Goal: Task Accomplishment & Management: Manage account settings

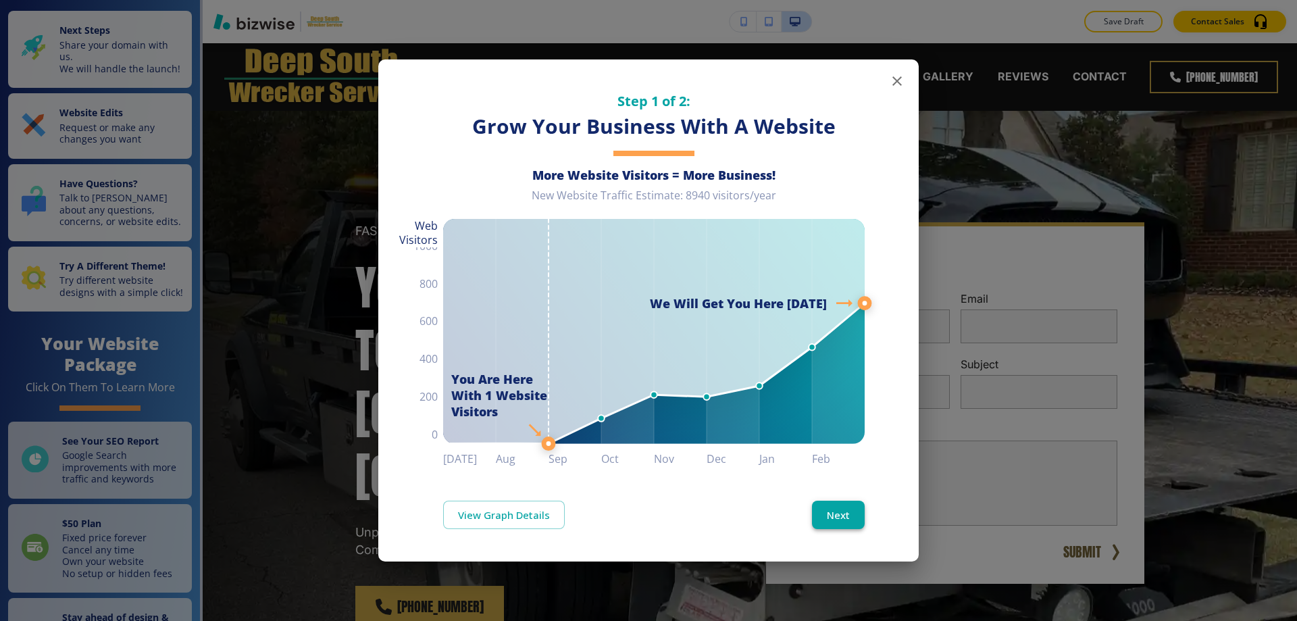
click at [858, 523] on button "Next" at bounding box center [838, 514] width 53 height 28
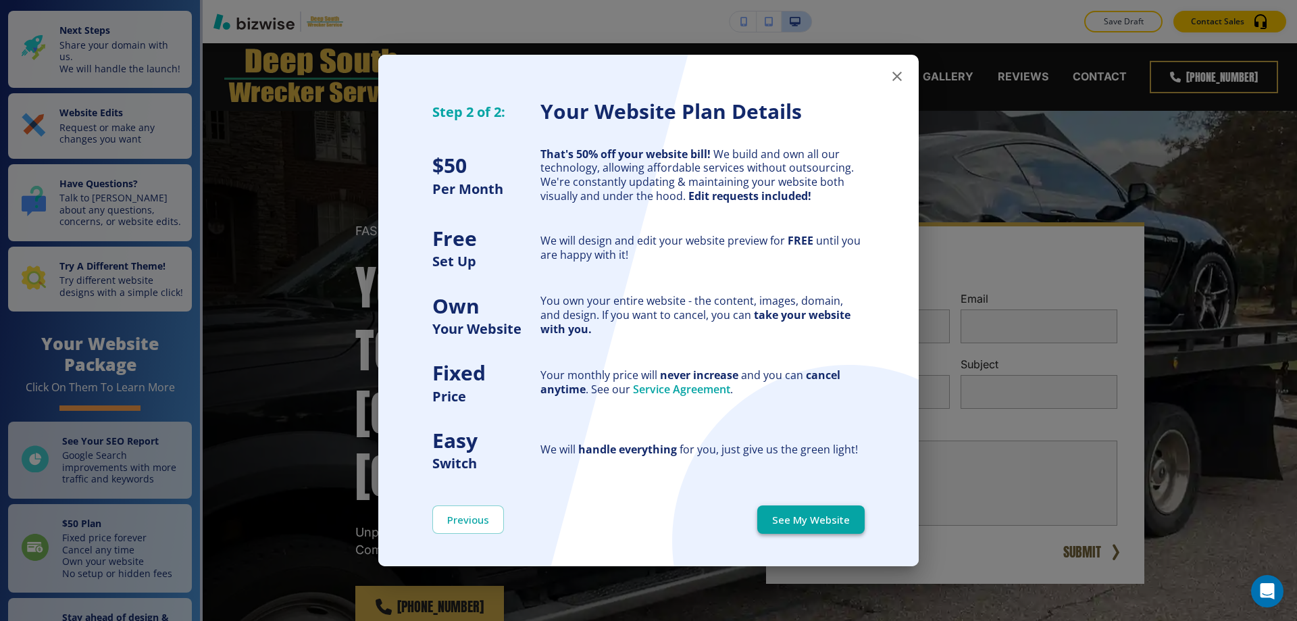
click at [783, 513] on button "See My Website" at bounding box center [810, 519] width 107 height 28
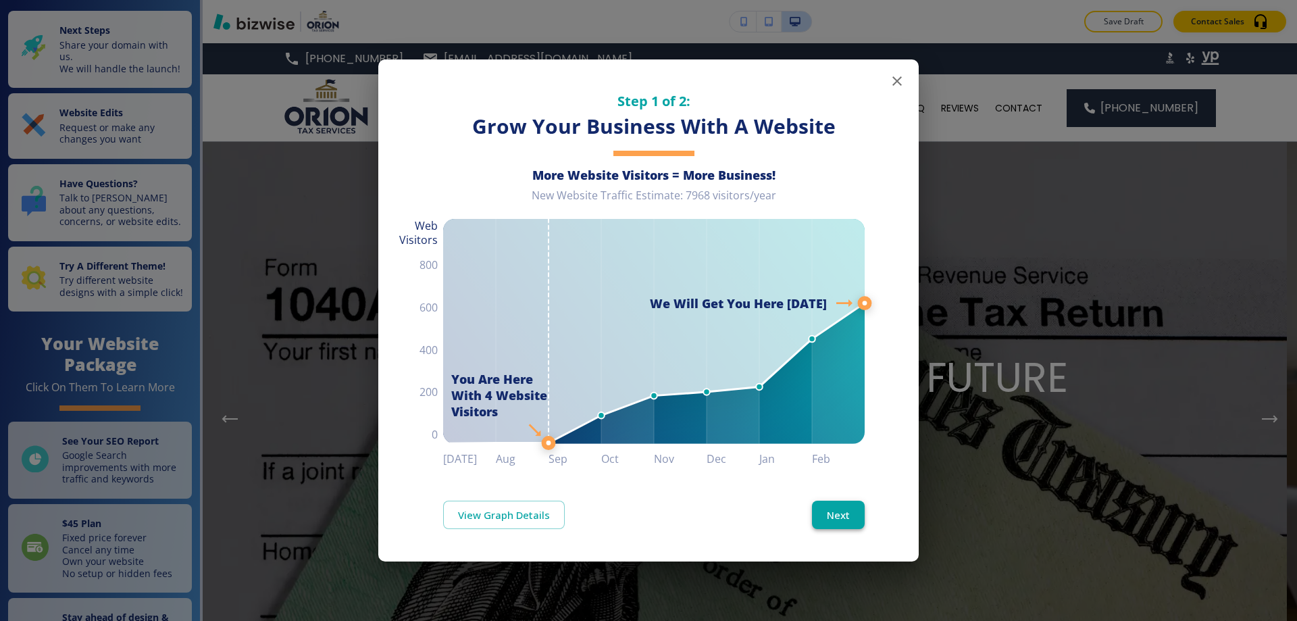
click at [831, 518] on button "Next" at bounding box center [838, 514] width 53 height 28
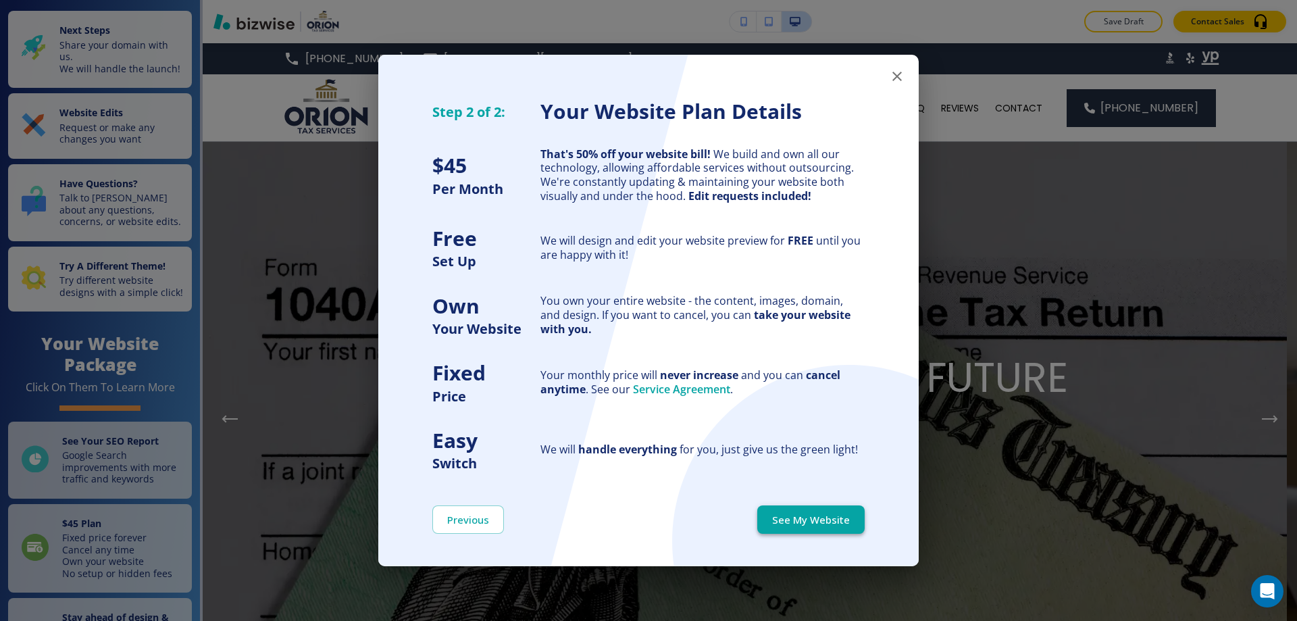
click at [837, 514] on button "See My Website" at bounding box center [810, 519] width 107 height 28
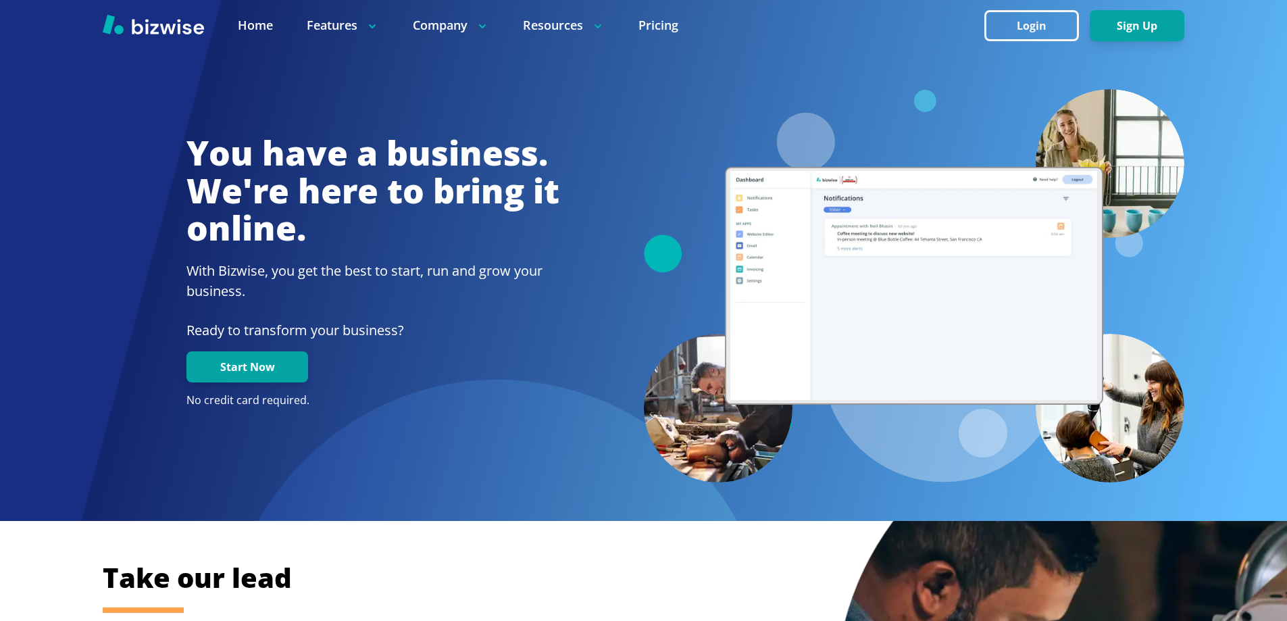
click at [1100, 24] on button "Sign Up" at bounding box center [1136, 25] width 95 height 31
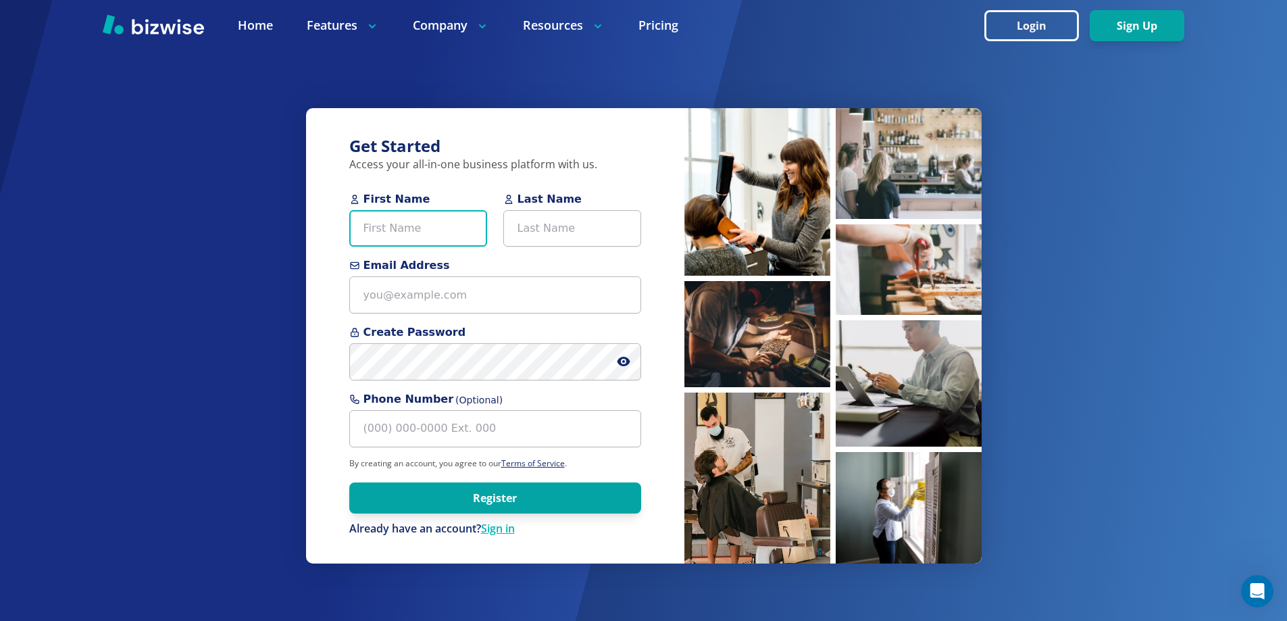
click at [436, 223] on input "First Name" at bounding box center [418, 228] width 138 height 37
type input "Arthur"
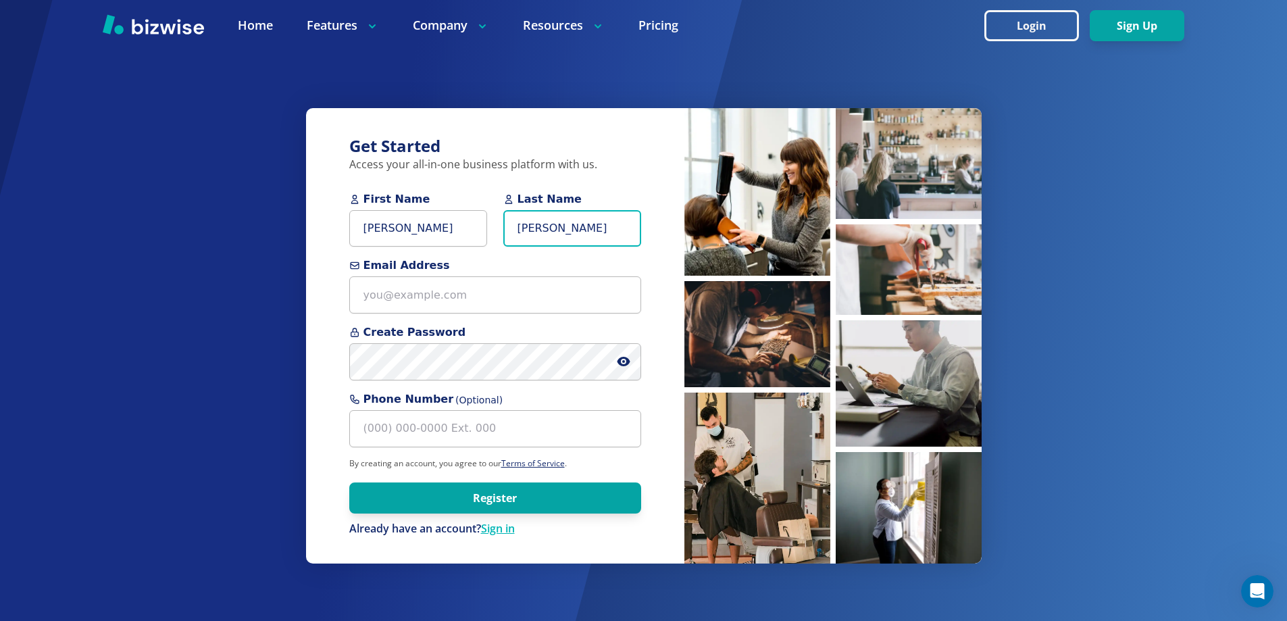
type input "Embry"
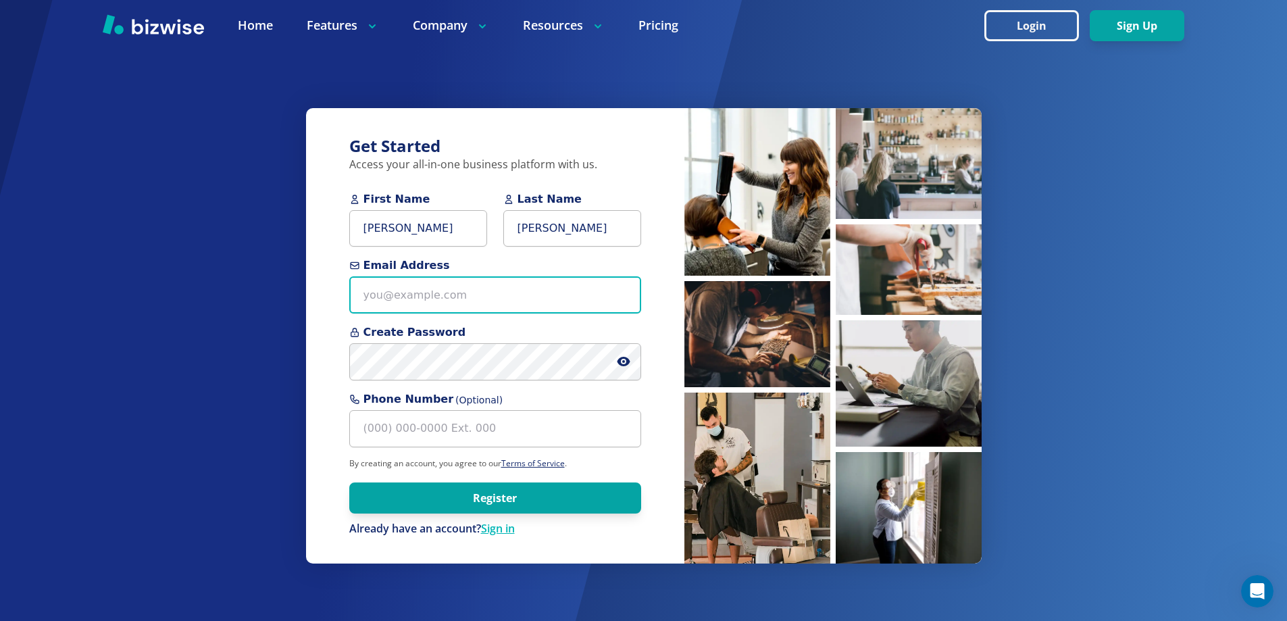
click at [432, 299] on input "Email Address" at bounding box center [495, 294] width 292 height 37
paste input "trentoncommunityplumbing@yahoo.com"
type input "trentoncommunityplumbing@yahoo.com"
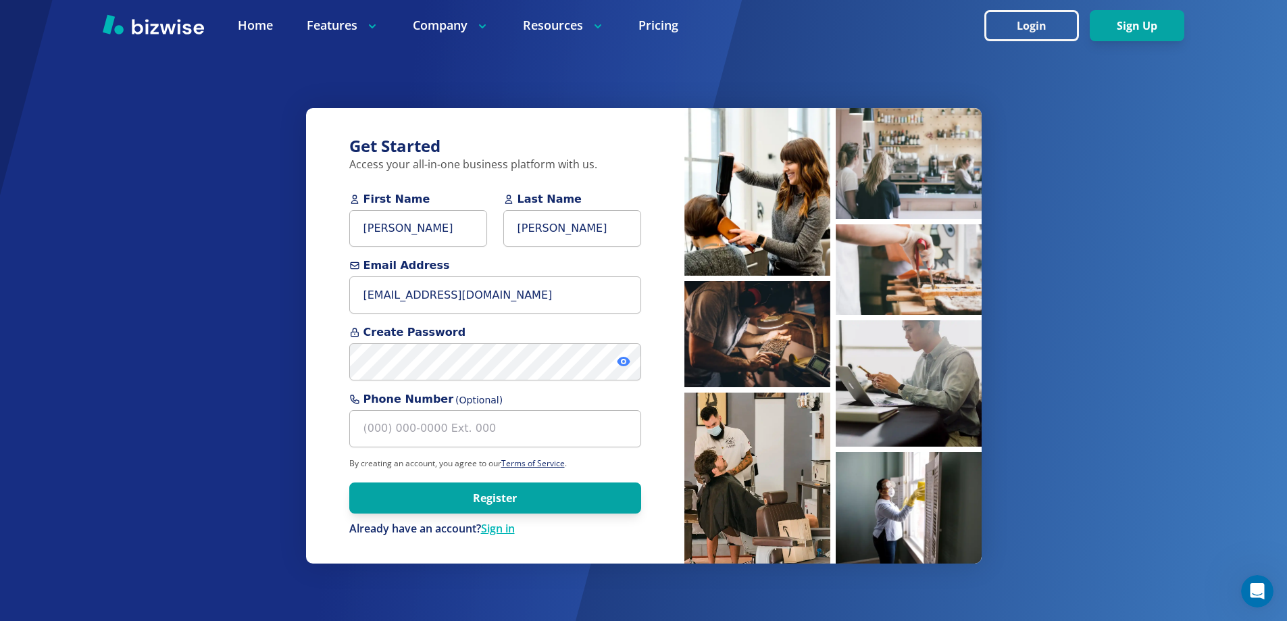
click at [625, 364] on icon at bounding box center [623, 361] width 13 height 9
click at [521, 490] on button "Register" at bounding box center [495, 497] width 292 height 31
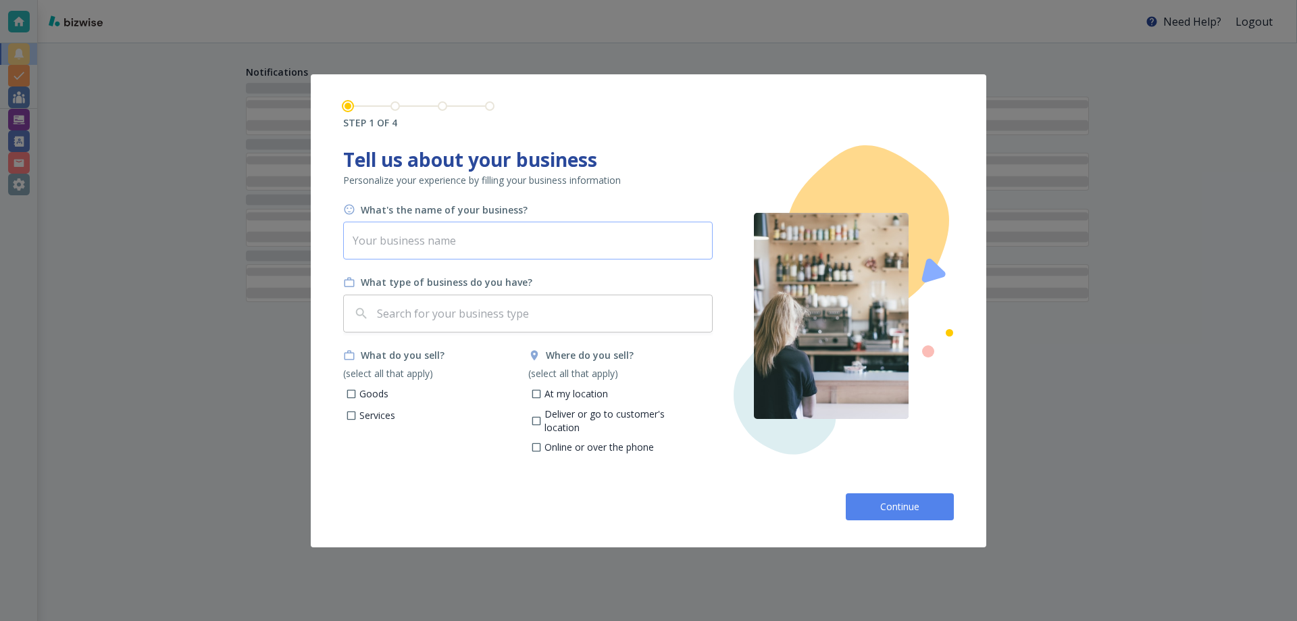
drag, startPoint x: 421, startPoint y: 247, endPoint x: 421, endPoint y: 239, distance: 8.1
click at [421, 248] on input "text" at bounding box center [527, 241] width 369 height 38
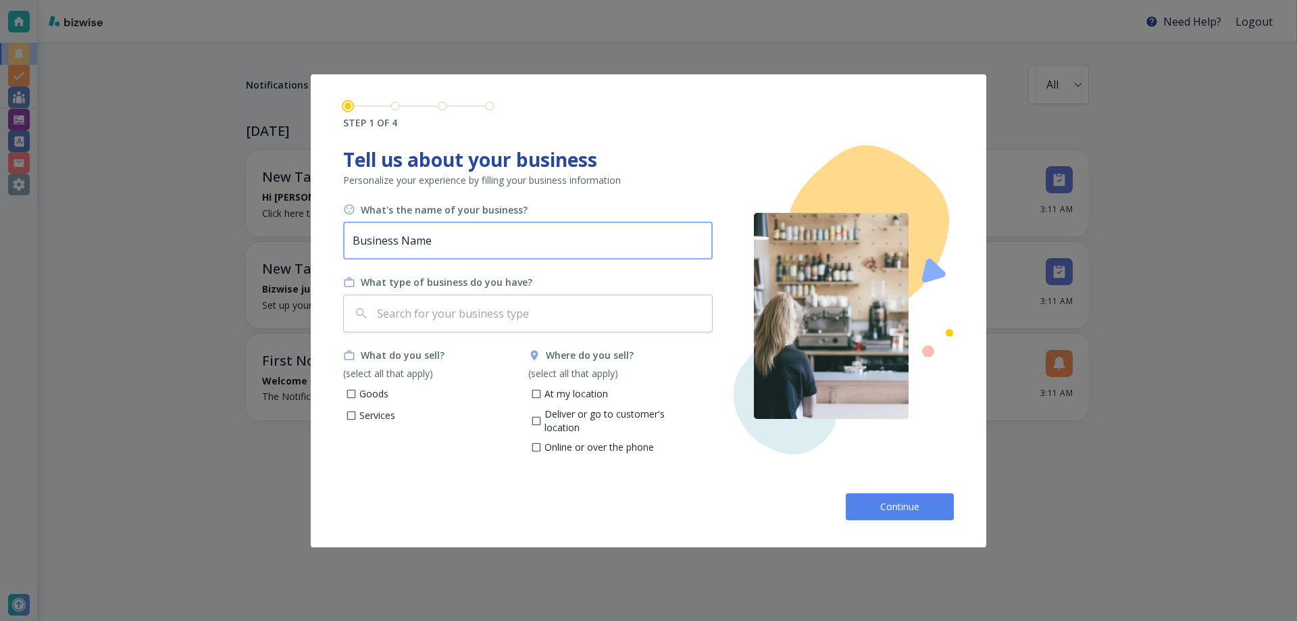
type input "Business Name"
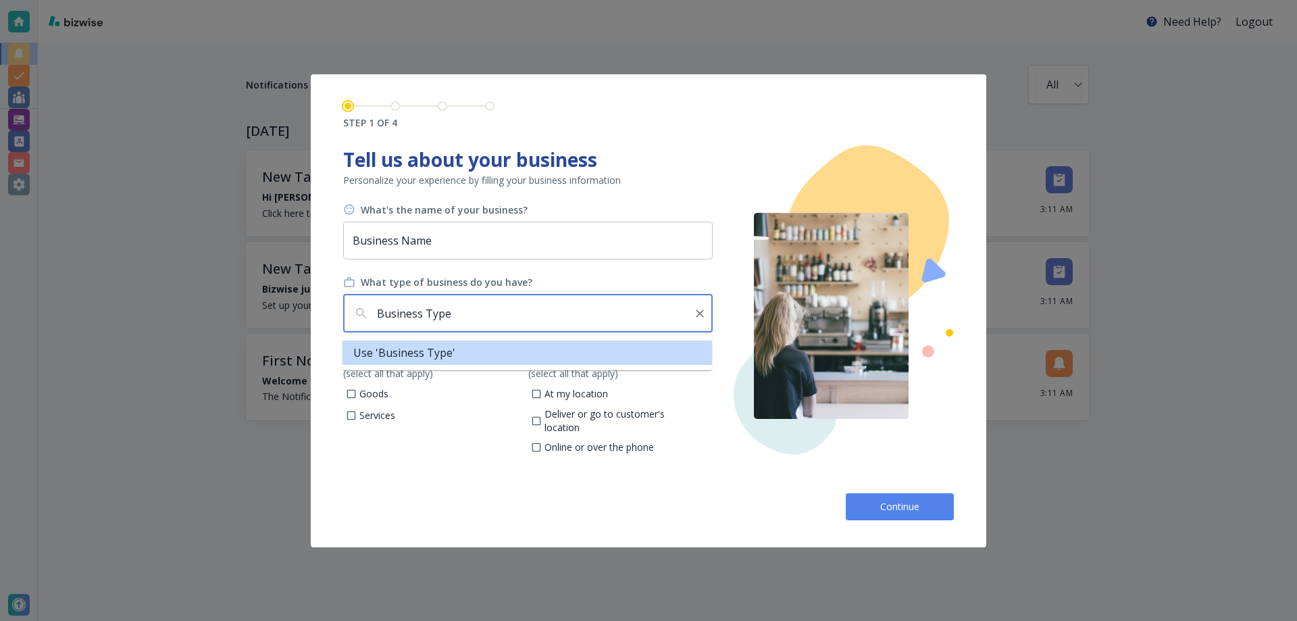
type input "Business Type"
click at [353, 394] on input "Goods" at bounding box center [351, 395] width 11 height 11
checkbox input "true"
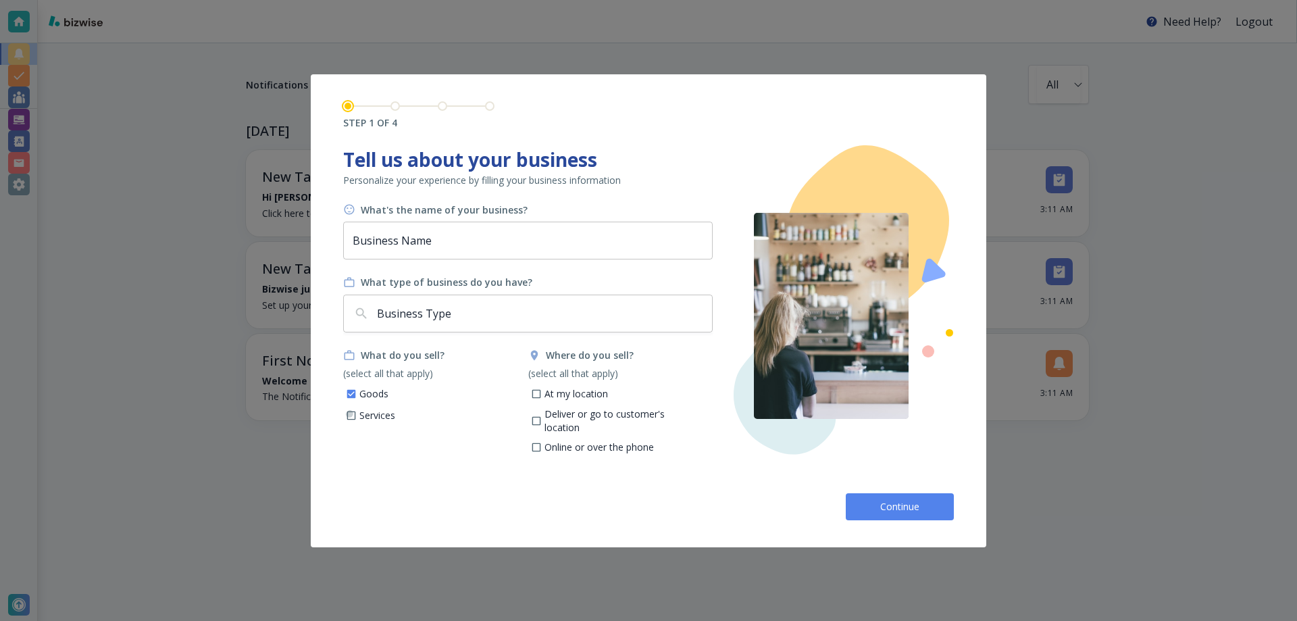
drag, startPoint x: 352, startPoint y: 413, endPoint x: 374, endPoint y: 413, distance: 21.6
click at [352, 413] on input "Services" at bounding box center [351, 416] width 11 height 11
checkbox input "true"
click at [534, 394] on input "At my location" at bounding box center [535, 395] width 11 height 11
checkbox input "true"
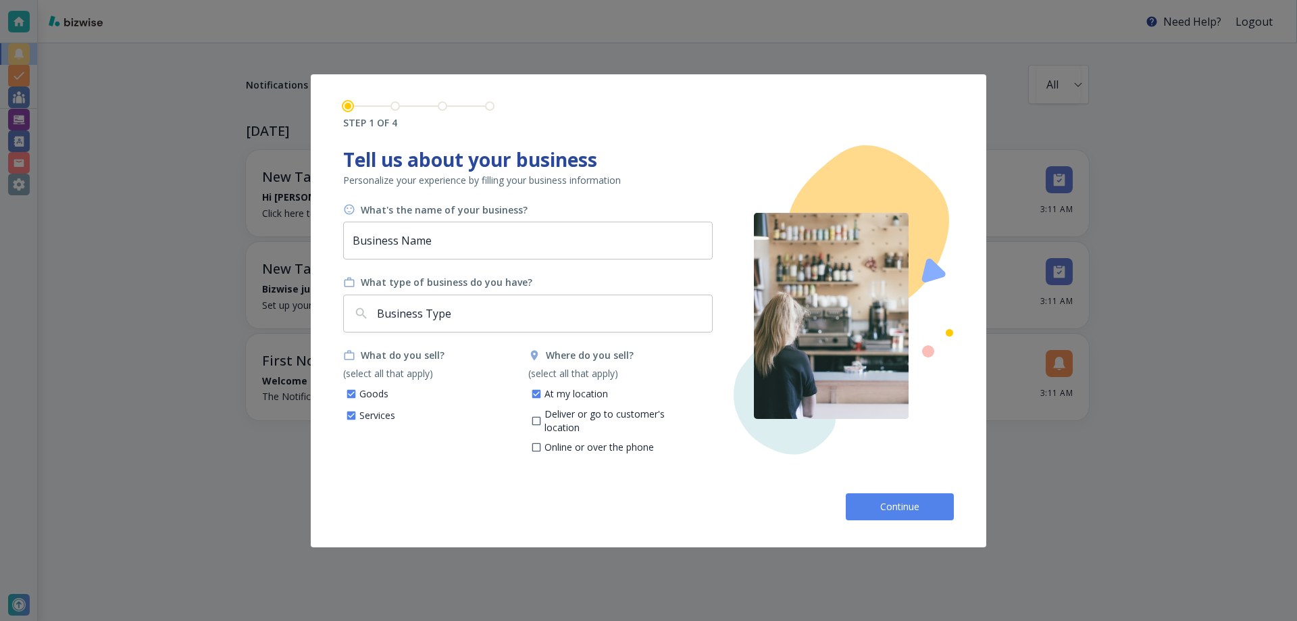
click at [537, 417] on input "Deliver or go to customer's location" at bounding box center [535, 422] width 11 height 11
checkbox input "true"
click at [535, 444] on input "Online or over the phone" at bounding box center [535, 449] width 11 height 11
checkbox input "true"
drag, startPoint x: 860, startPoint y: 507, endPoint x: 849, endPoint y: 507, distance: 11.5
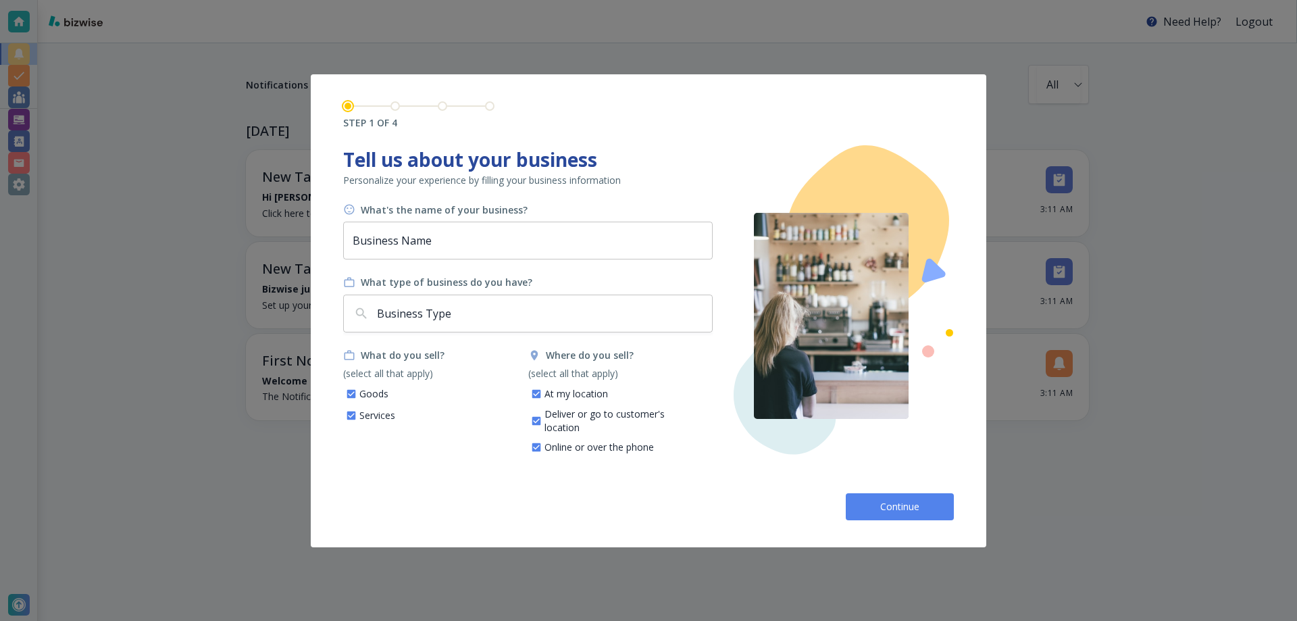
click at [861, 507] on button "Continue" at bounding box center [900, 506] width 108 height 27
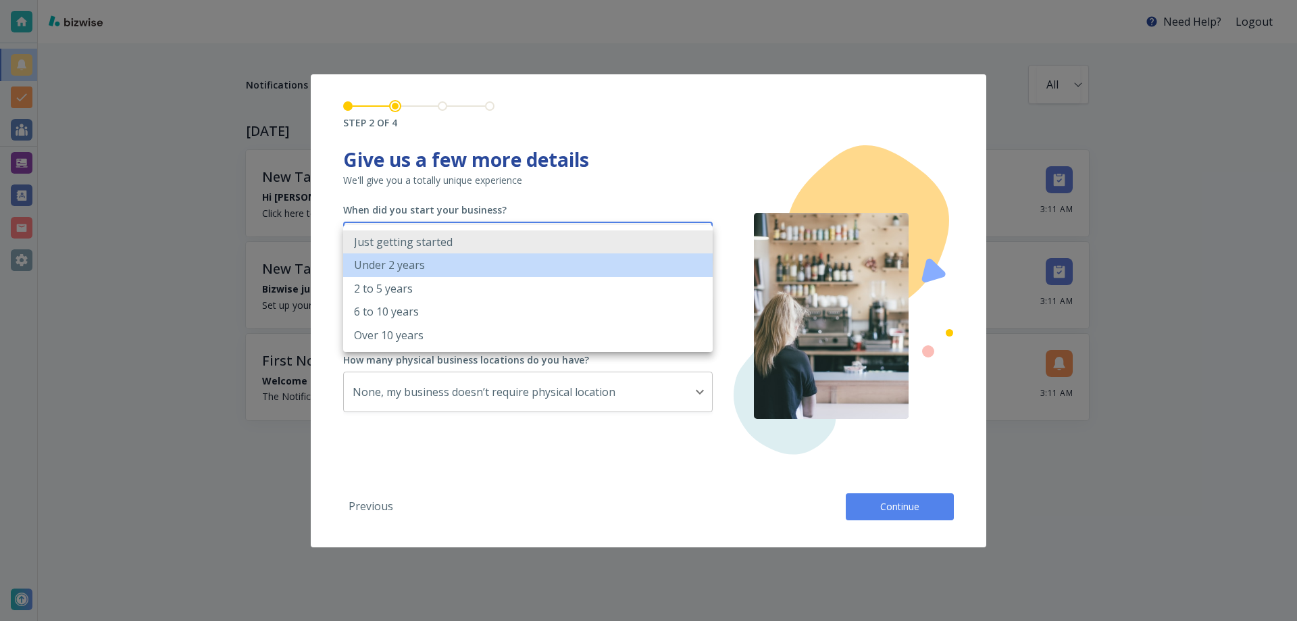
click at [471, 0] on body "Need Help? Logout Notifications All all ​ TODAY New Tasks • 1 minute ago Hi Art…" at bounding box center [648, 0] width 1297 height 0
click at [462, 265] on li "Under 2 years" at bounding box center [527, 264] width 369 height 23
type input "UNDER_2_YEARS"
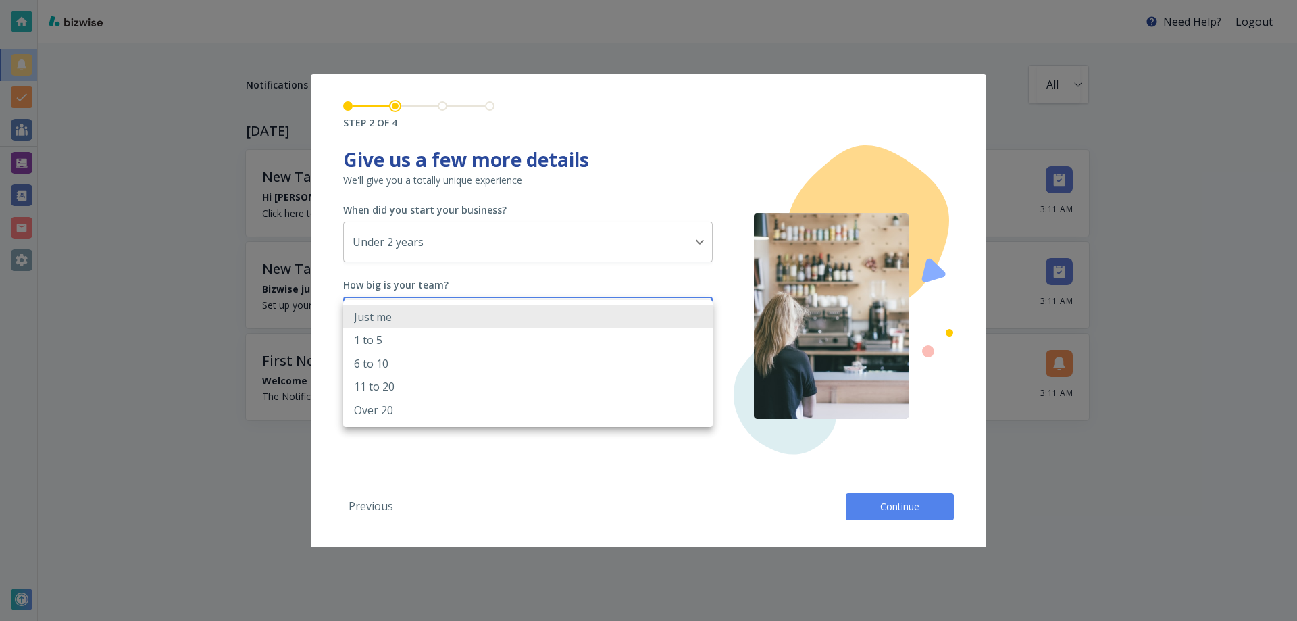
click at [436, 0] on body "Need Help? Logout Notifications All all ​ TODAY New Tasks • 1 minute ago Hi Art…" at bounding box center [648, 0] width 1297 height 0
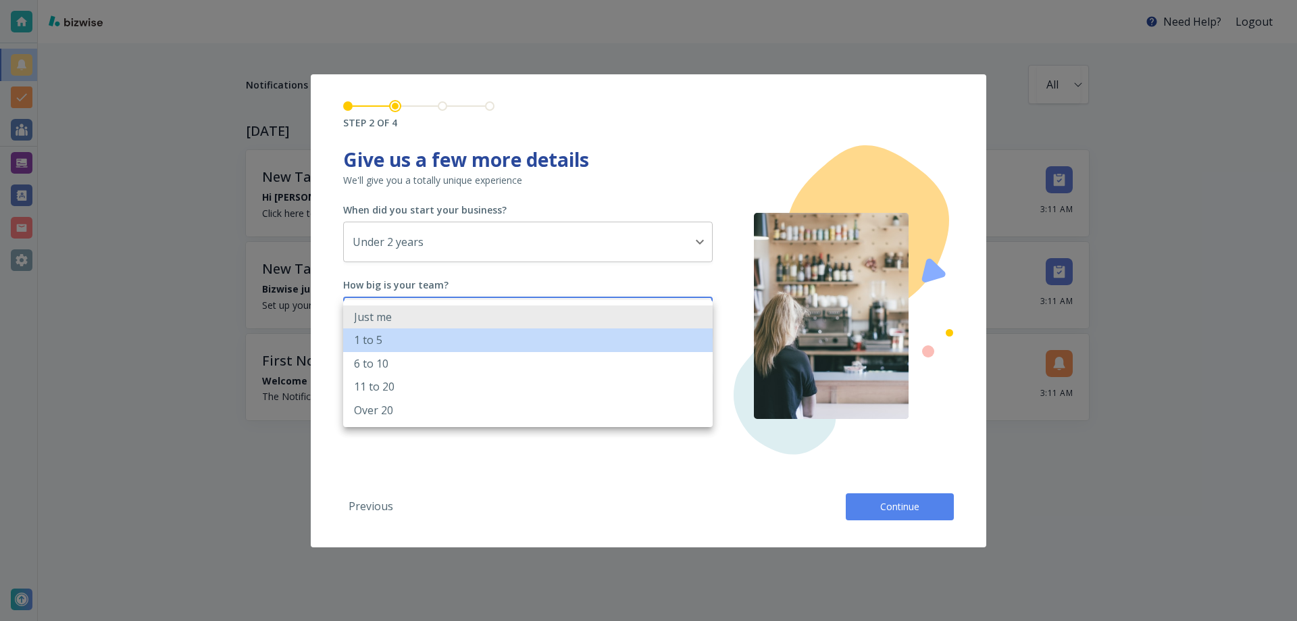
click at [432, 339] on li "1 to 5" at bounding box center [527, 339] width 369 height 23
type input "2_TO_5"
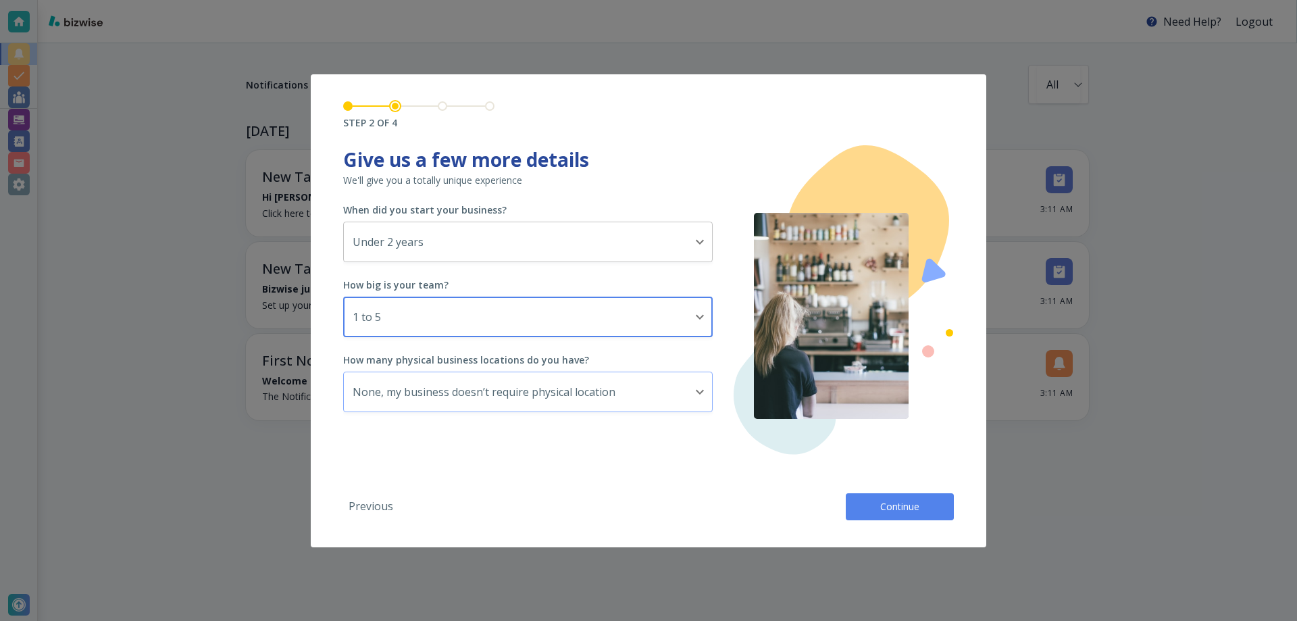
click at [421, 0] on body "Need Help? Logout Notifications All all ​ TODAY New Tasks • 1 minute ago Hi Art…" at bounding box center [648, 0] width 1297 height 0
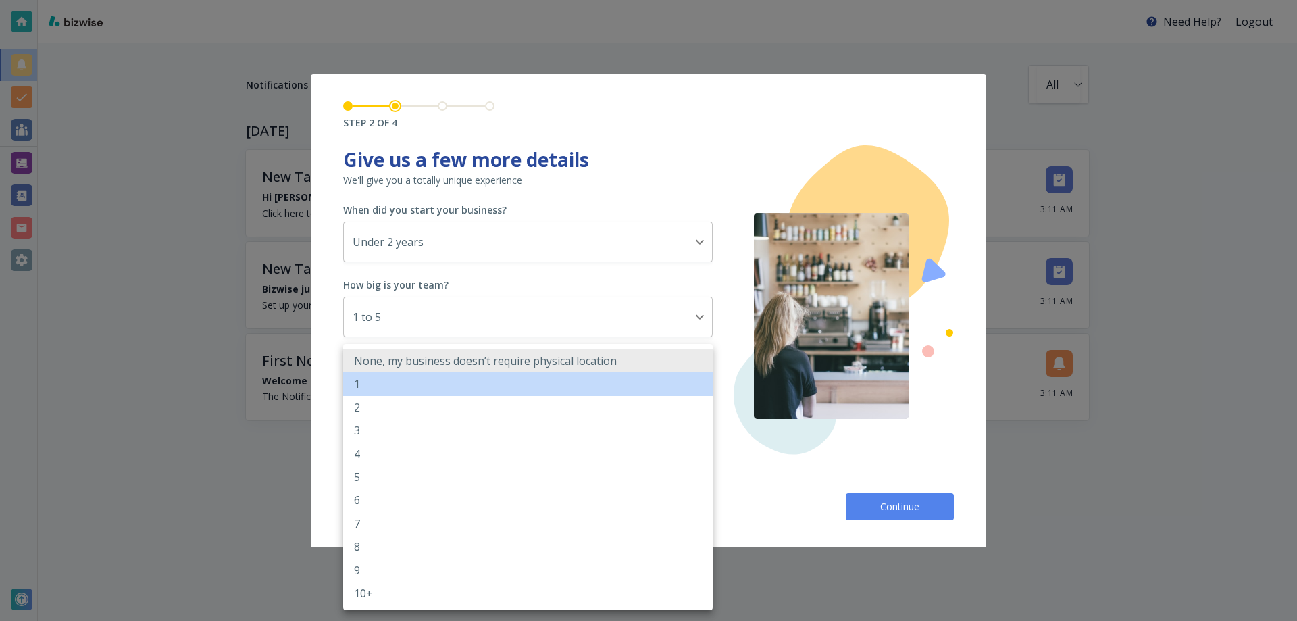
click at [417, 389] on li "1" at bounding box center [527, 383] width 369 height 23
type input "1"
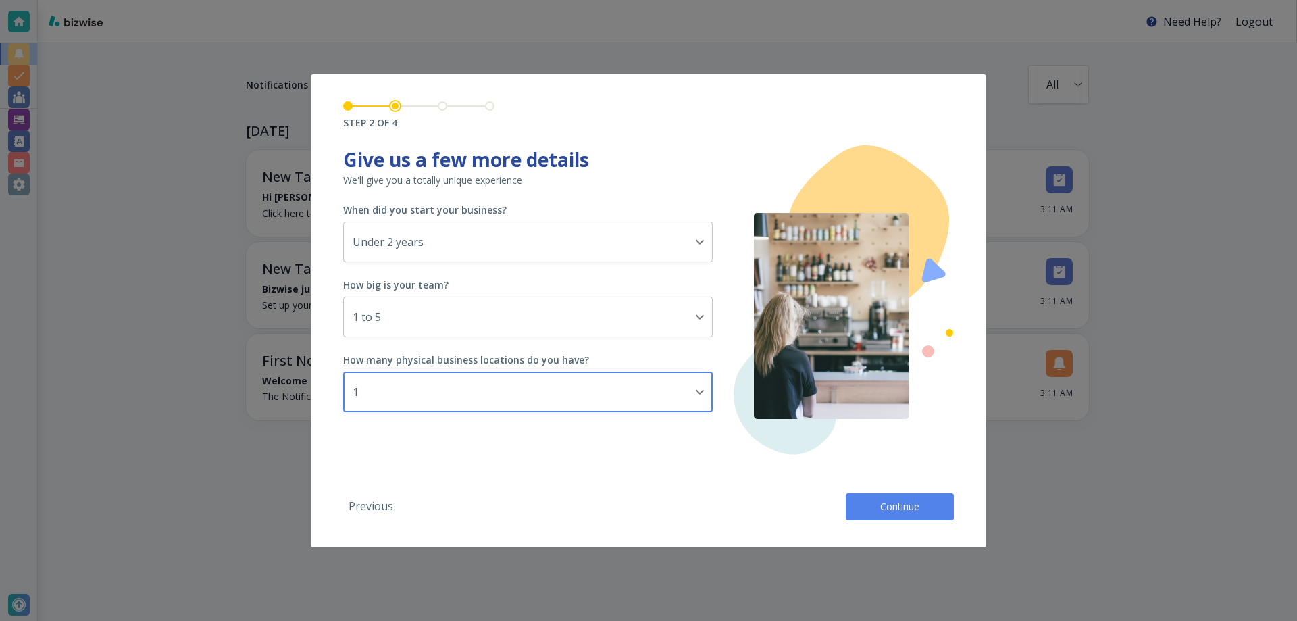
click at [870, 502] on button "Continue" at bounding box center [900, 506] width 108 height 27
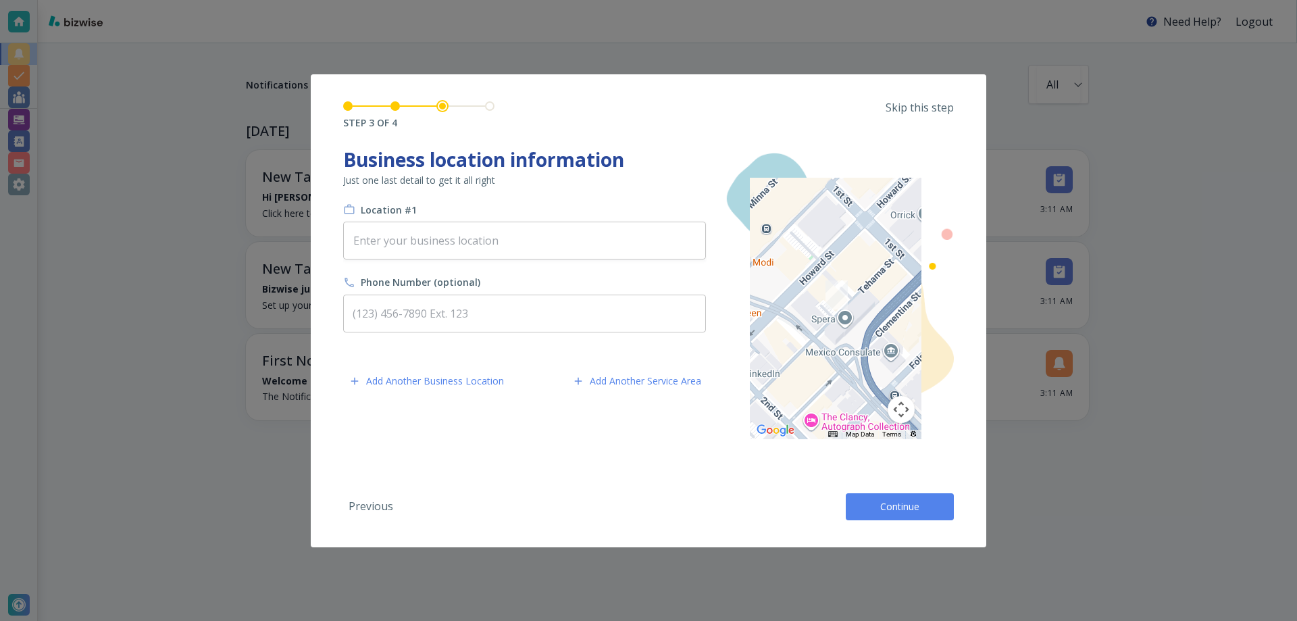
click at [908, 108] on p "Skip this step" at bounding box center [919, 107] width 68 height 15
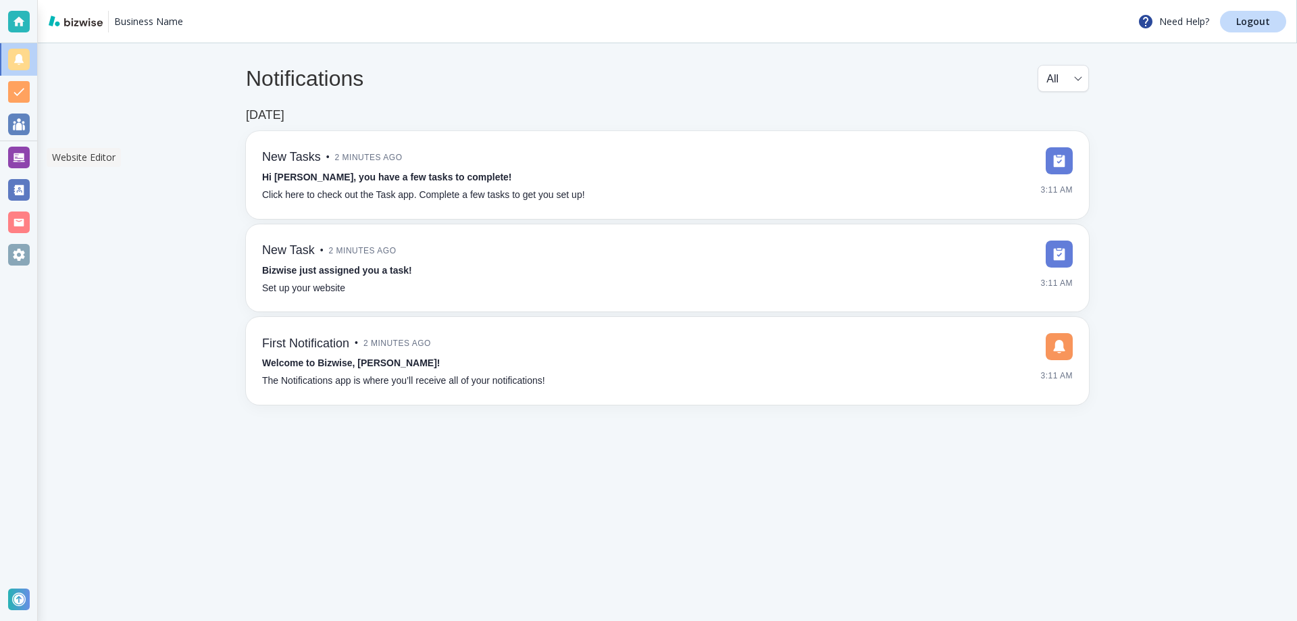
click at [27, 155] on div at bounding box center [19, 158] width 22 height 22
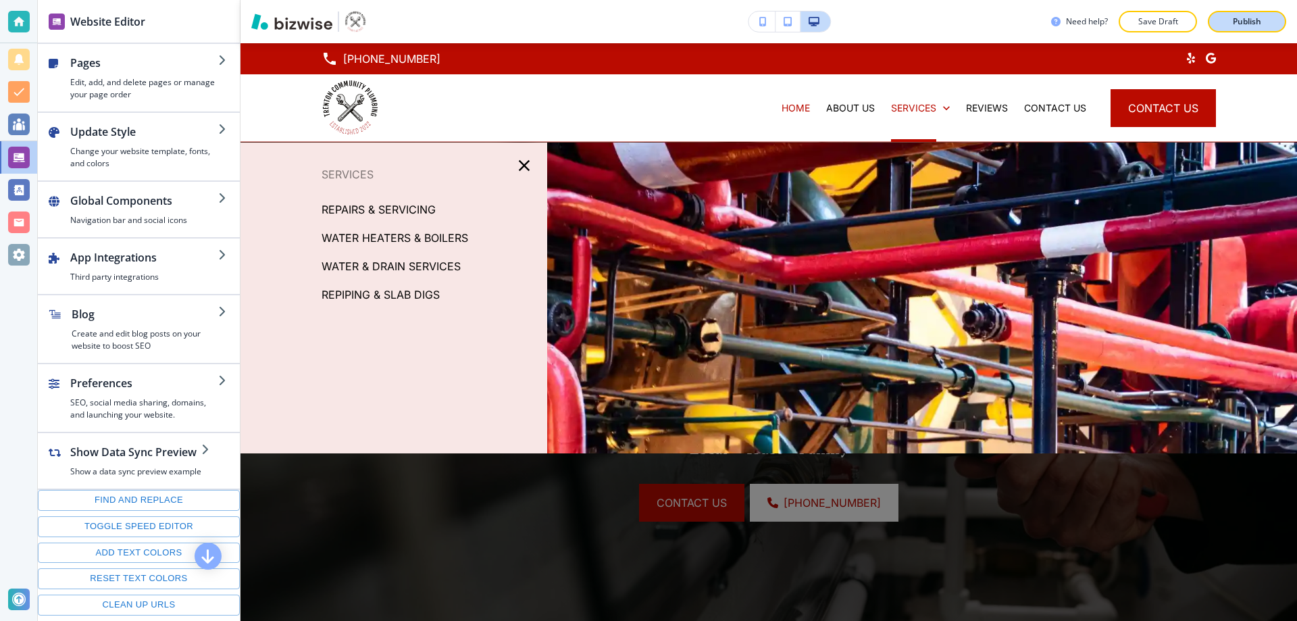
click at [1227, 21] on div "Publish" at bounding box center [1246, 22] width 43 height 12
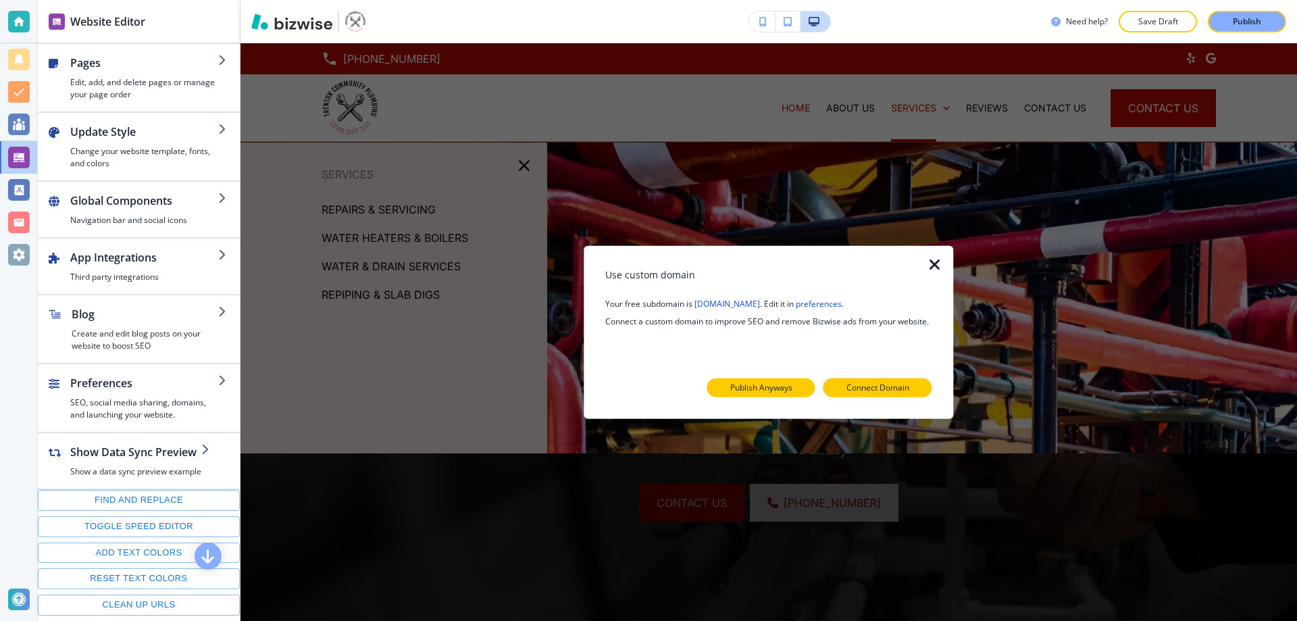
click at [763, 387] on p "Publish Anyways" at bounding box center [761, 388] width 62 height 12
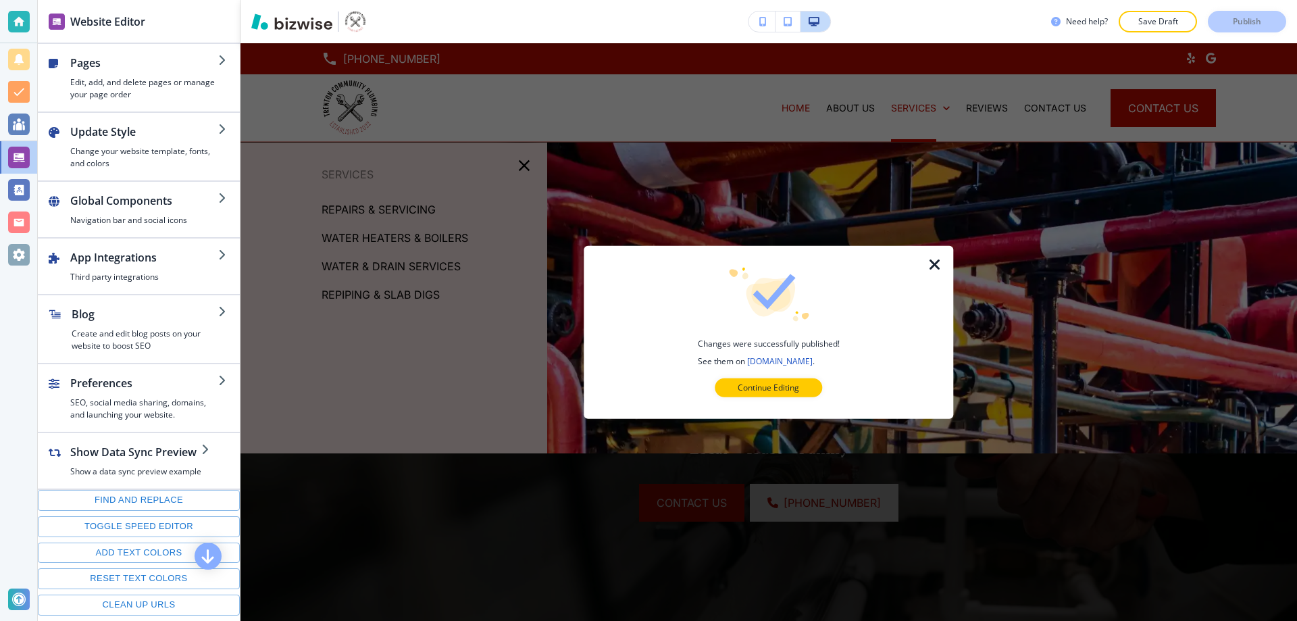
drag, startPoint x: 764, startPoint y: 384, endPoint x: 773, endPoint y: 367, distance: 19.9
click at [765, 385] on p "Continue Editing" at bounding box center [768, 388] width 61 height 12
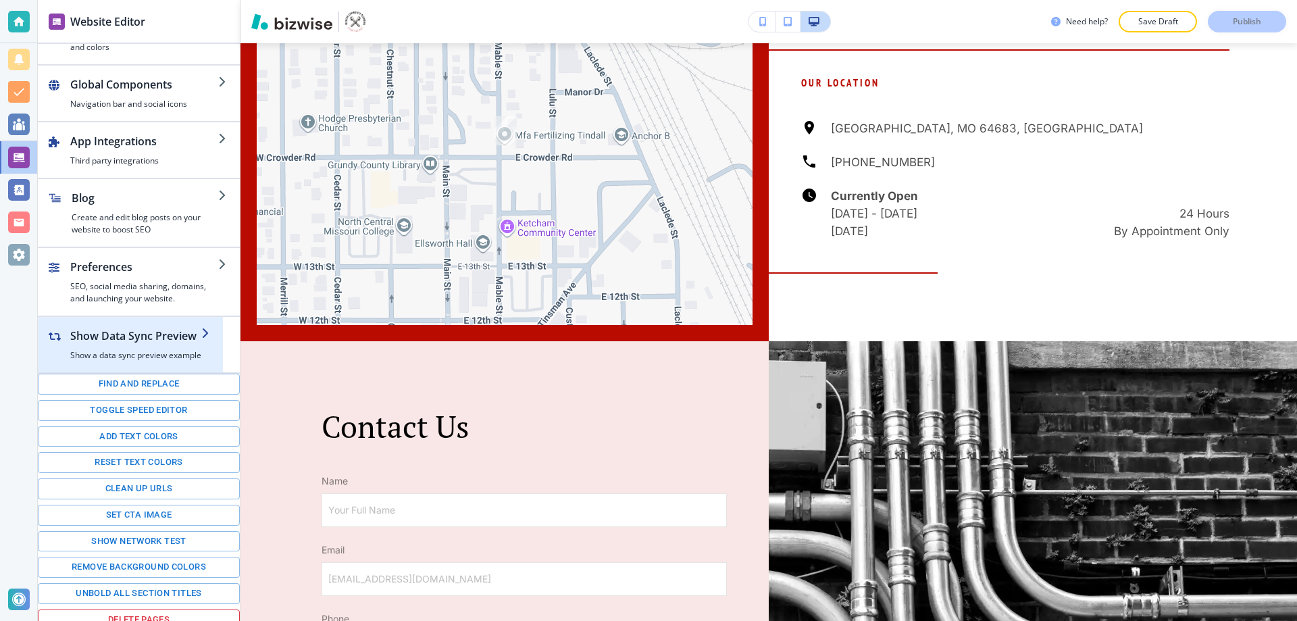
scroll to position [126, 0]
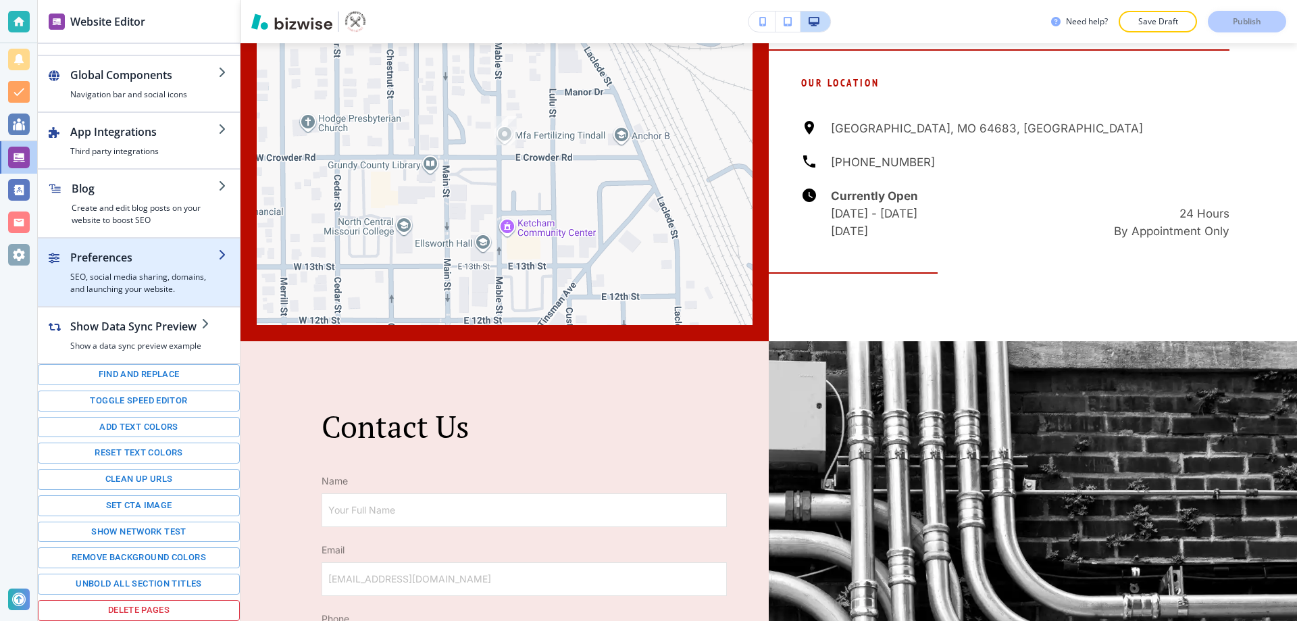
click at [109, 282] on h4 "SEO, social media sharing, domains, and launching your website." at bounding box center [144, 283] width 148 height 24
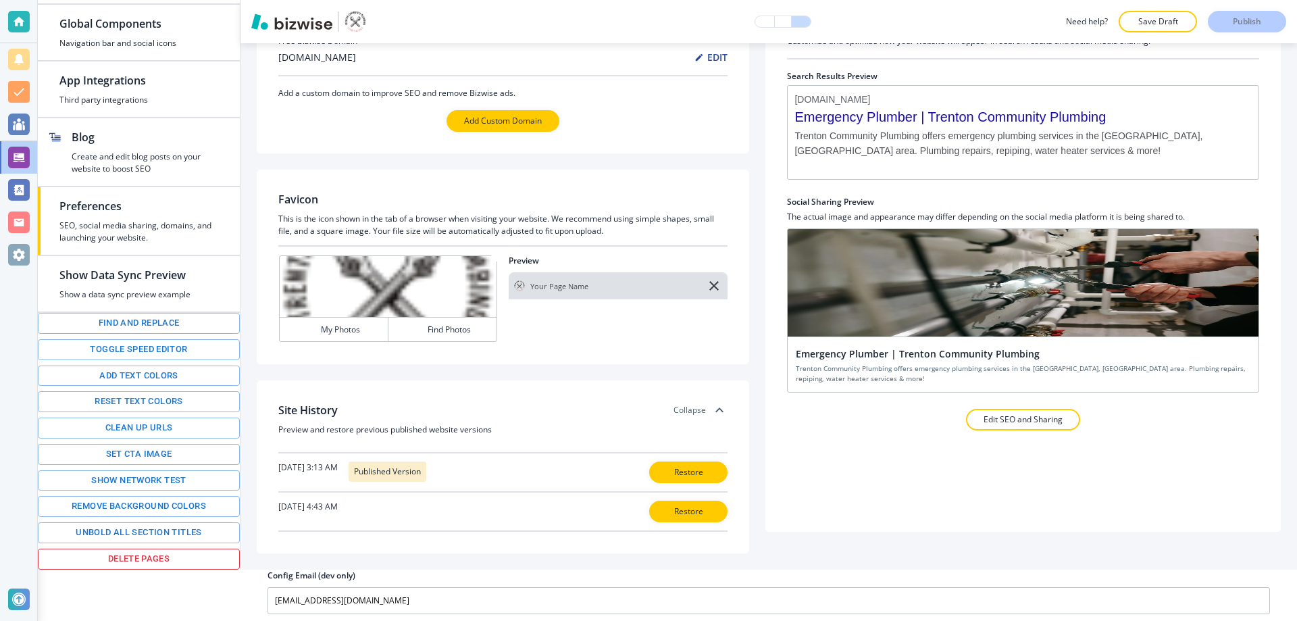
scroll to position [55, 0]
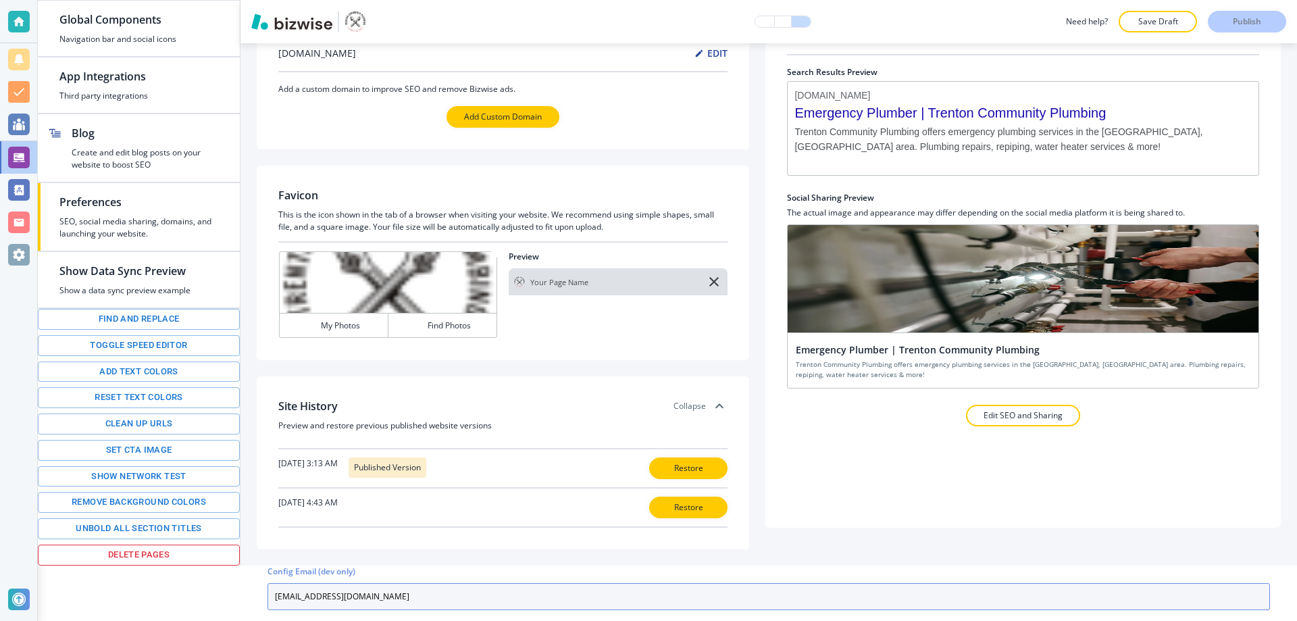
drag, startPoint x: 376, startPoint y: 584, endPoint x: 250, endPoint y: 567, distance: 126.8
click at [252, 564] on div "Website Editor Pages Edit, add, and delete pages or manage your page order Upda…" at bounding box center [667, 255] width 1259 height 621
paste input "trentoncommunityplumbing@yahoo"
type input "[EMAIL_ADDRESS][DOMAIN_NAME]"
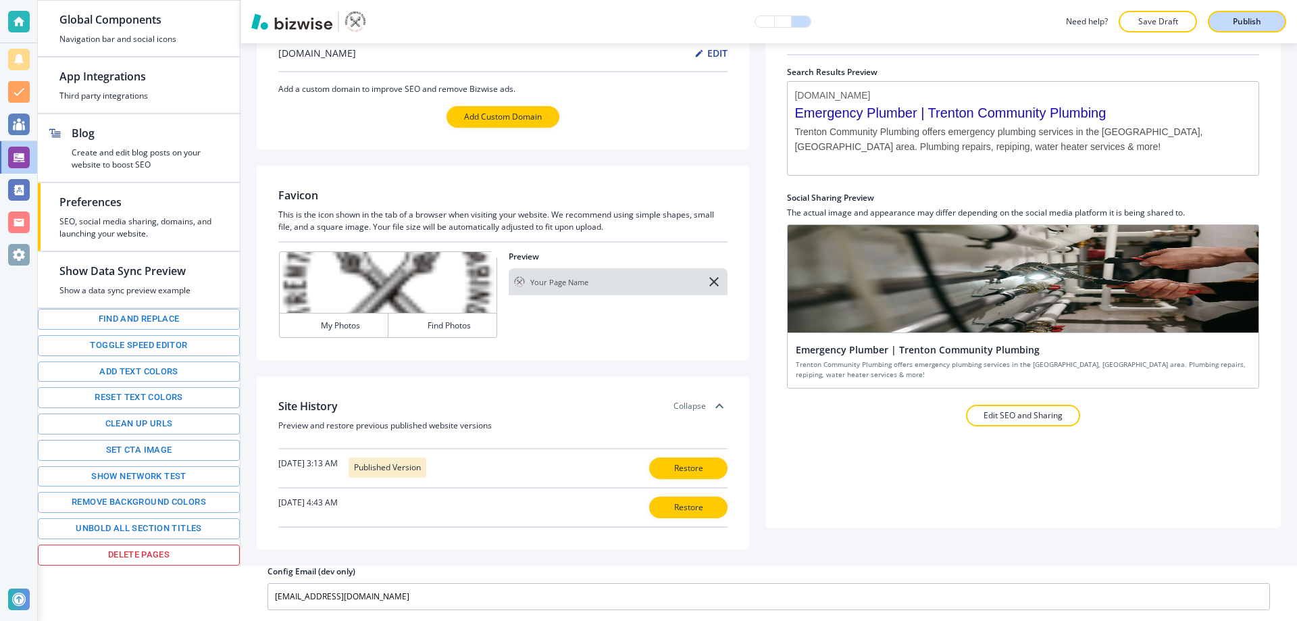
click at [1228, 20] on div "Publish" at bounding box center [1246, 22] width 43 height 12
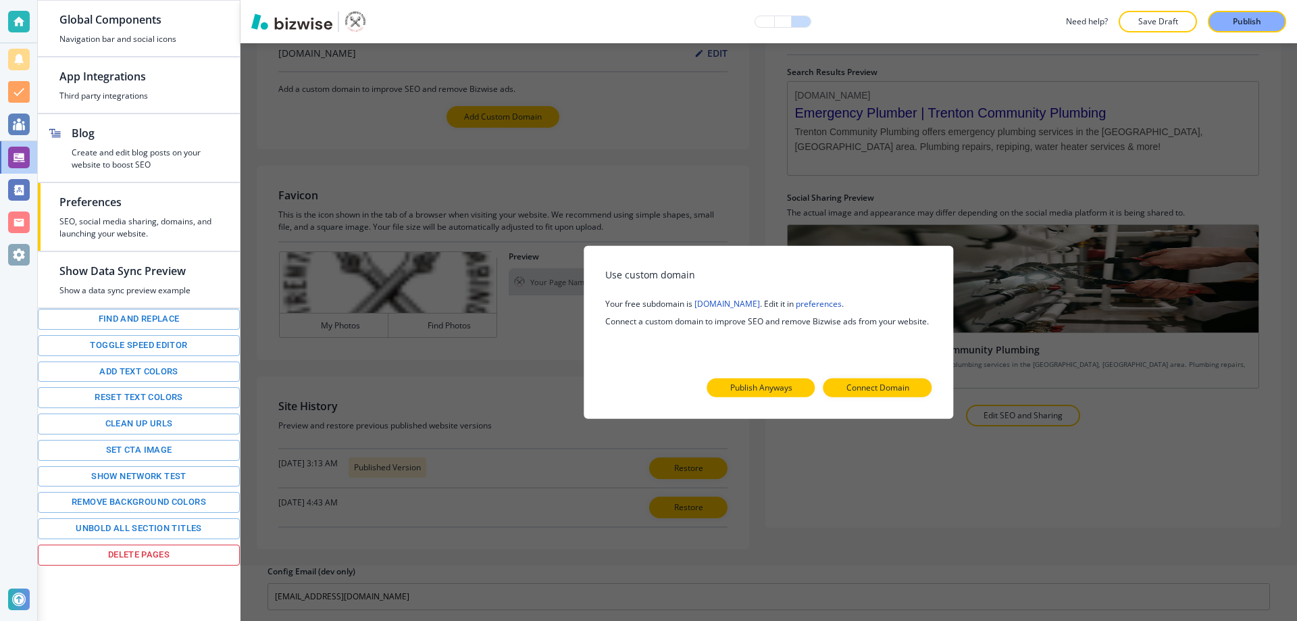
click at [782, 379] on button "Publish Anyways" at bounding box center [761, 387] width 108 height 19
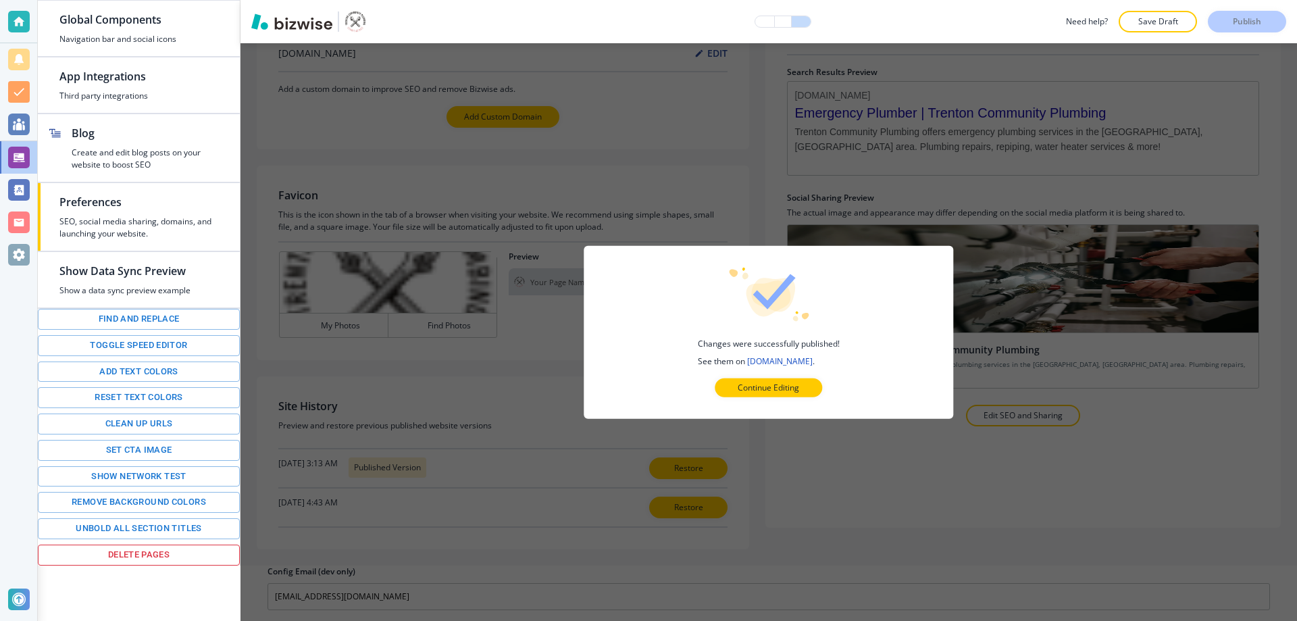
drag, startPoint x: 787, startPoint y: 387, endPoint x: 817, endPoint y: 342, distance: 54.1
click at [788, 386] on p "Continue Editing" at bounding box center [768, 388] width 61 height 12
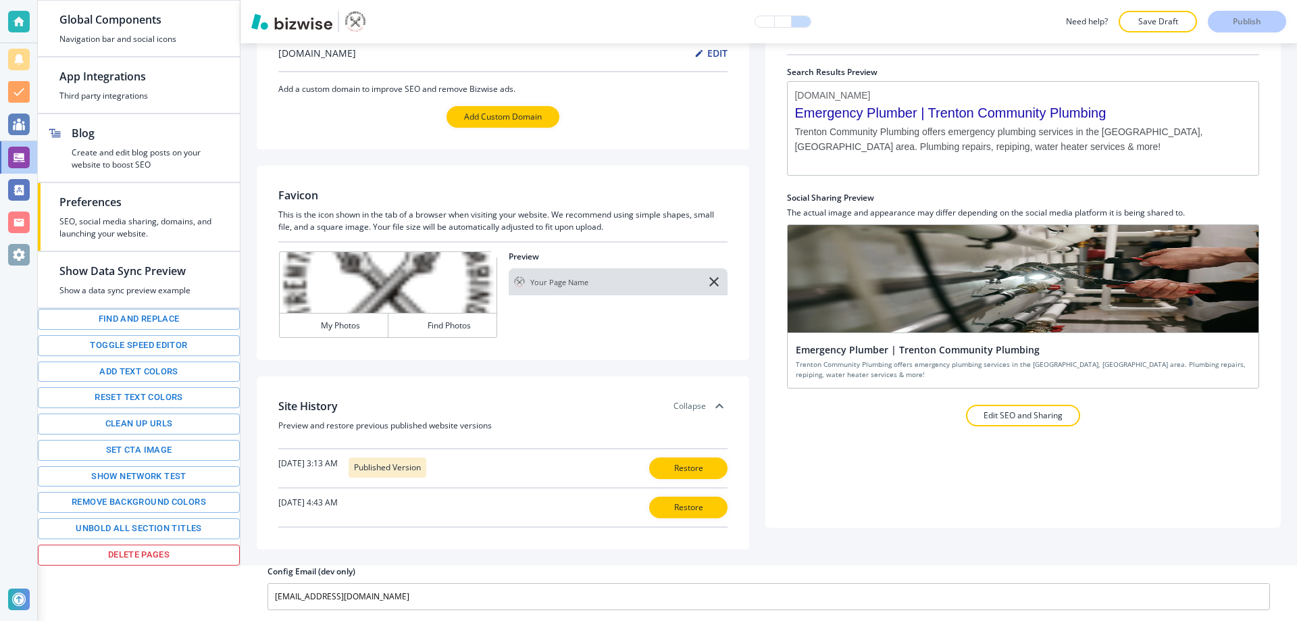
click at [13, 248] on div at bounding box center [19, 255] width 22 height 22
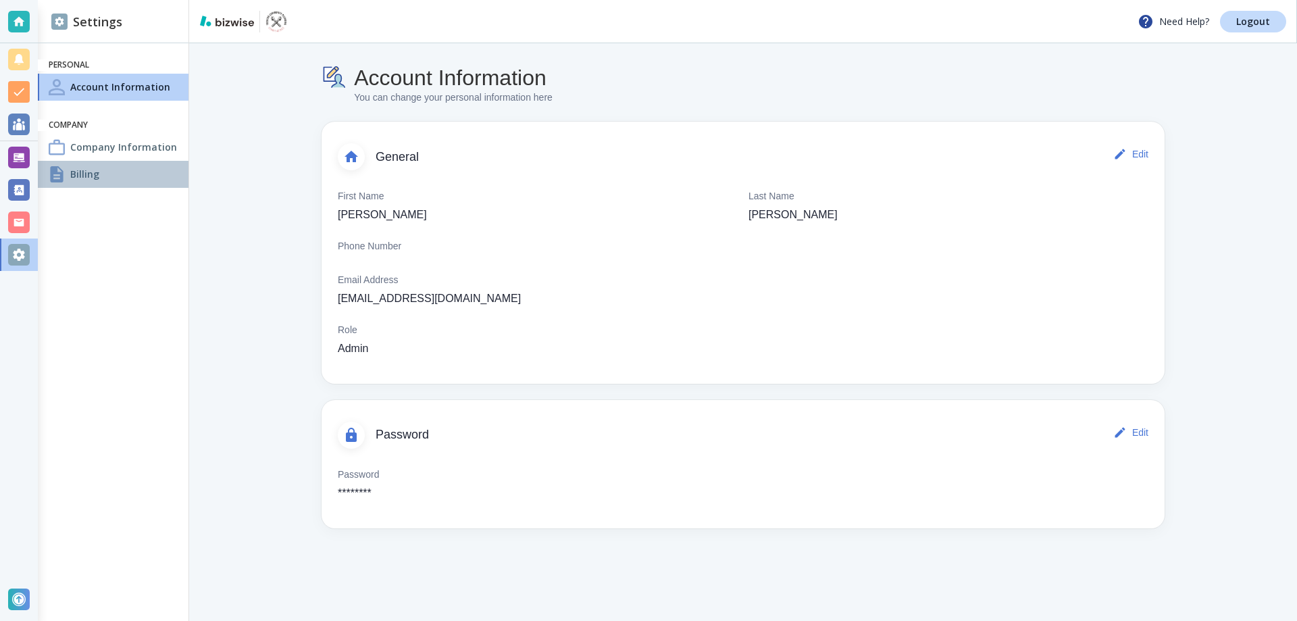
click at [93, 176] on h4 "Billing" at bounding box center [84, 174] width 29 height 14
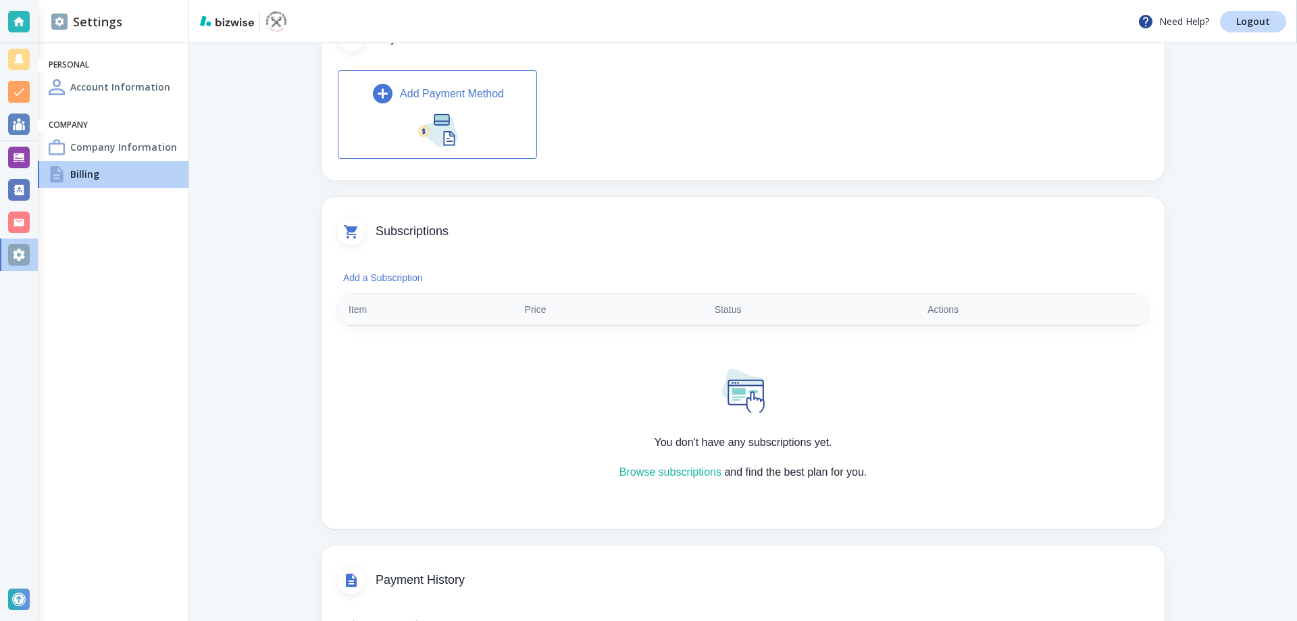
scroll to position [135, 0]
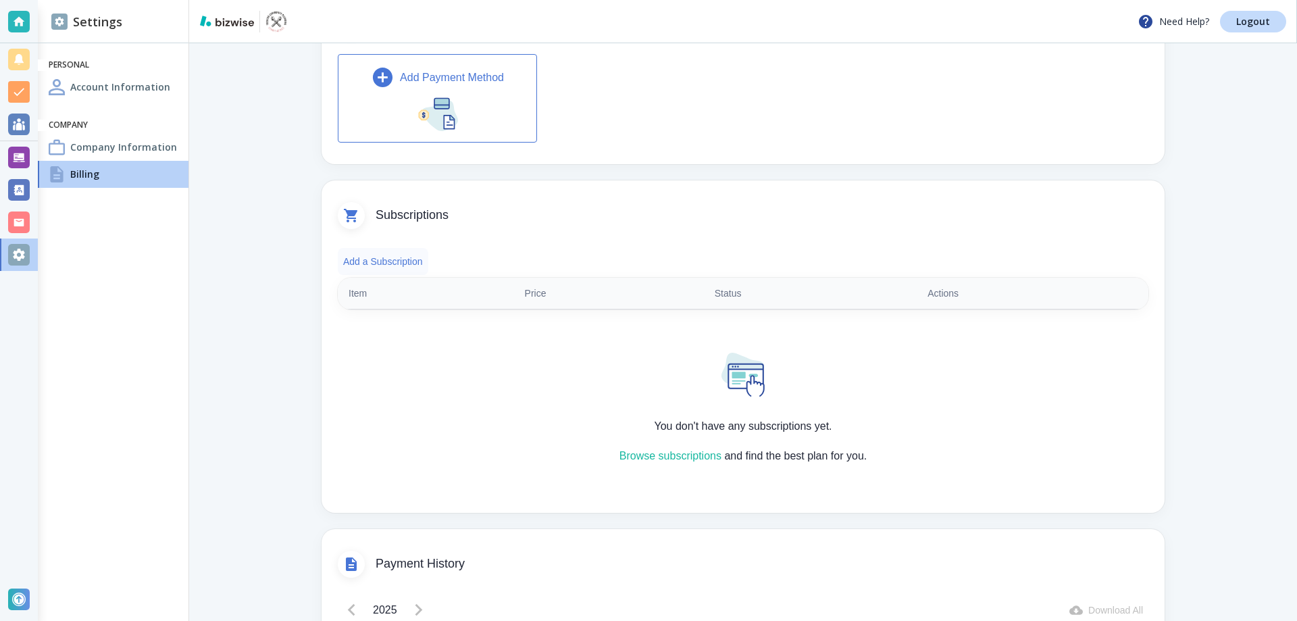
click at [398, 263] on button "Add a Subscription" at bounding box center [383, 261] width 91 height 27
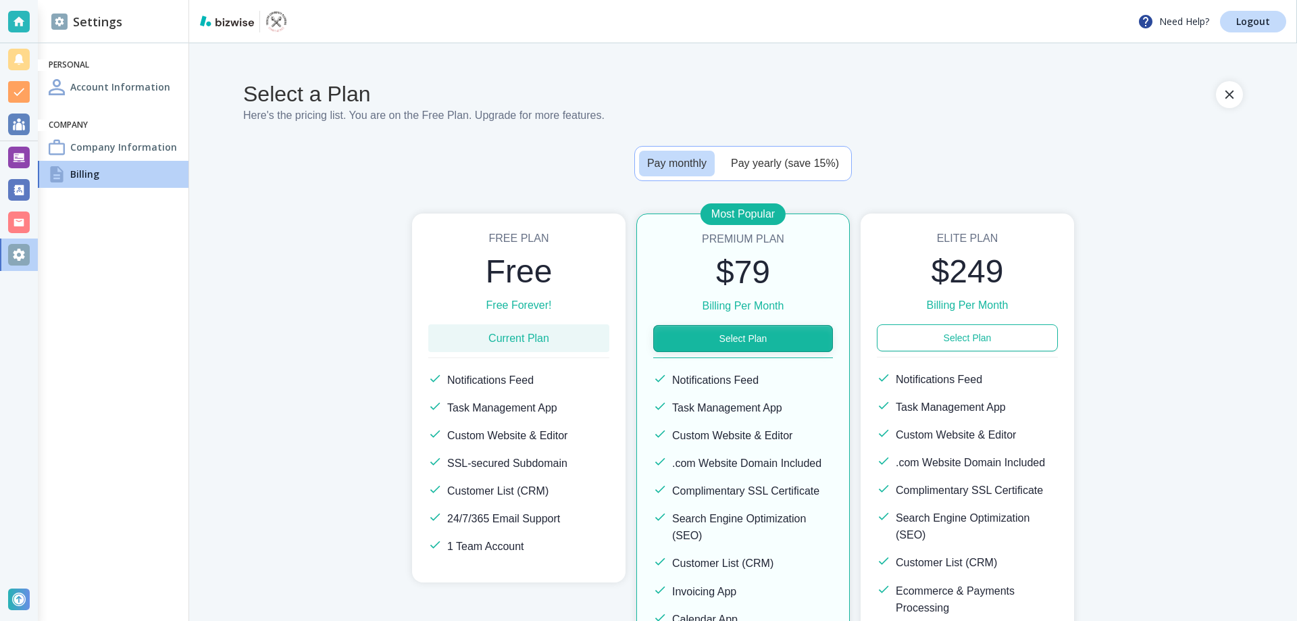
click at [718, 340] on button "Select Plan" at bounding box center [743, 338] width 180 height 27
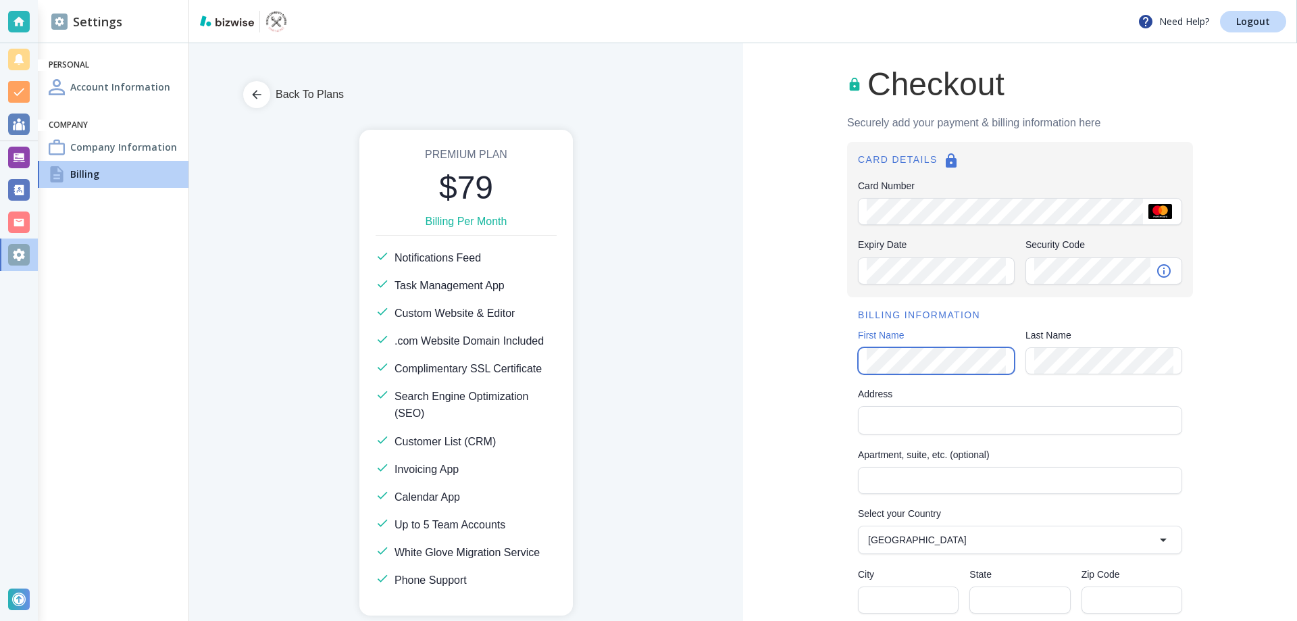
click at [838, 356] on div "Checkout Securely add your payment & billing information here CARD DETAILS Card…" at bounding box center [1020, 483] width 554 height 881
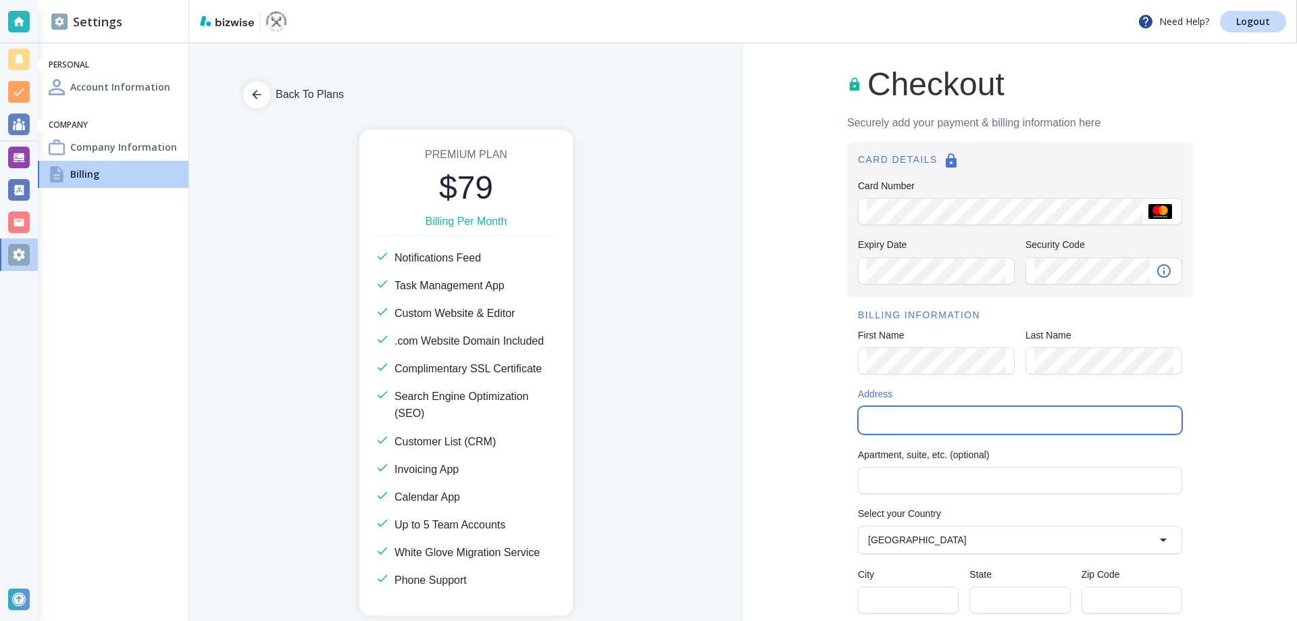
click at [911, 426] on input "Address" at bounding box center [1019, 420] width 313 height 19
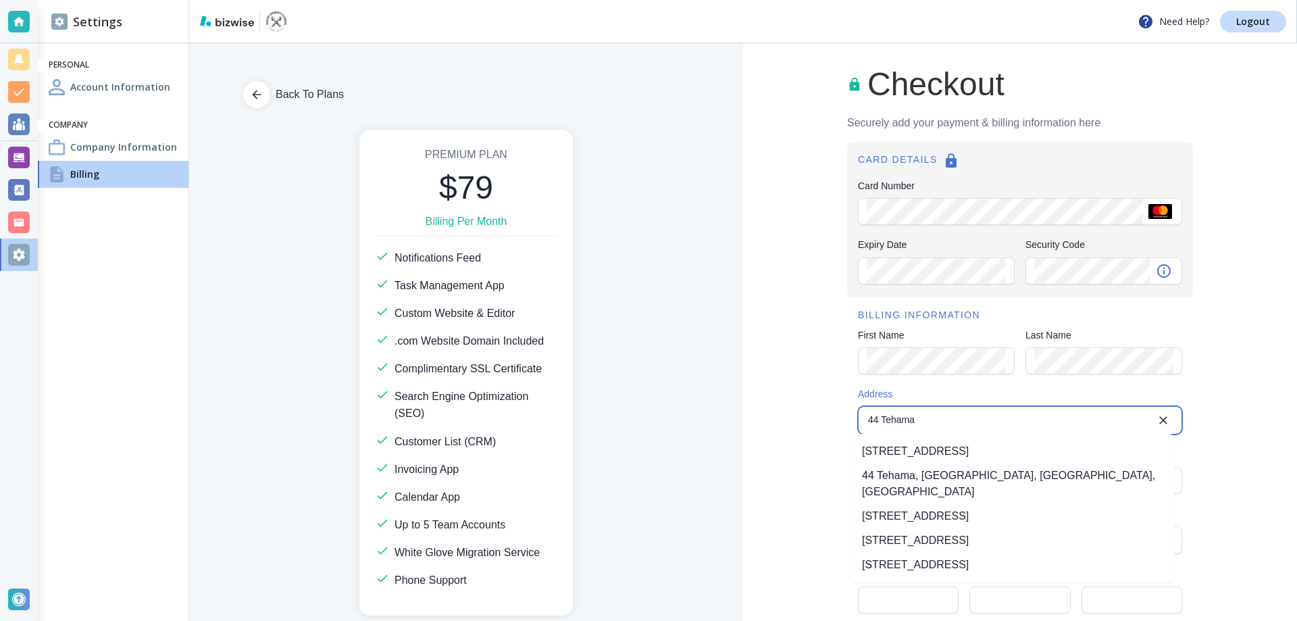
click at [929, 447] on li "44 Tehama Street, San Francisco, CA, USA" at bounding box center [1012, 451] width 323 height 24
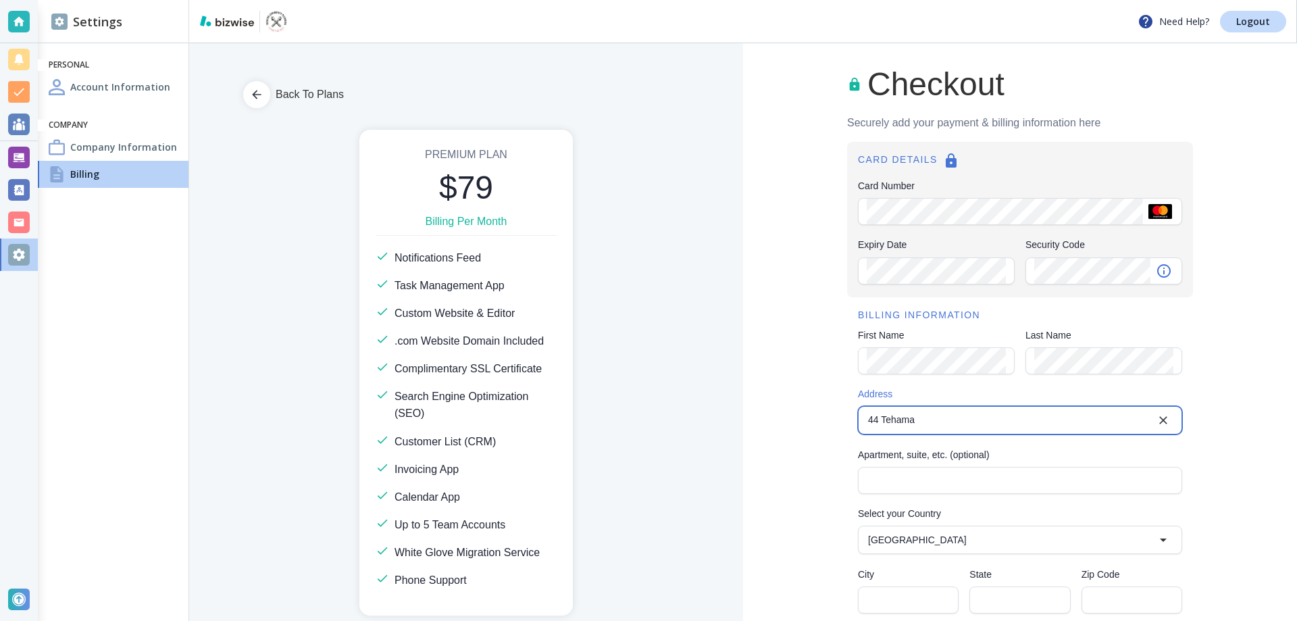
type input "44 Tehama Street"
type input "United States"
type input "San Francisco"
type input "CA"
type input "94105"
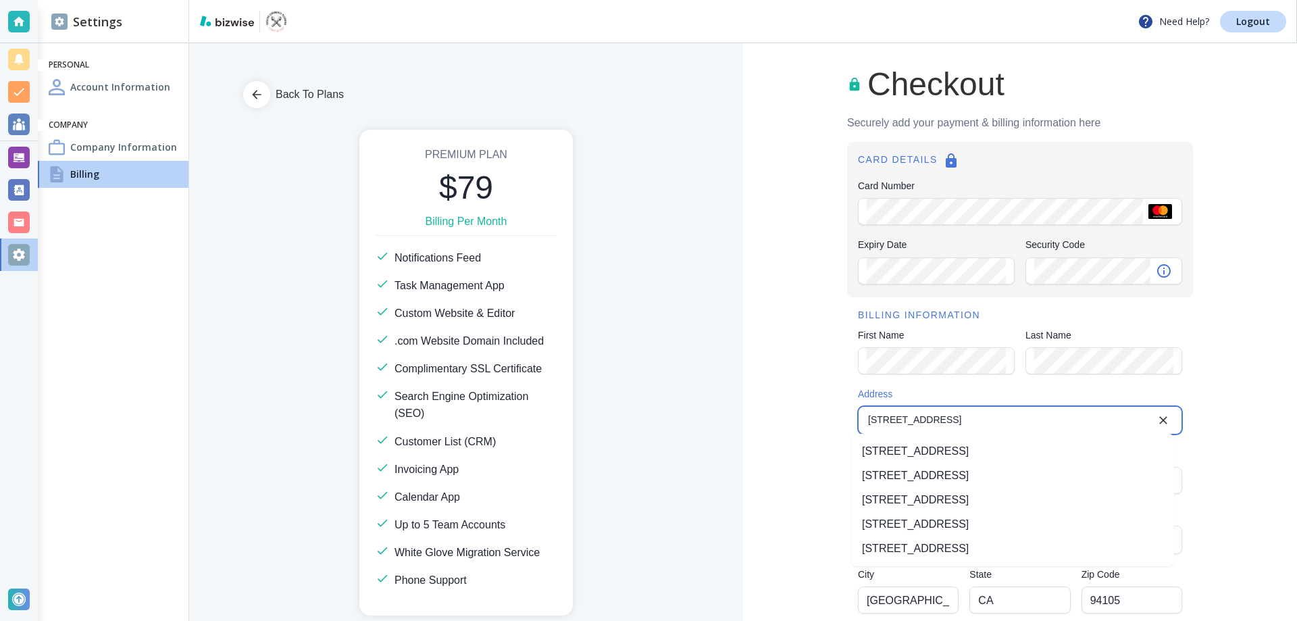
click at [970, 454] on li "44 Tehama Street, San Francisco, CA, USA" at bounding box center [1012, 451] width 323 height 24
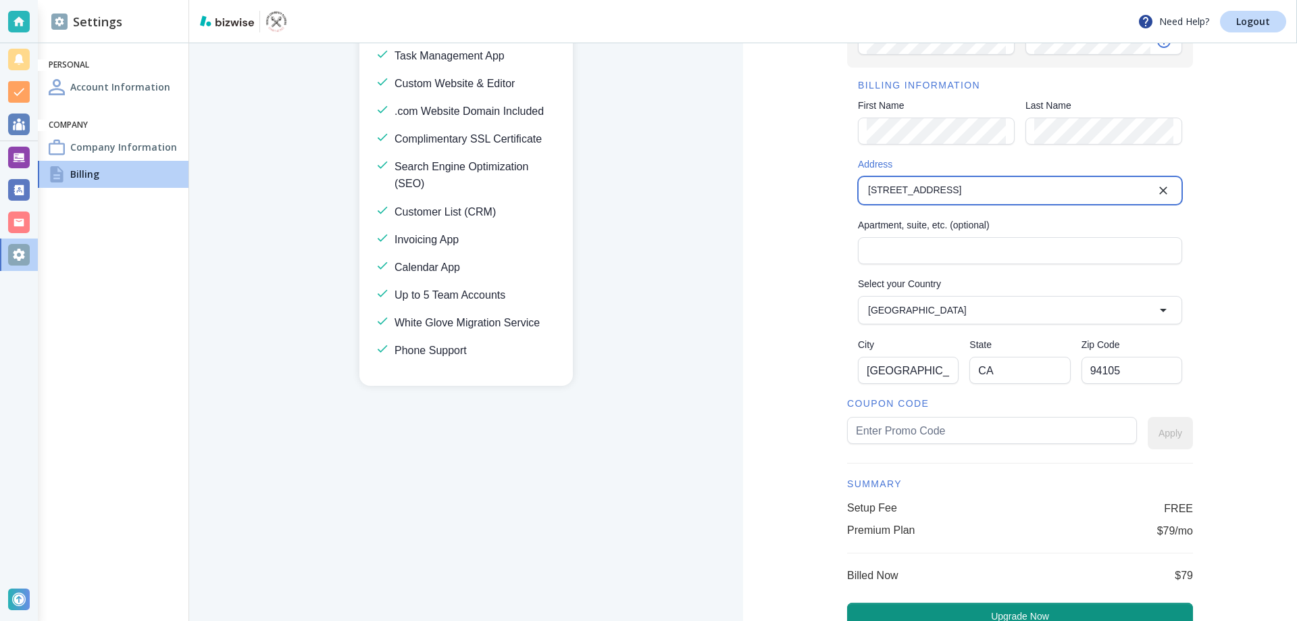
scroll to position [304, 0]
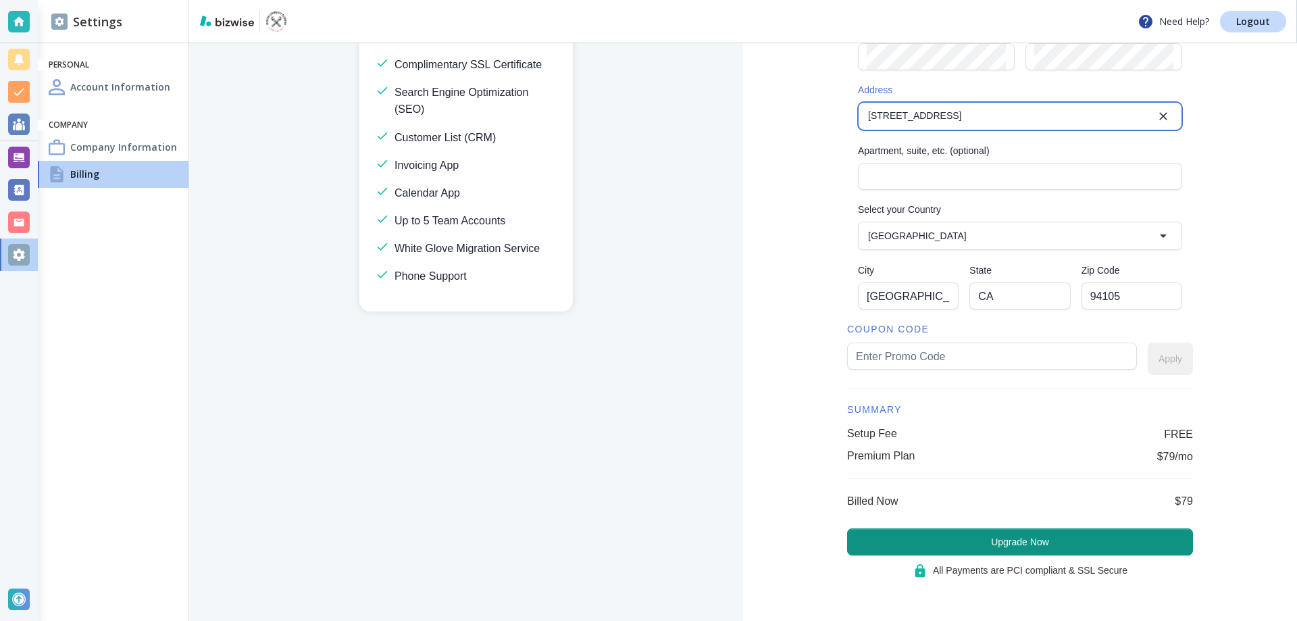
type input "44 Tehama Street"
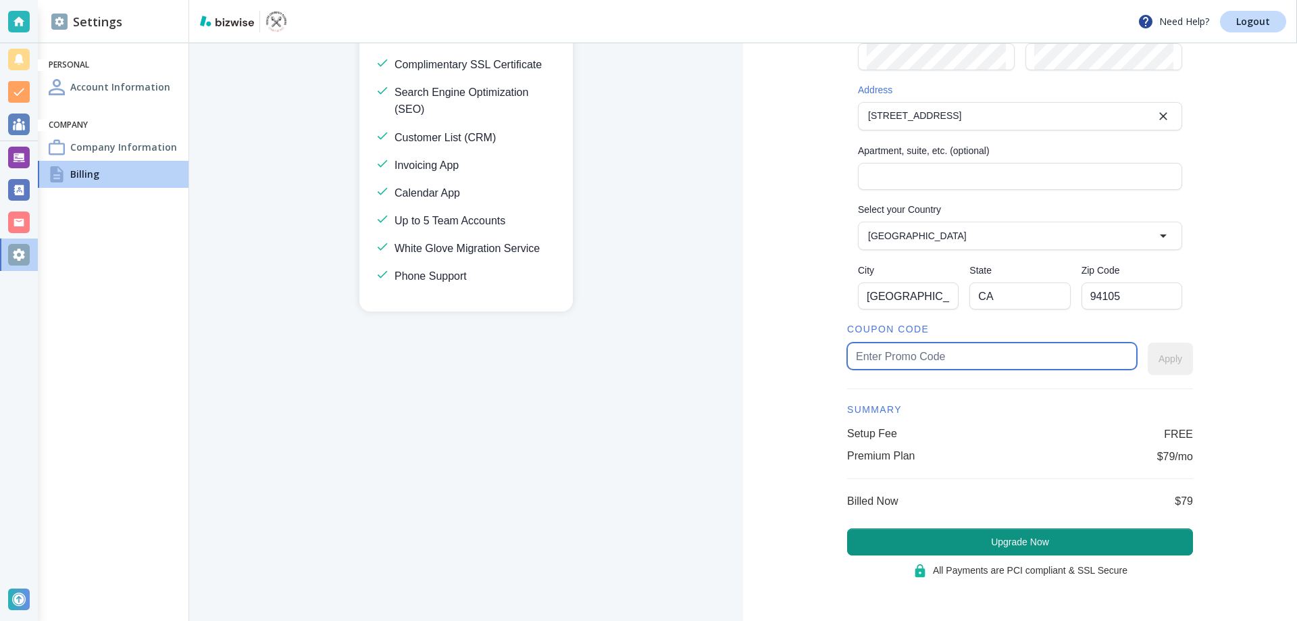
click at [864, 355] on input "text" at bounding box center [992, 356] width 272 height 26
type input "arthur50"
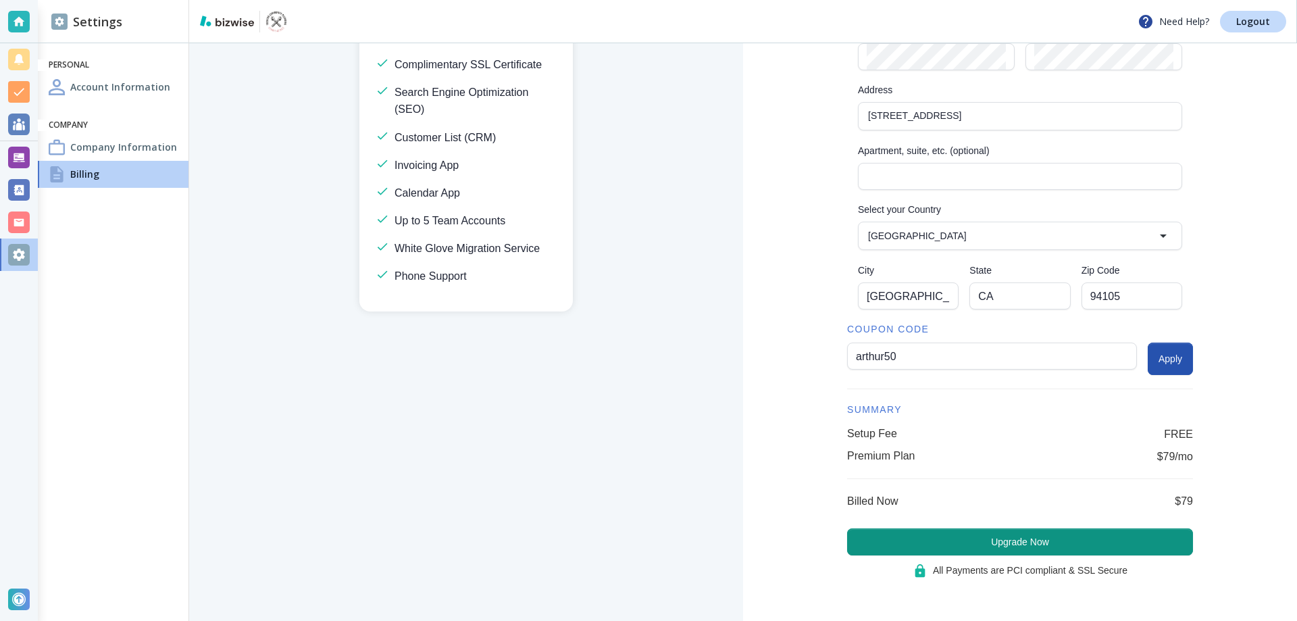
drag, startPoint x: 1158, startPoint y: 351, endPoint x: 1133, endPoint y: 353, distance: 25.1
click at [1158, 351] on button "Apply" at bounding box center [1170, 358] width 45 height 32
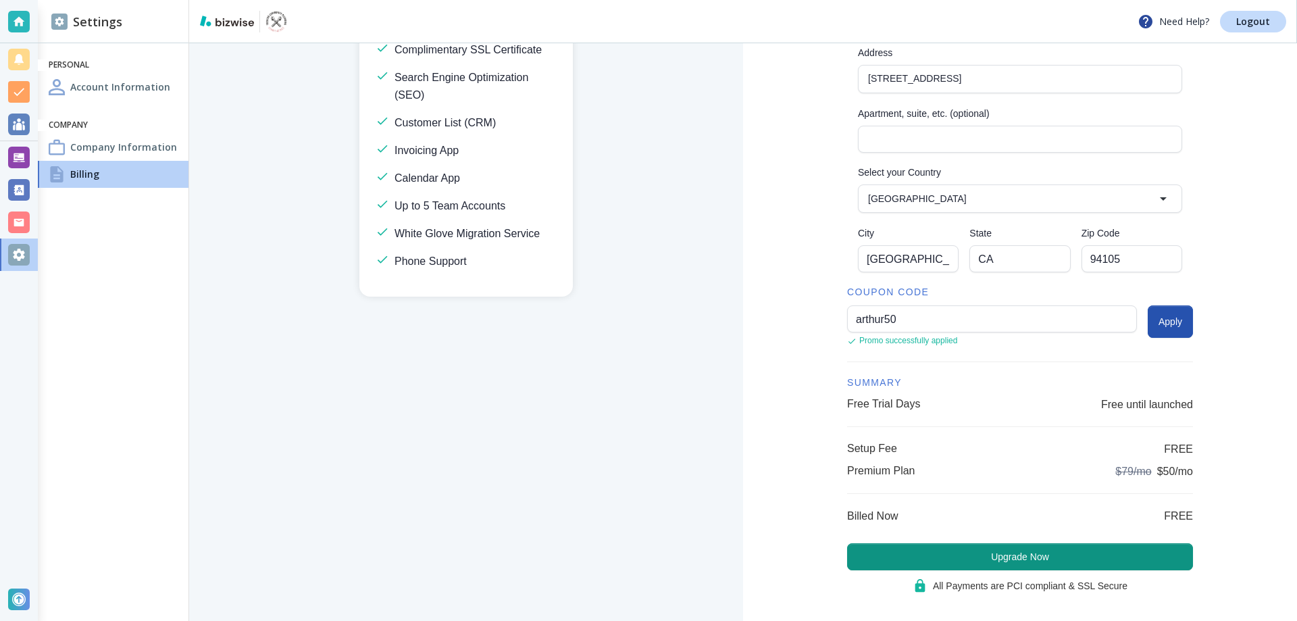
scroll to position [356, 0]
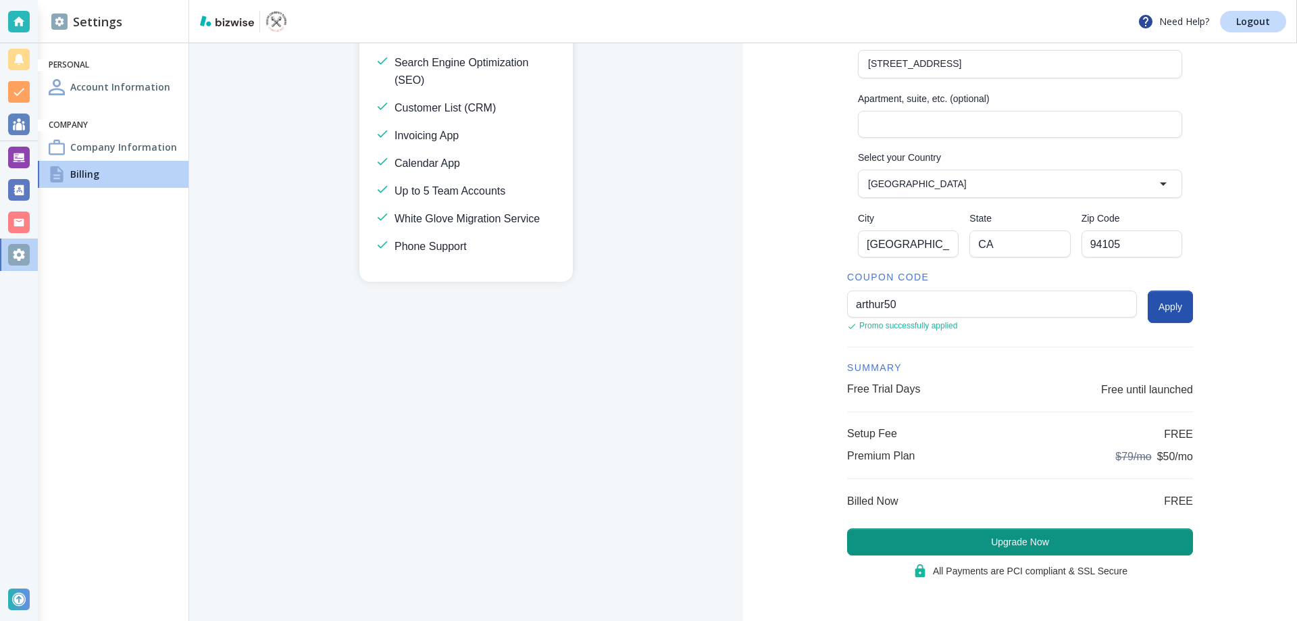
click at [977, 537] on button "Upgrade Now" at bounding box center [1020, 541] width 346 height 27
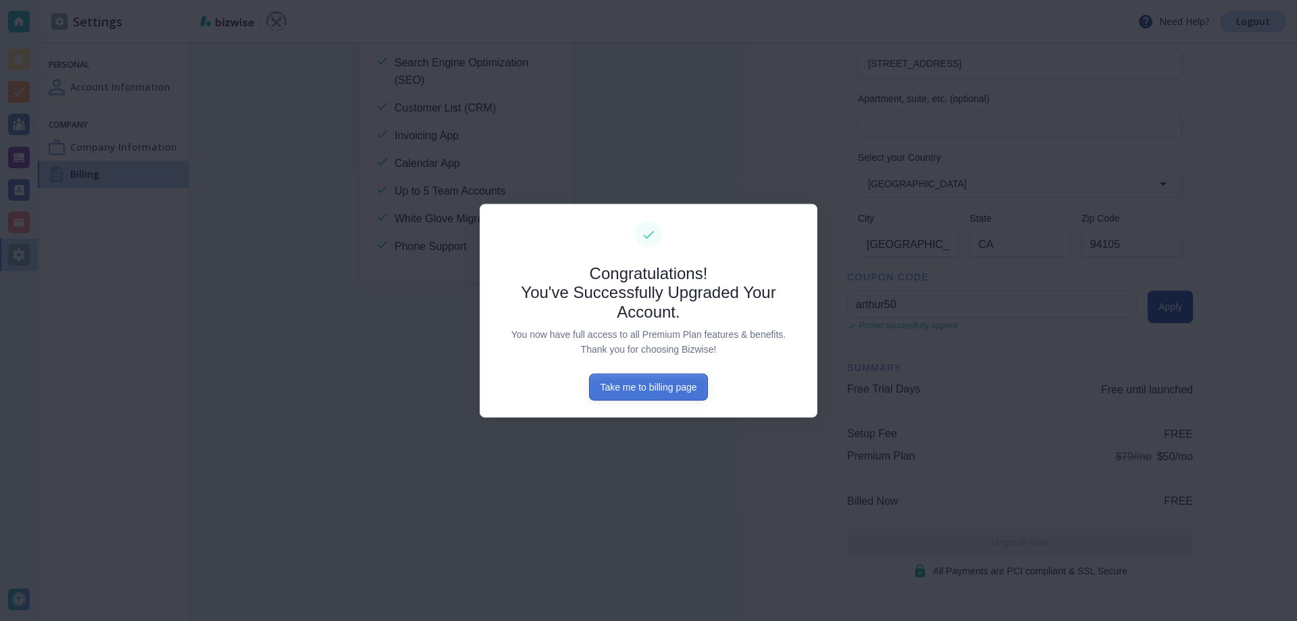
click at [643, 386] on button "Take me to billing page" at bounding box center [648, 387] width 118 height 27
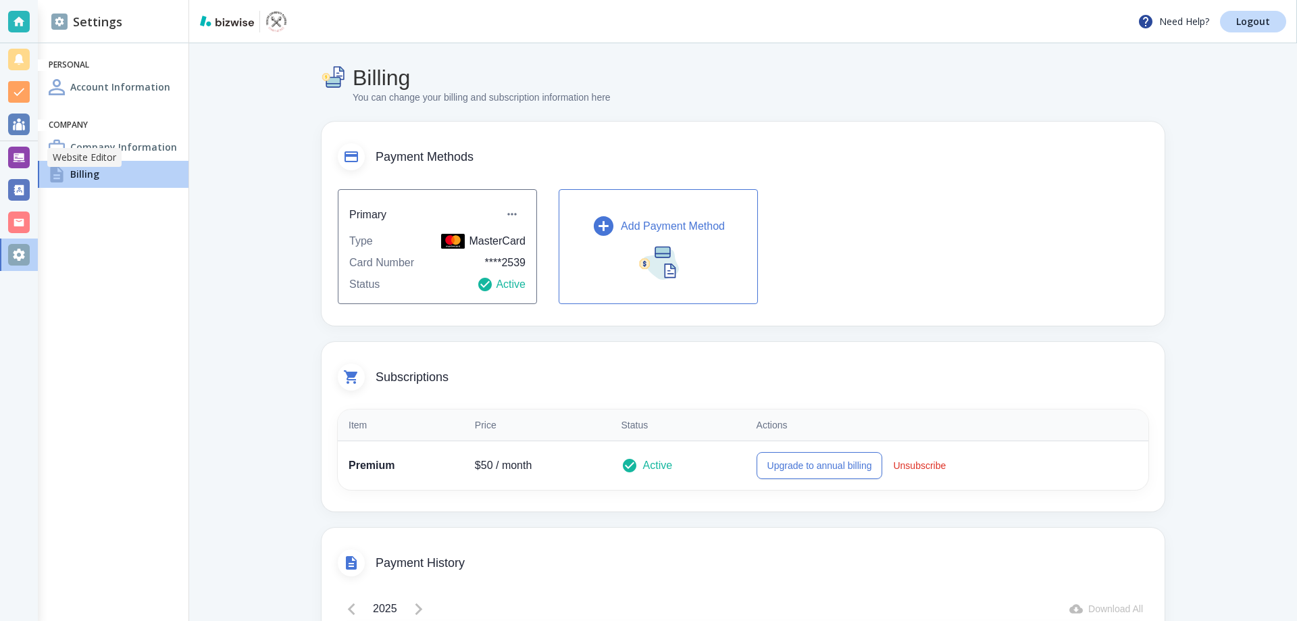
click at [23, 150] on div at bounding box center [19, 158] width 22 height 22
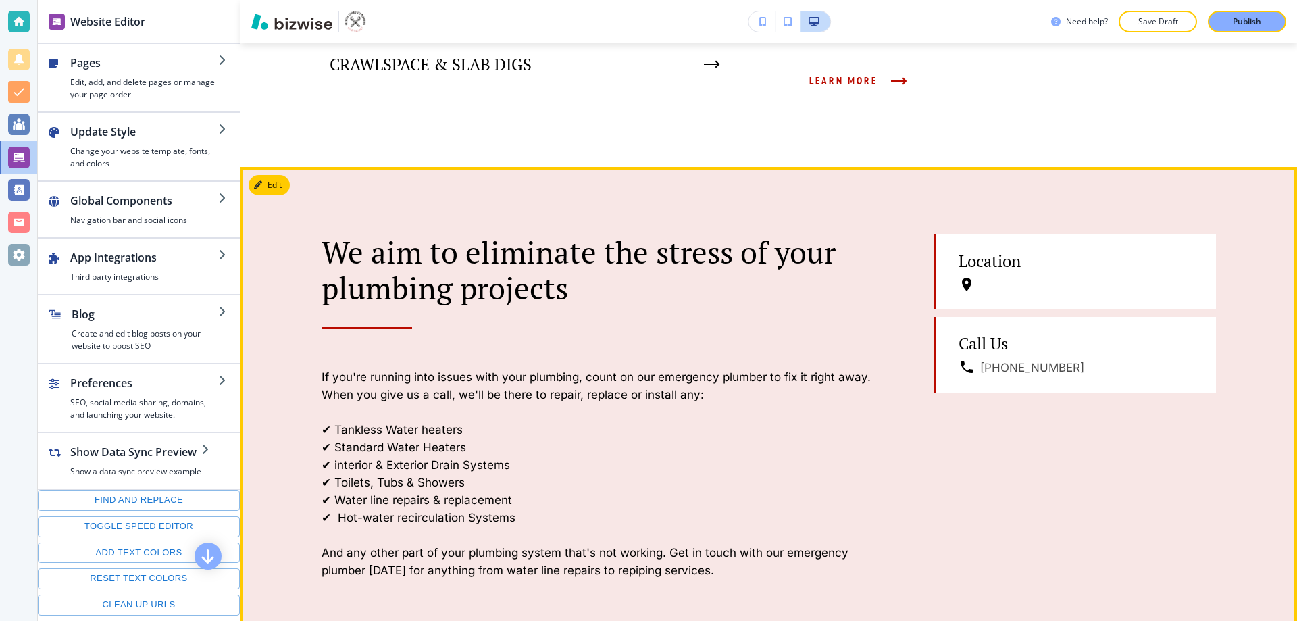
scroll to position [1418, 0]
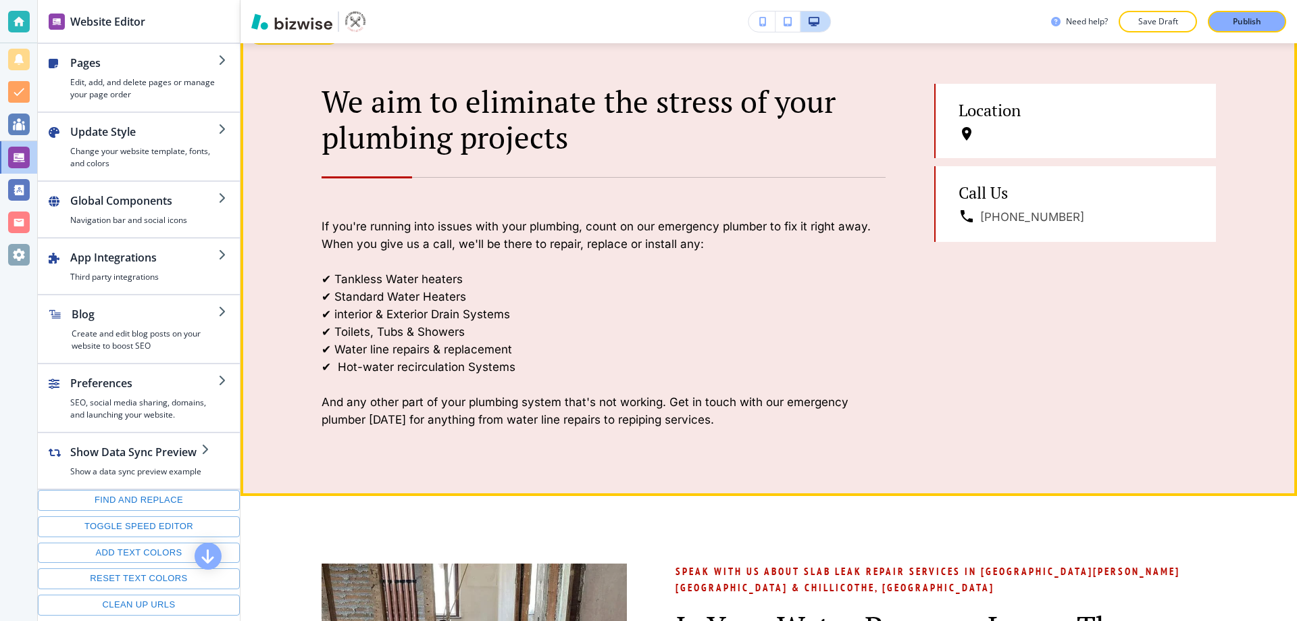
click at [273, 45] on button "Edit This Section" at bounding box center [294, 34] width 91 height 20
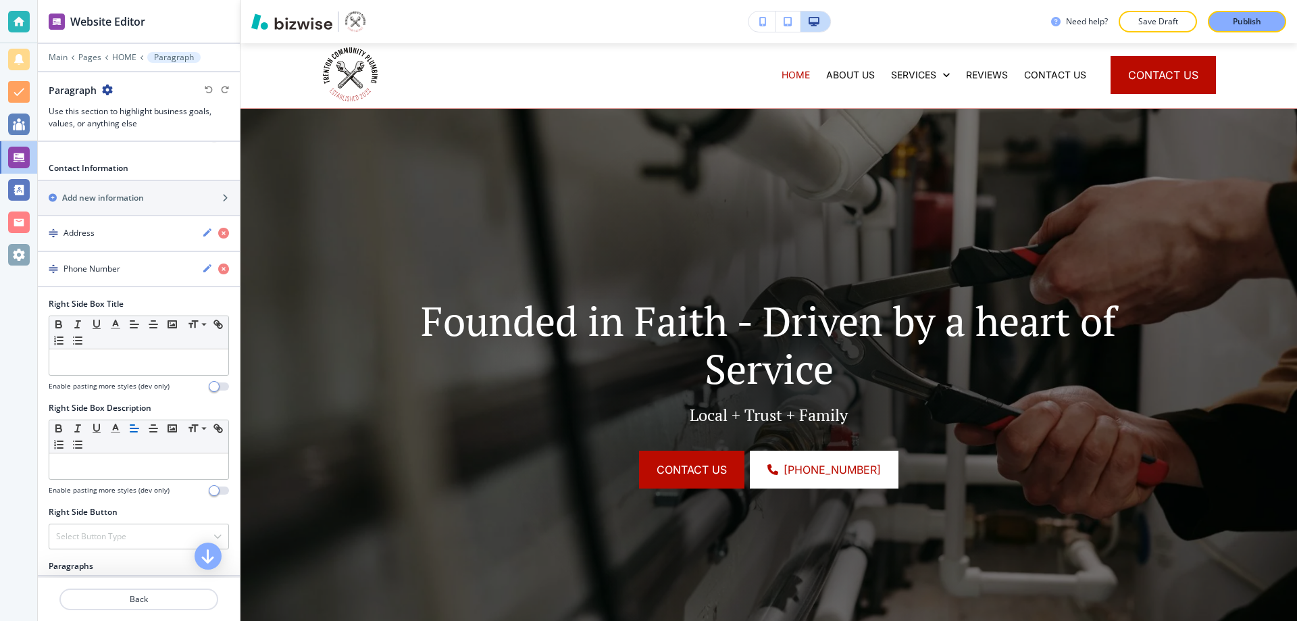
scroll to position [1574, 0]
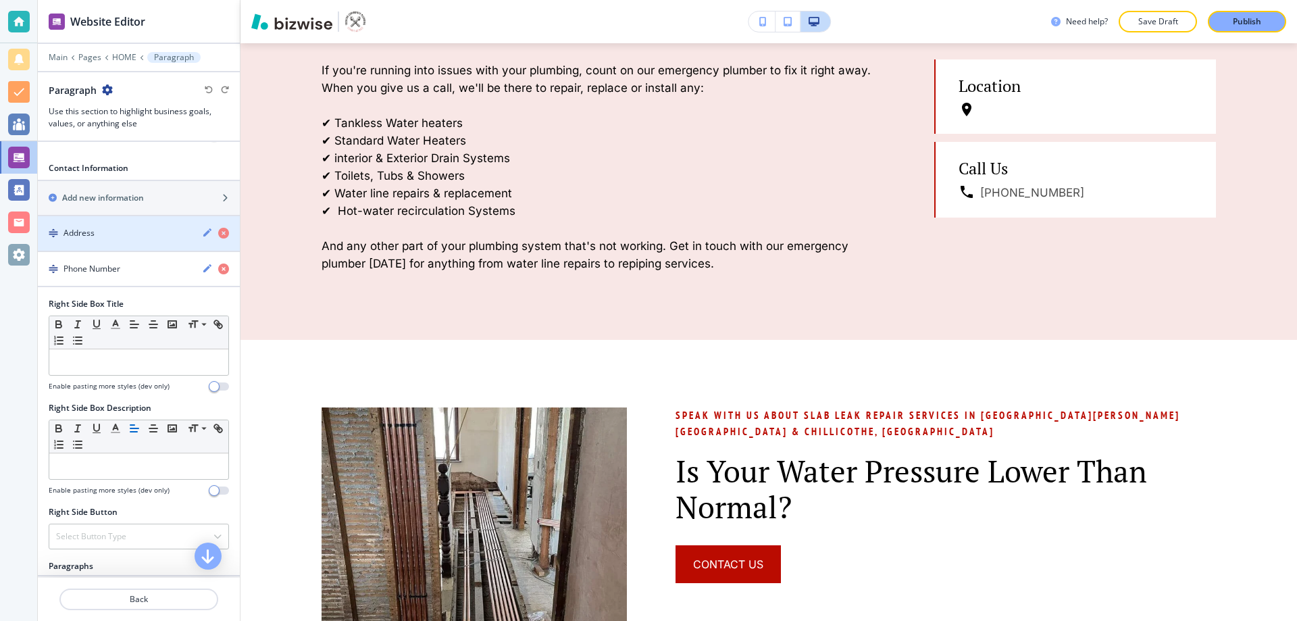
click at [112, 234] on div "Address" at bounding box center [114, 233] width 153 height 12
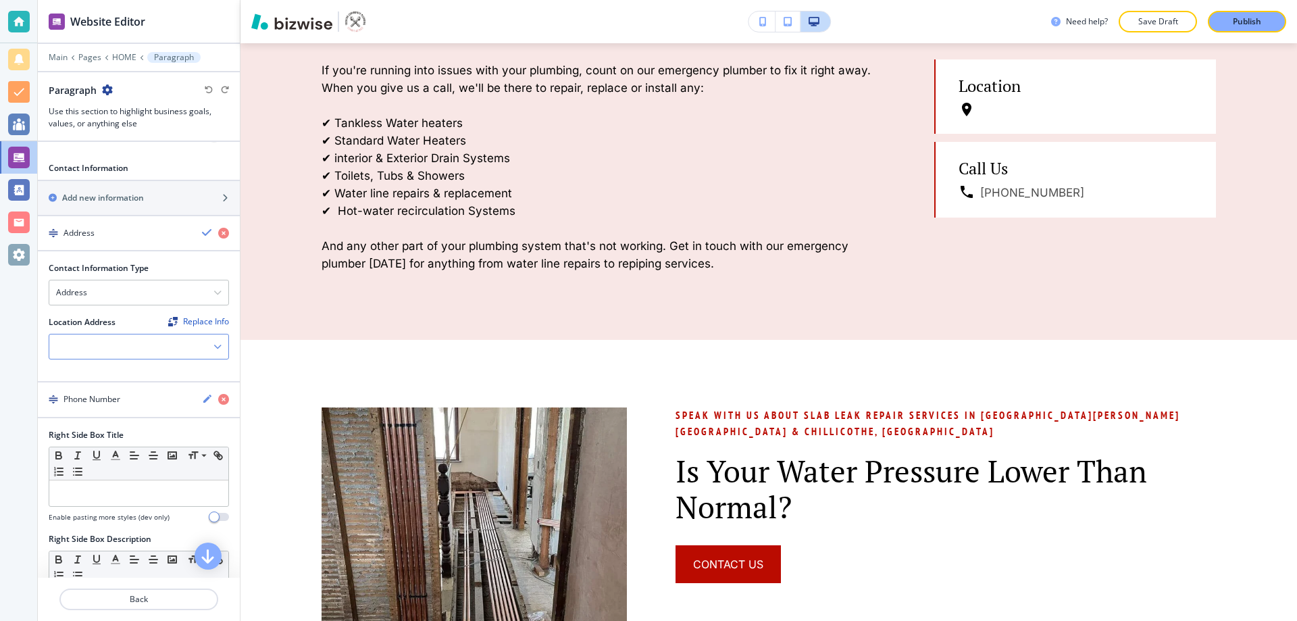
click at [83, 343] on div at bounding box center [138, 346] width 179 height 24
click at [82, 363] on div "Trenton, MO 64683, USA" at bounding box center [138, 376] width 179 height 35
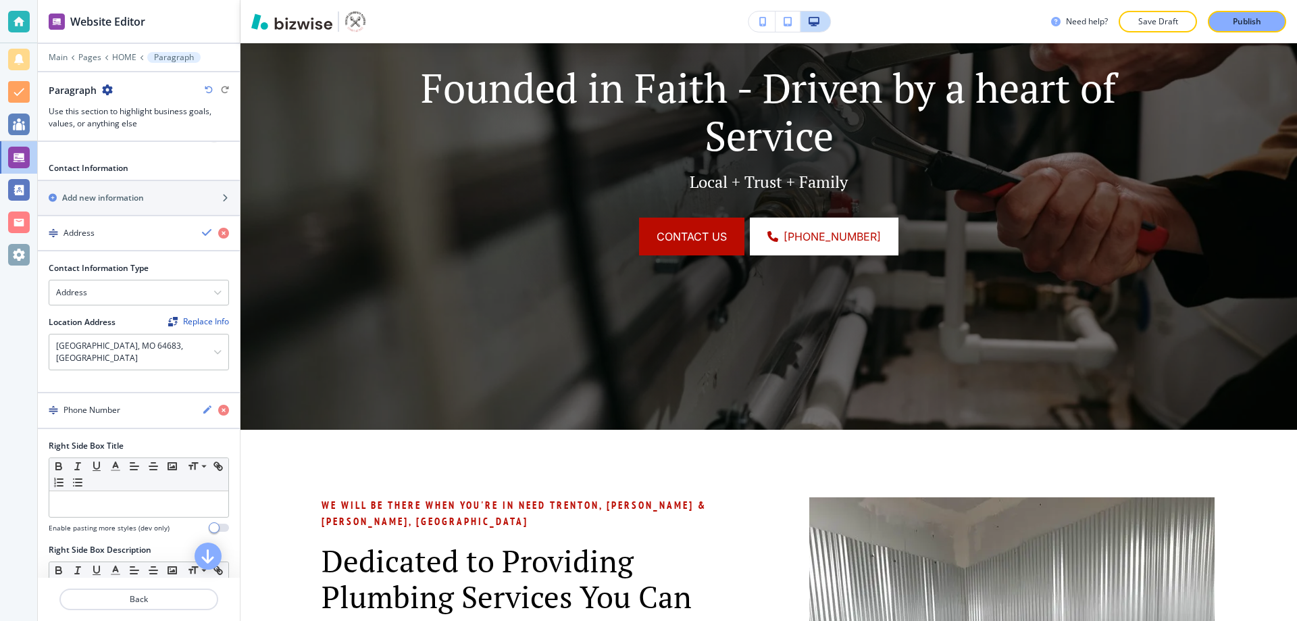
scroll to position [0, 0]
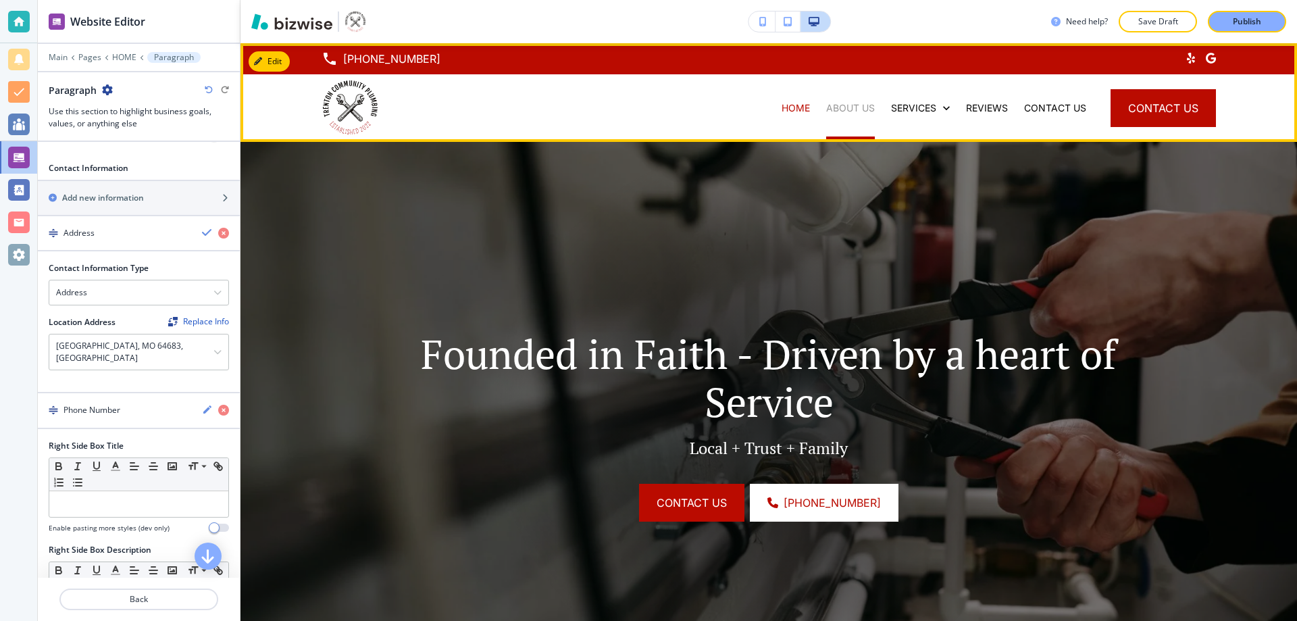
click at [826, 109] on p "ABOUT US" at bounding box center [850, 108] width 49 height 14
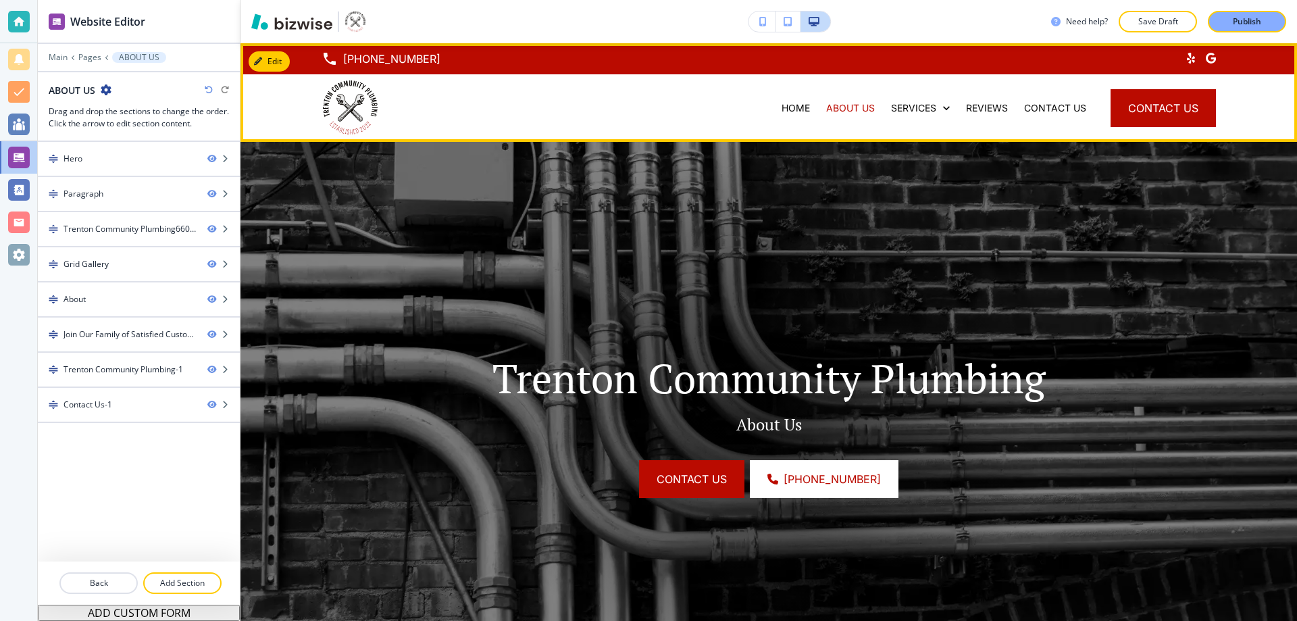
click at [789, 99] on div "HOME" at bounding box center [795, 108] width 45 height 68
click at [788, 105] on p "HOME" at bounding box center [795, 108] width 28 height 14
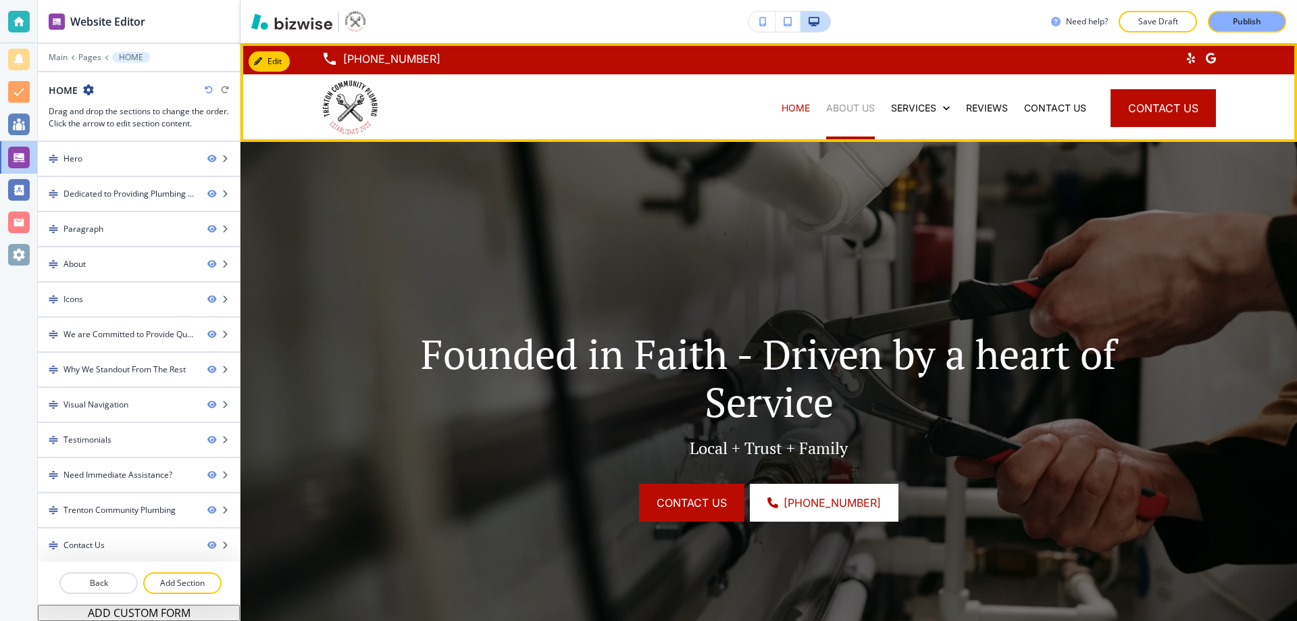
click at [848, 111] on p "ABOUT US" at bounding box center [850, 108] width 49 height 14
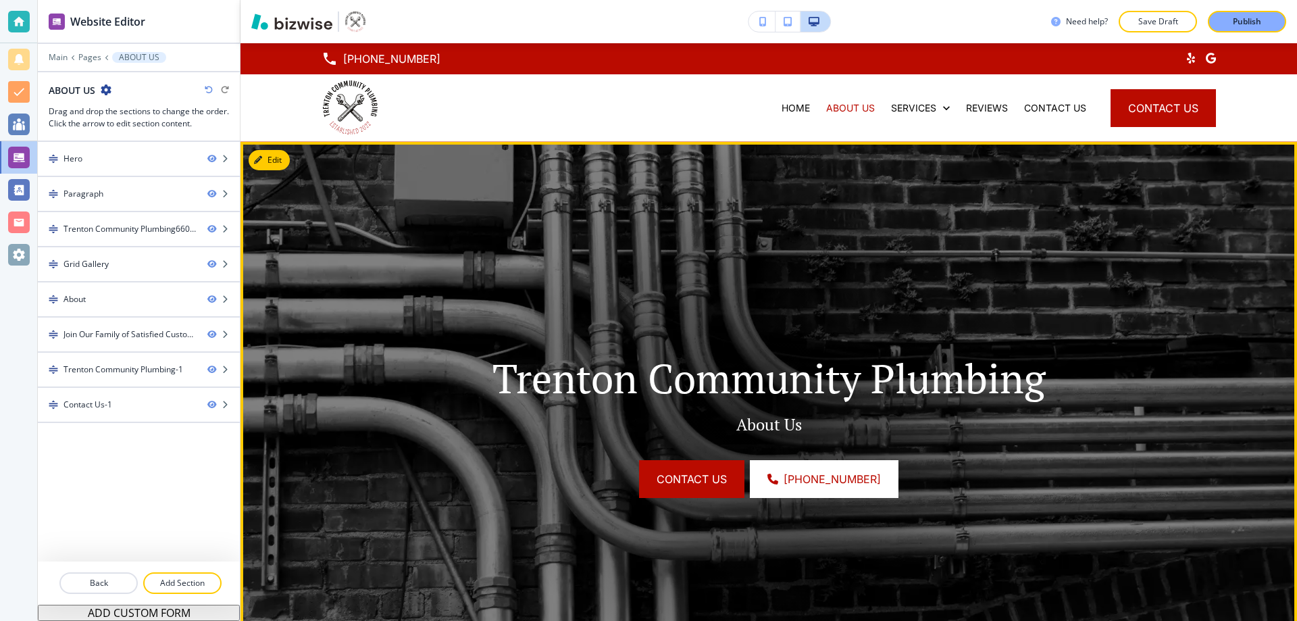
click at [278, 160] on button "Edit" at bounding box center [269, 160] width 41 height 20
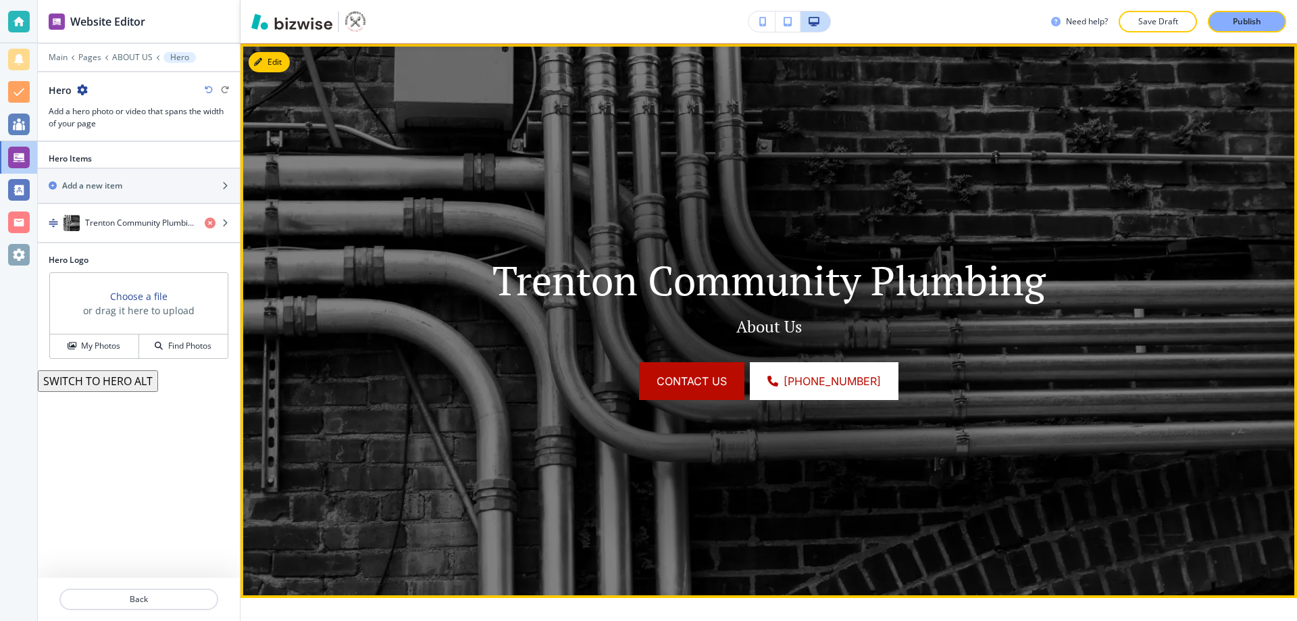
scroll to position [99, 0]
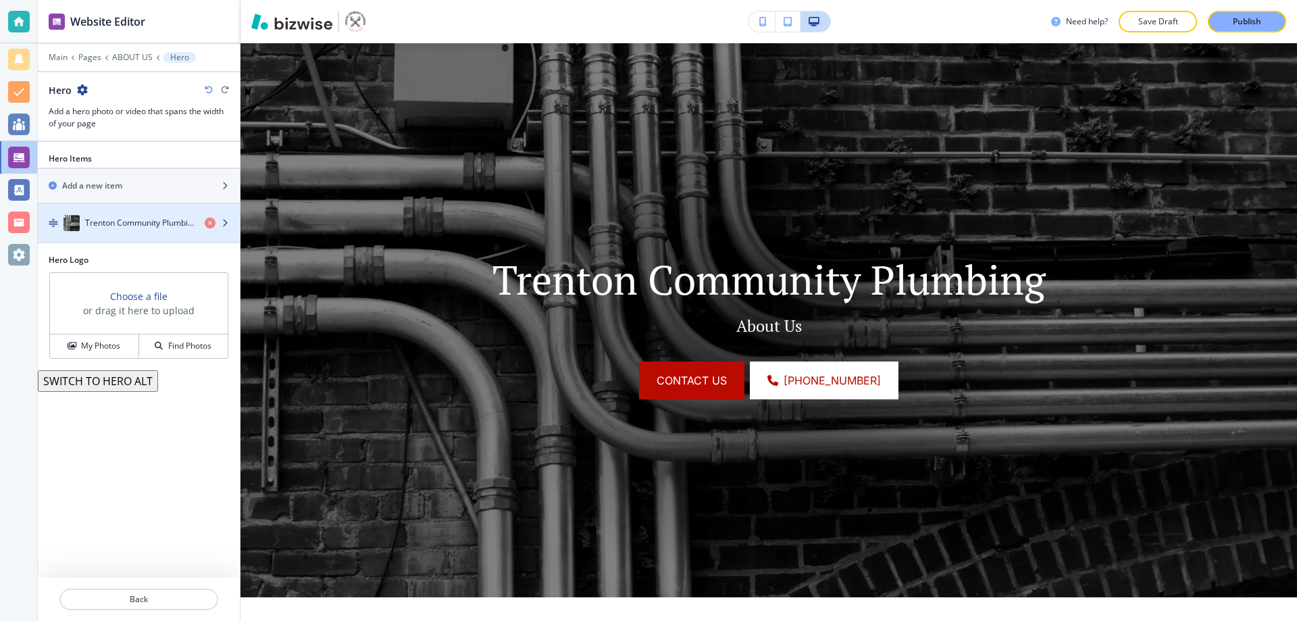
click at [103, 227] on h4 "Trenton Community Plumbing" at bounding box center [139, 223] width 109 height 12
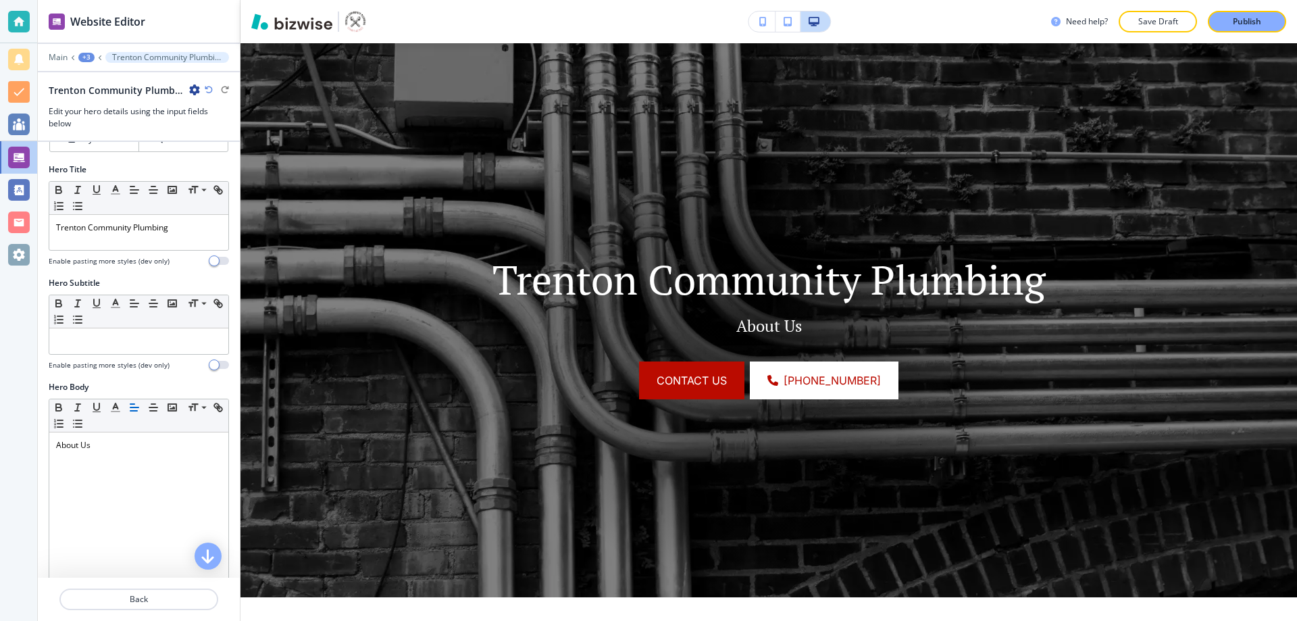
scroll to position [135, 0]
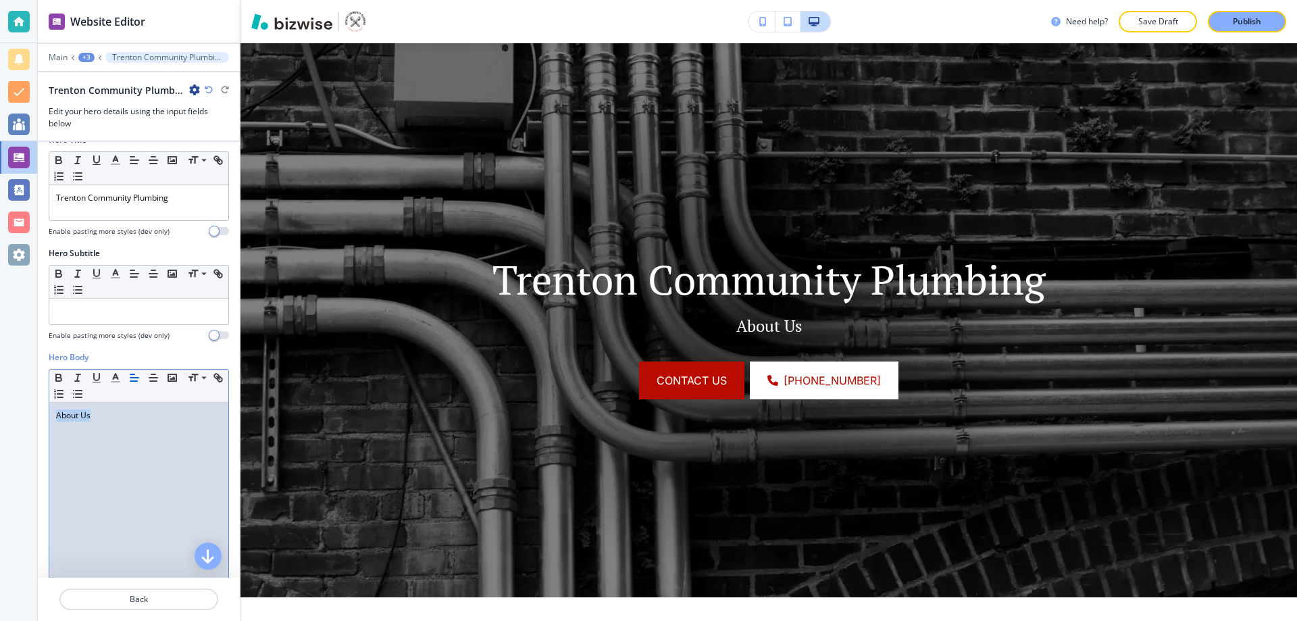
drag, startPoint x: 93, startPoint y: 415, endPoint x: 37, endPoint y: 405, distance: 57.0
click at [35, 407] on div "Website Editor Main +3 Trenton Community Plumbing Trenton Community Plumbing Ed…" at bounding box center [648, 310] width 1297 height 621
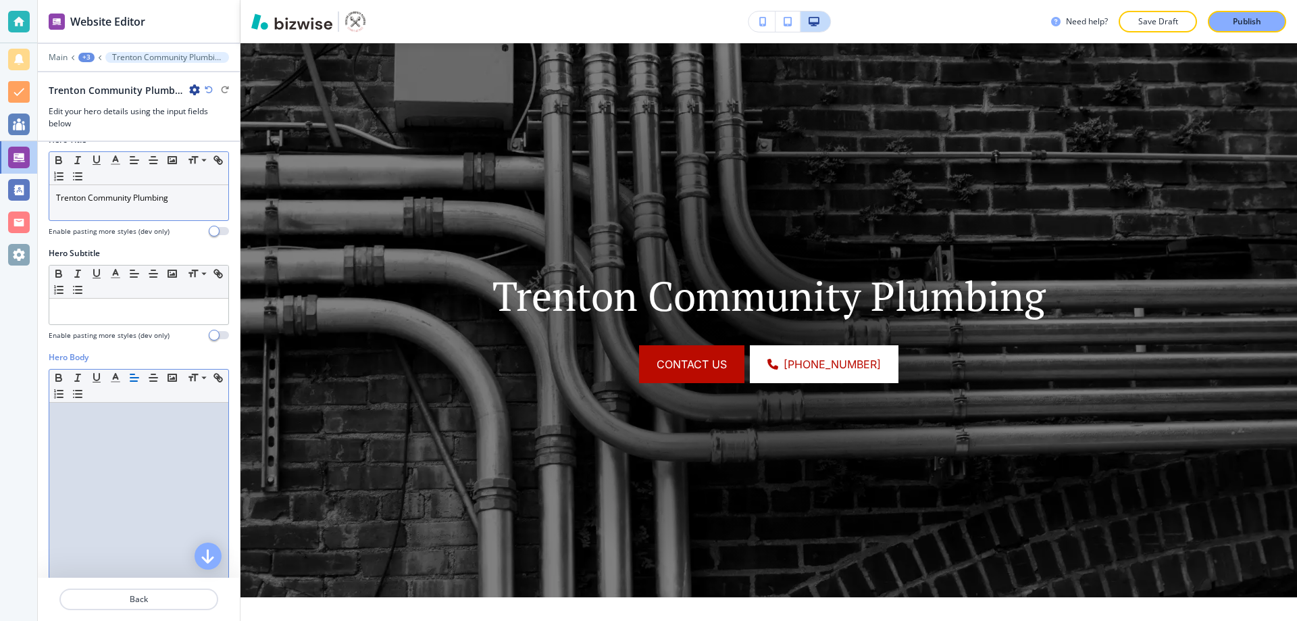
click at [59, 199] on p "Trenton Community Plumbing" at bounding box center [138, 198] width 165 height 12
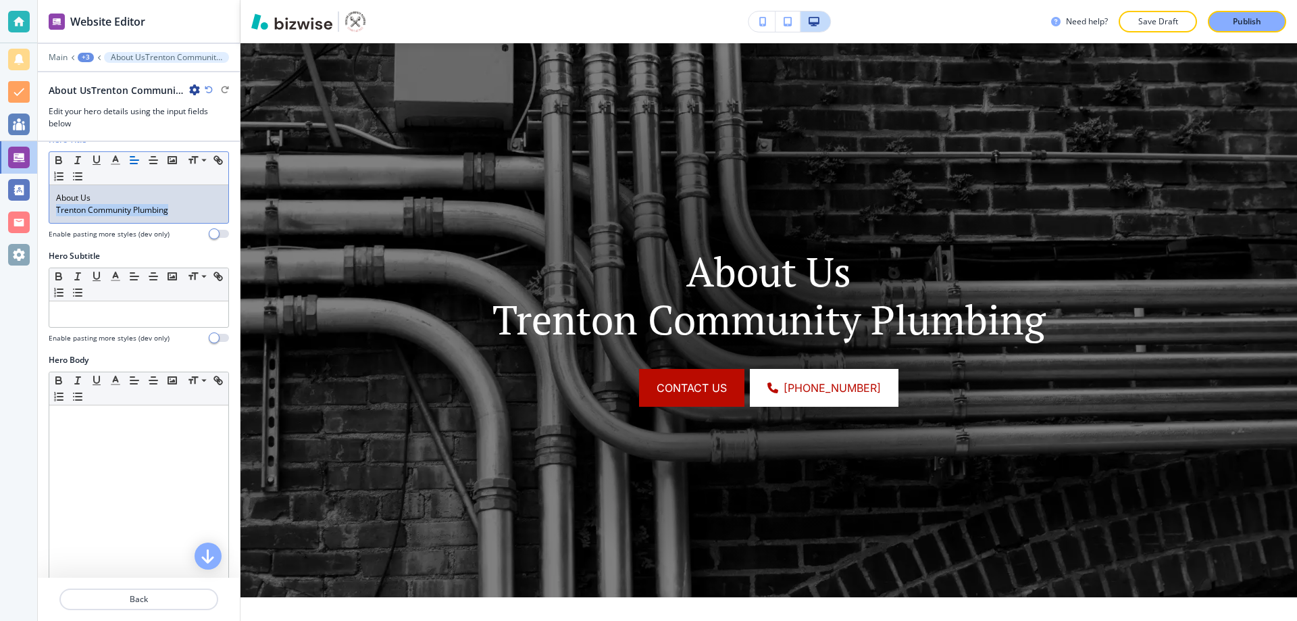
drag, startPoint x: 174, startPoint y: 211, endPoint x: 48, endPoint y: 214, distance: 125.7
click at [48, 214] on div "Hero Title Small Normal Large Huge About Us Trenton Community Plumbing Enable p…" at bounding box center [139, 192] width 202 height 116
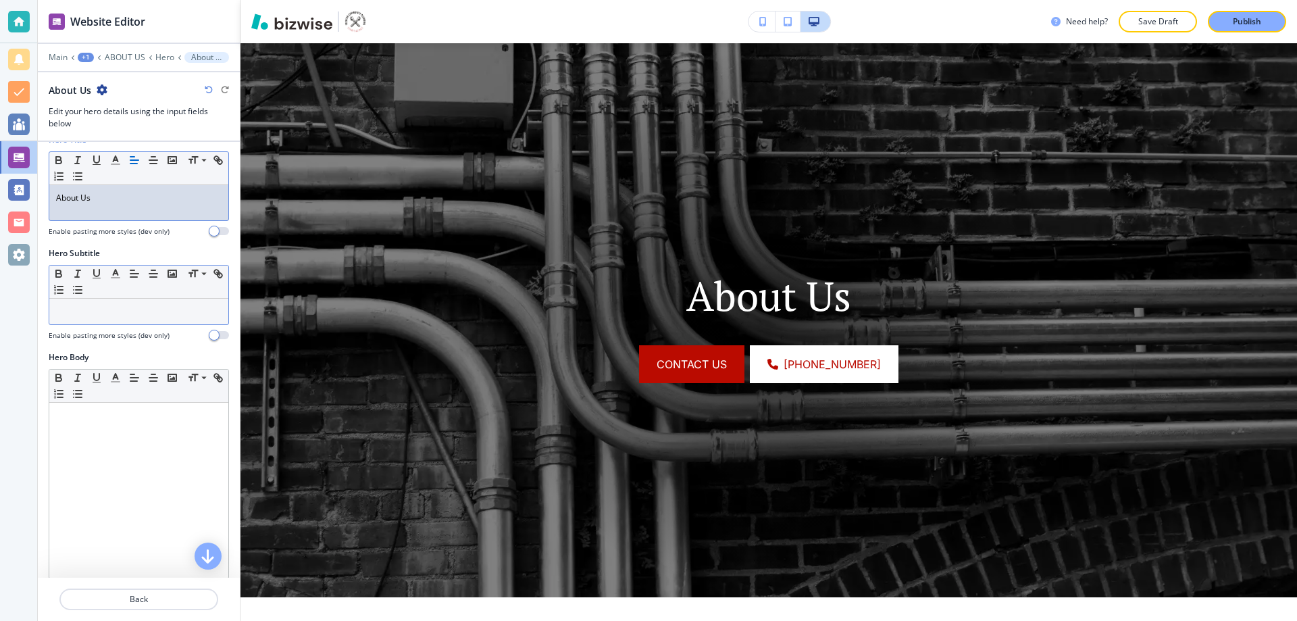
click at [136, 301] on div at bounding box center [138, 312] width 179 height 26
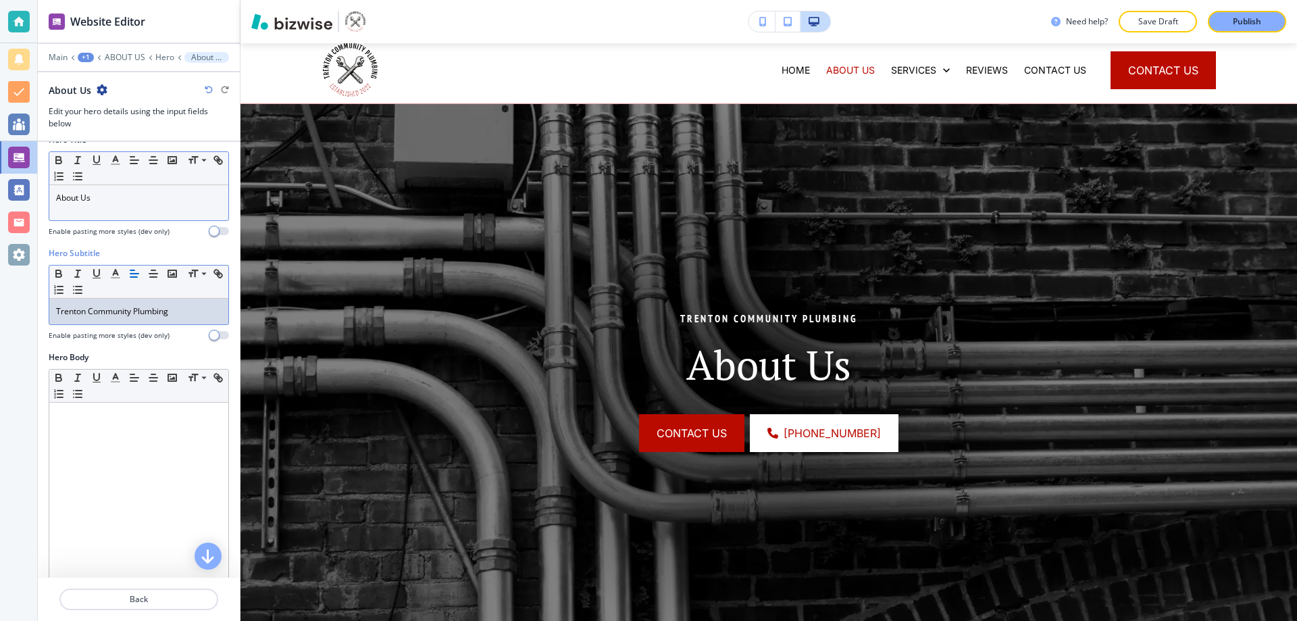
scroll to position [0, 0]
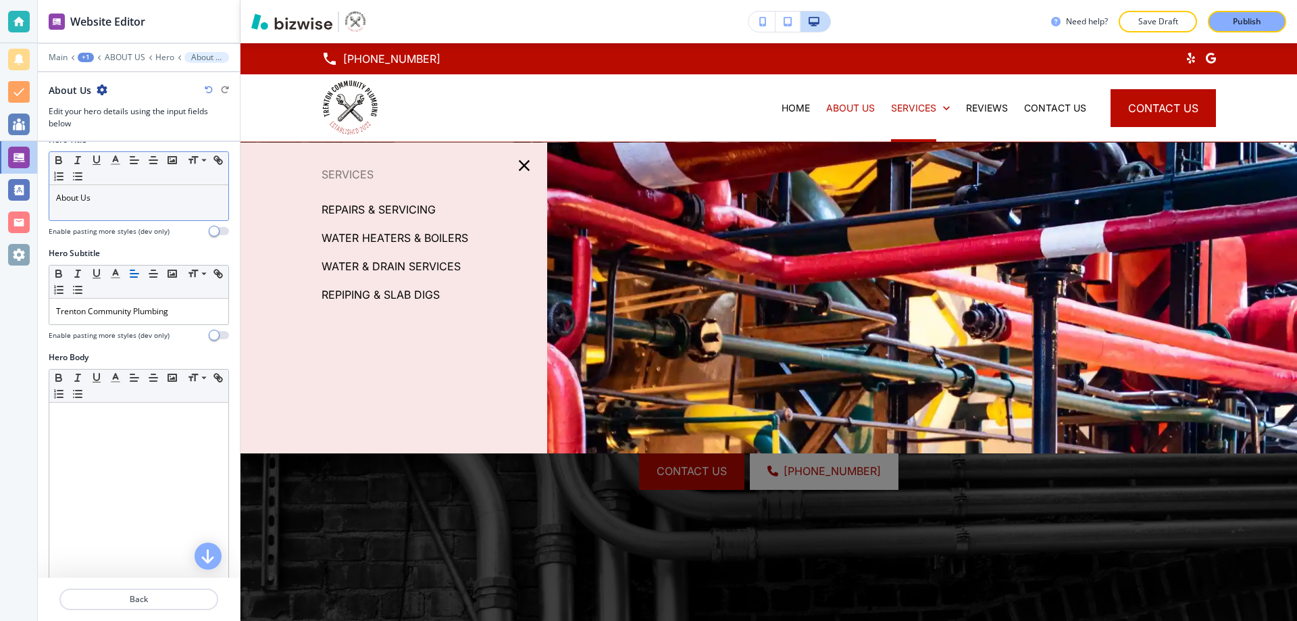
click at [399, 206] on p "REPAIRS & SERVICING" at bounding box center [379, 209] width 114 height 20
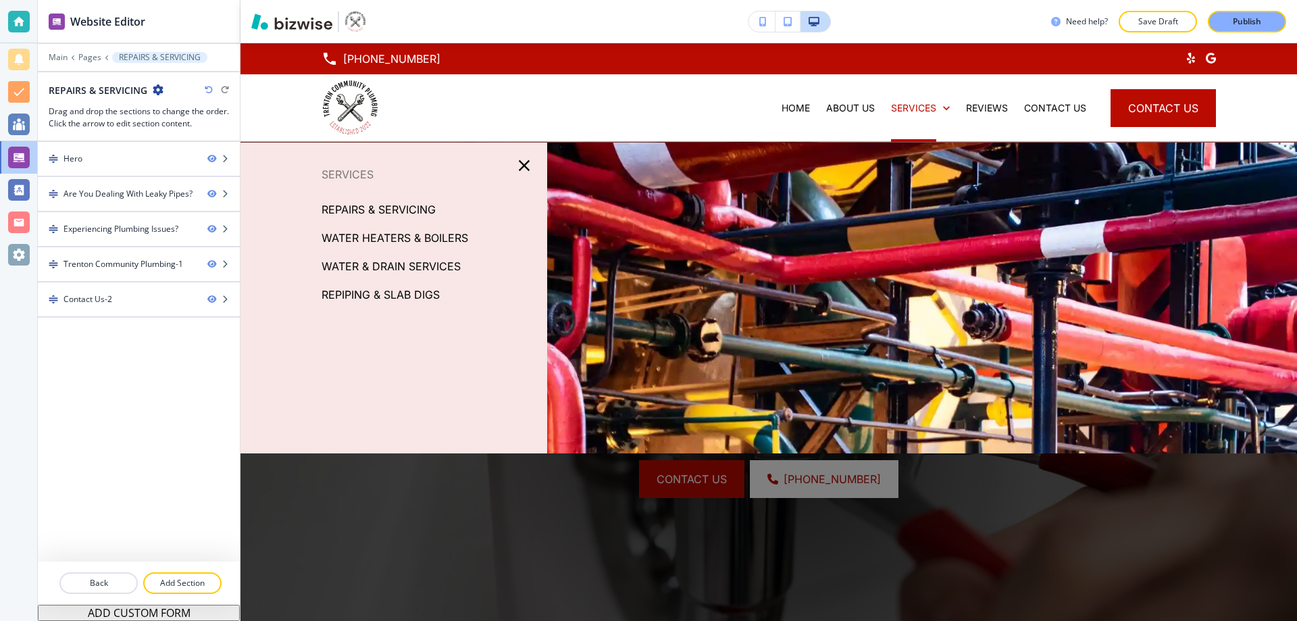
click at [426, 235] on p "WATER HEATERS & BOILERS" at bounding box center [395, 238] width 147 height 20
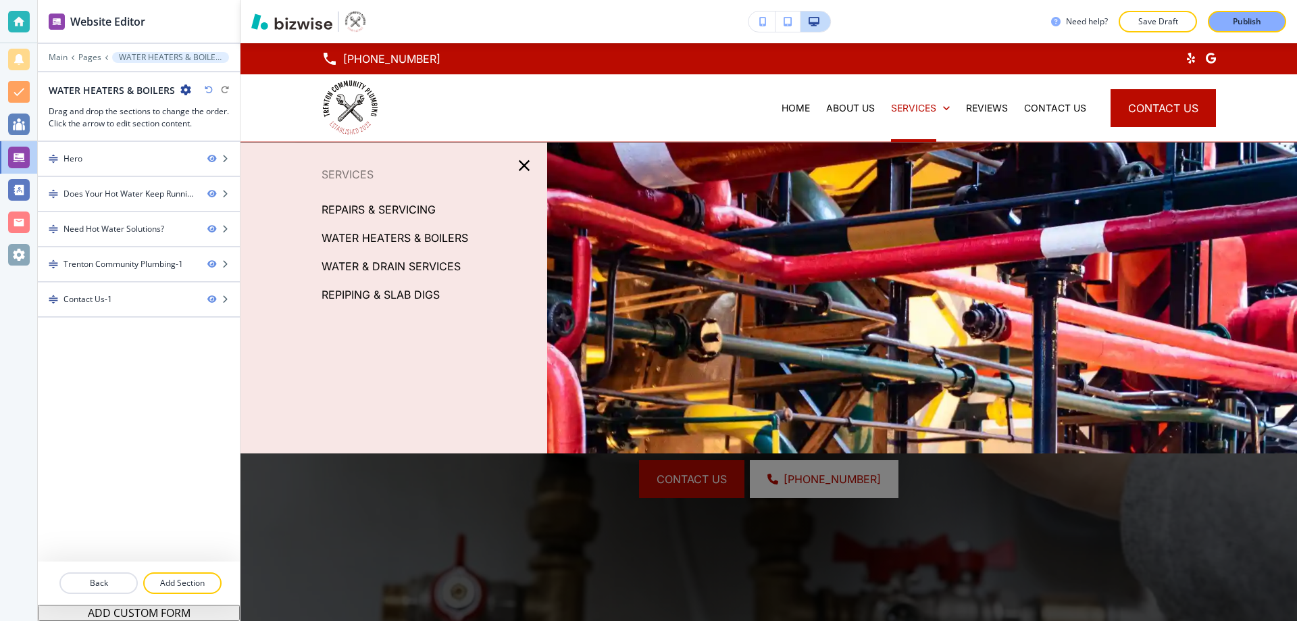
click at [437, 263] on p "WATER & DRAIN SERVICES" at bounding box center [391, 266] width 139 height 20
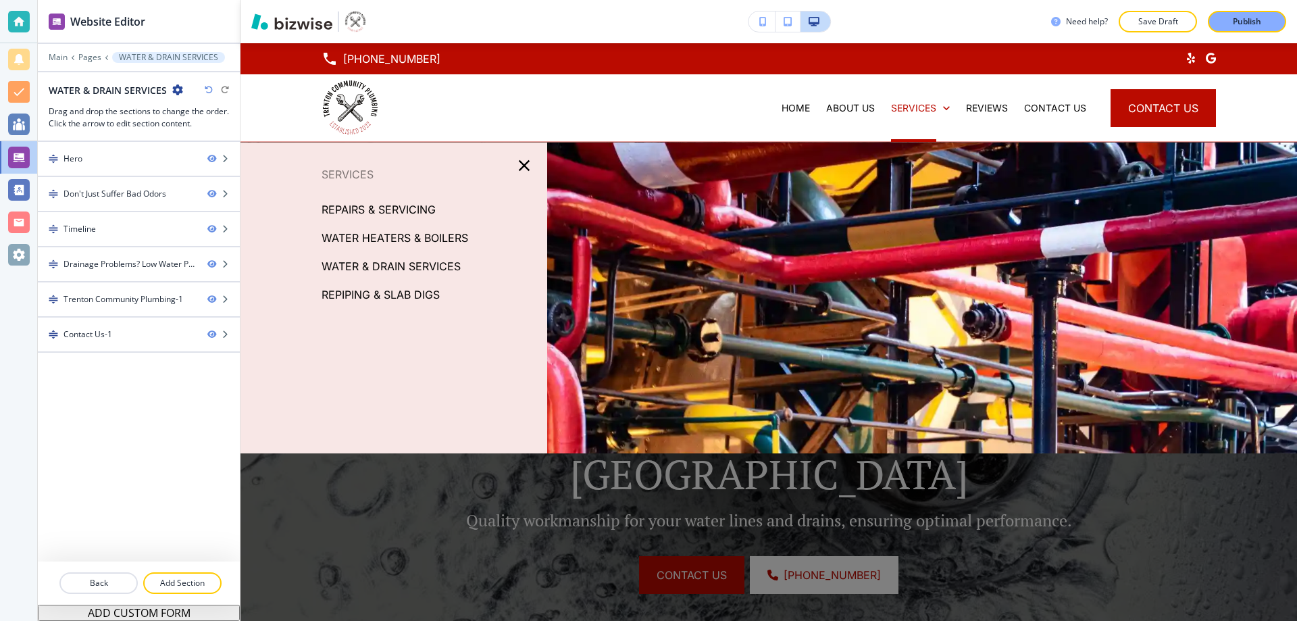
click at [419, 293] on p "REPIPING & SLAB DIGS" at bounding box center [381, 294] width 118 height 20
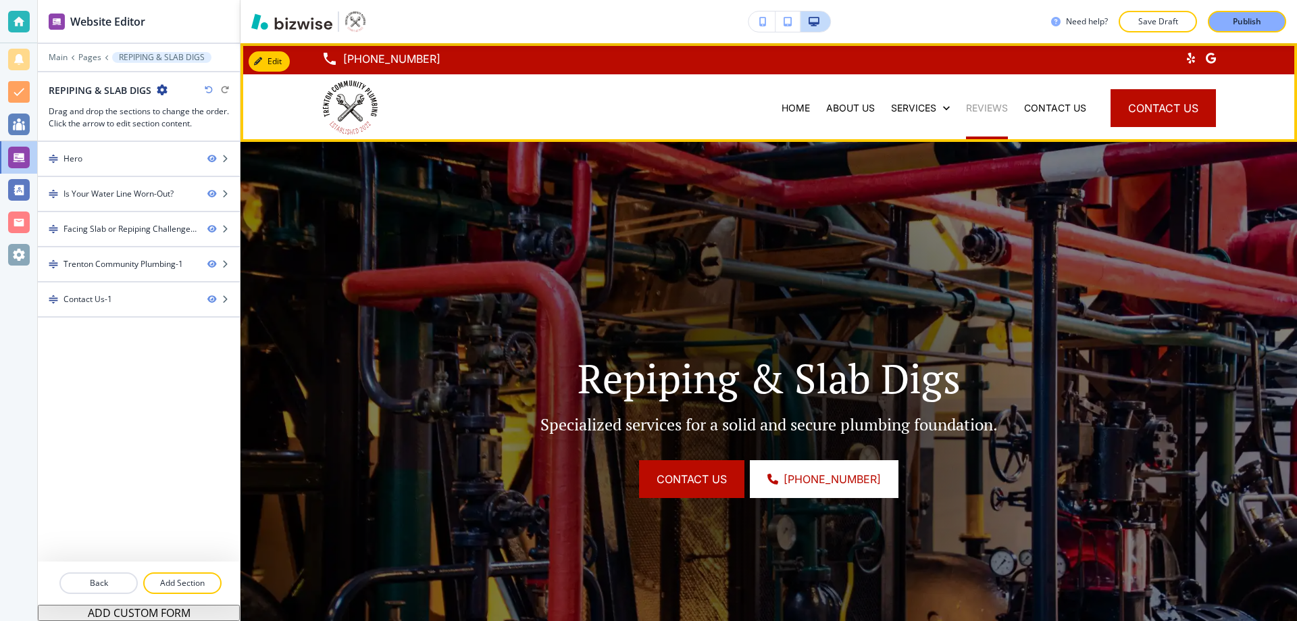
click at [973, 105] on p "REVIEWS" at bounding box center [987, 108] width 42 height 14
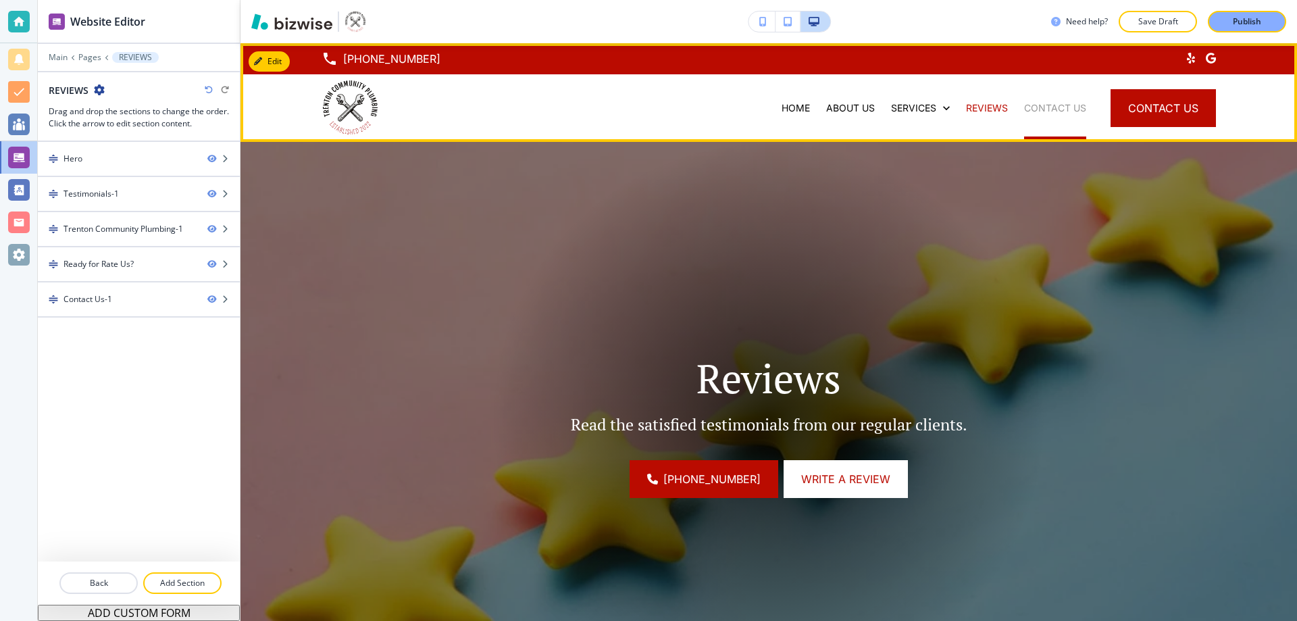
click at [1041, 105] on p "CONTACT US" at bounding box center [1055, 108] width 62 height 14
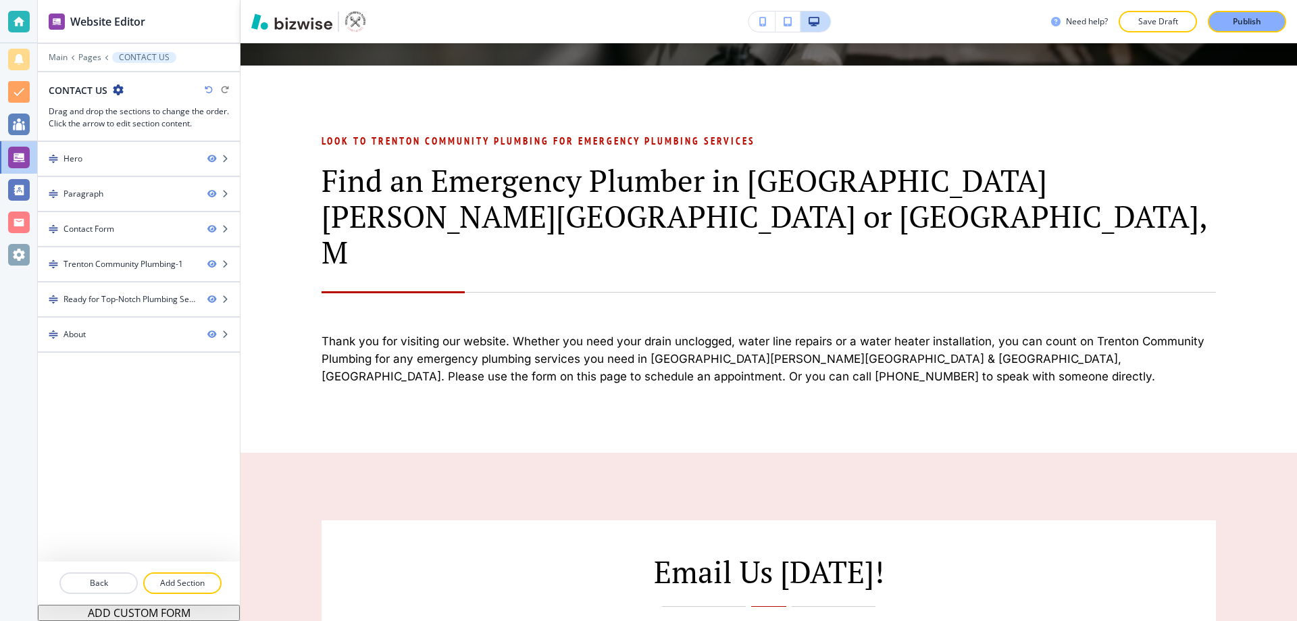
scroll to position [635, 0]
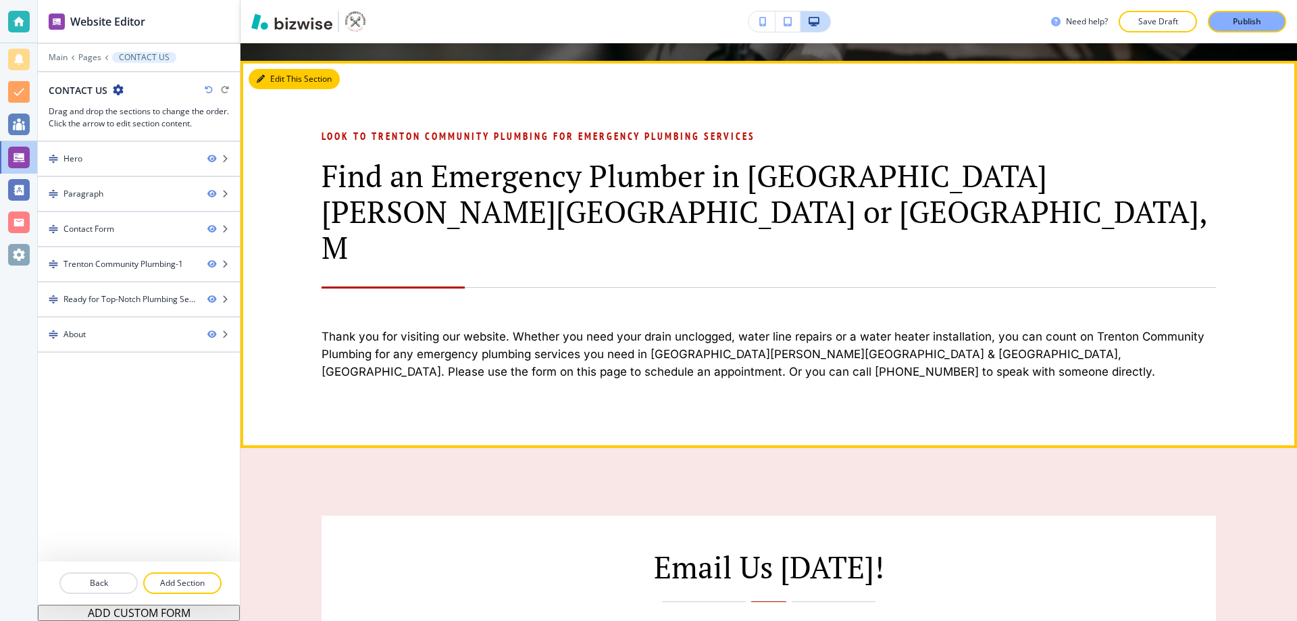
click at [274, 74] on button "Edit This Section" at bounding box center [294, 79] width 91 height 20
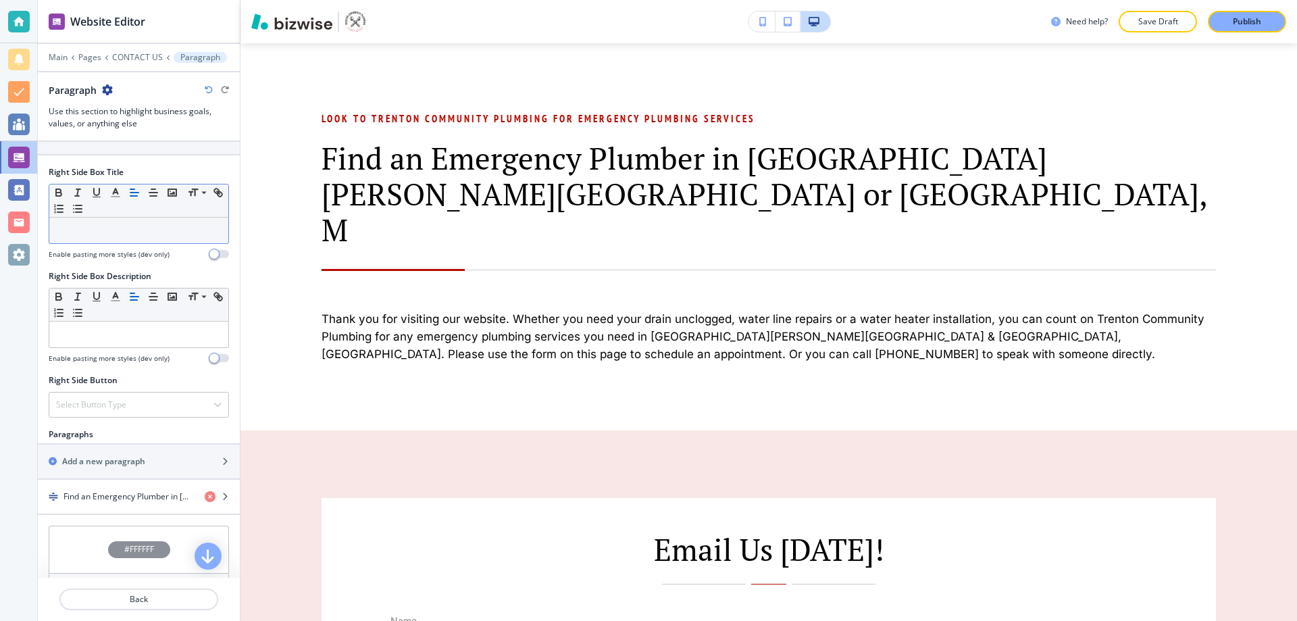
scroll to position [540, 0]
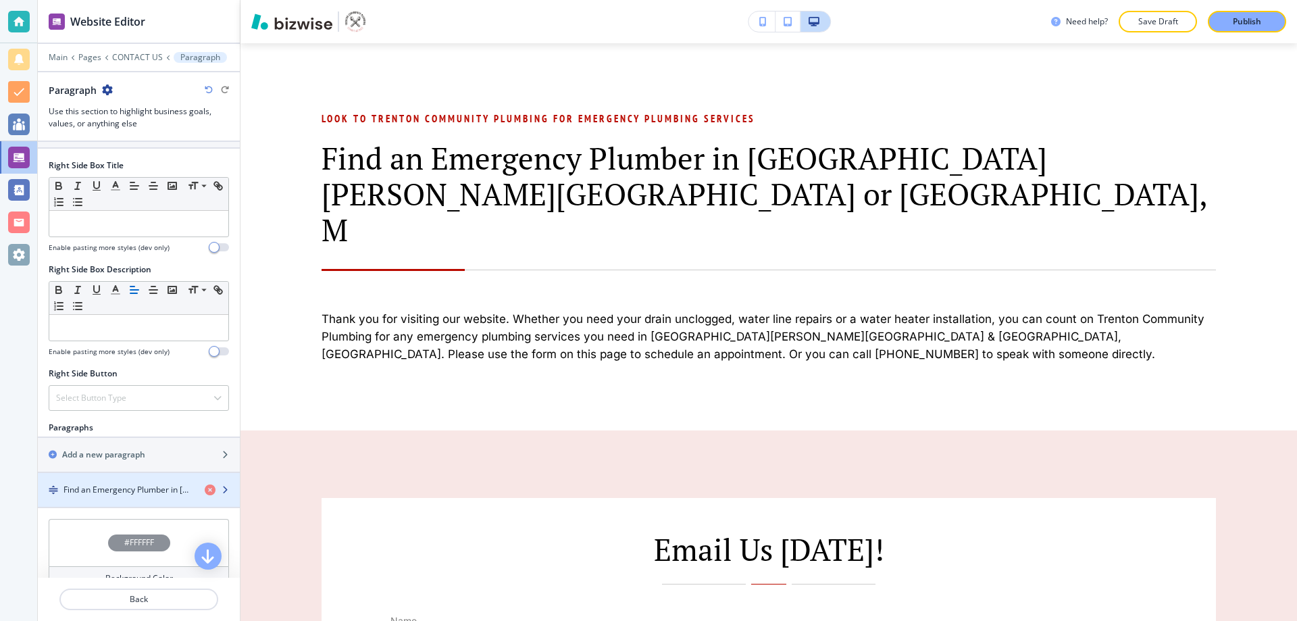
click at [132, 474] on div "button" at bounding box center [139, 478] width 202 height 11
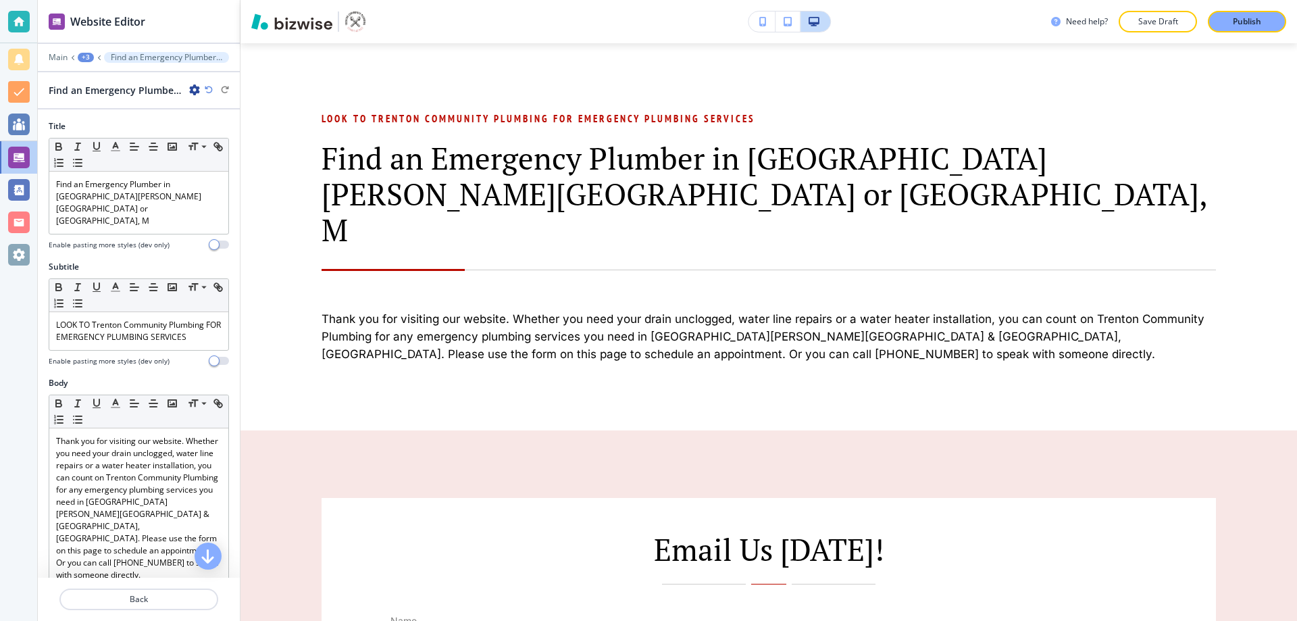
scroll to position [720, 0]
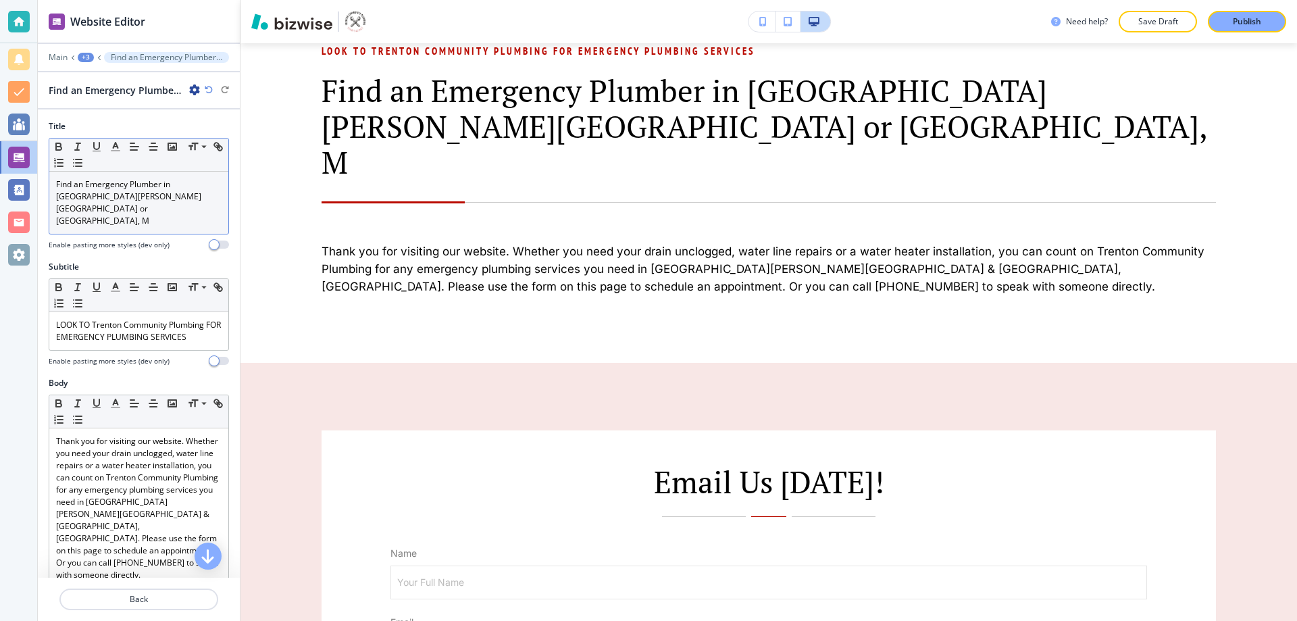
click at [163, 197] on p "Find an Emergency Plumber in Cameron, Trenton or Chillicothe, M" at bounding box center [138, 202] width 165 height 49
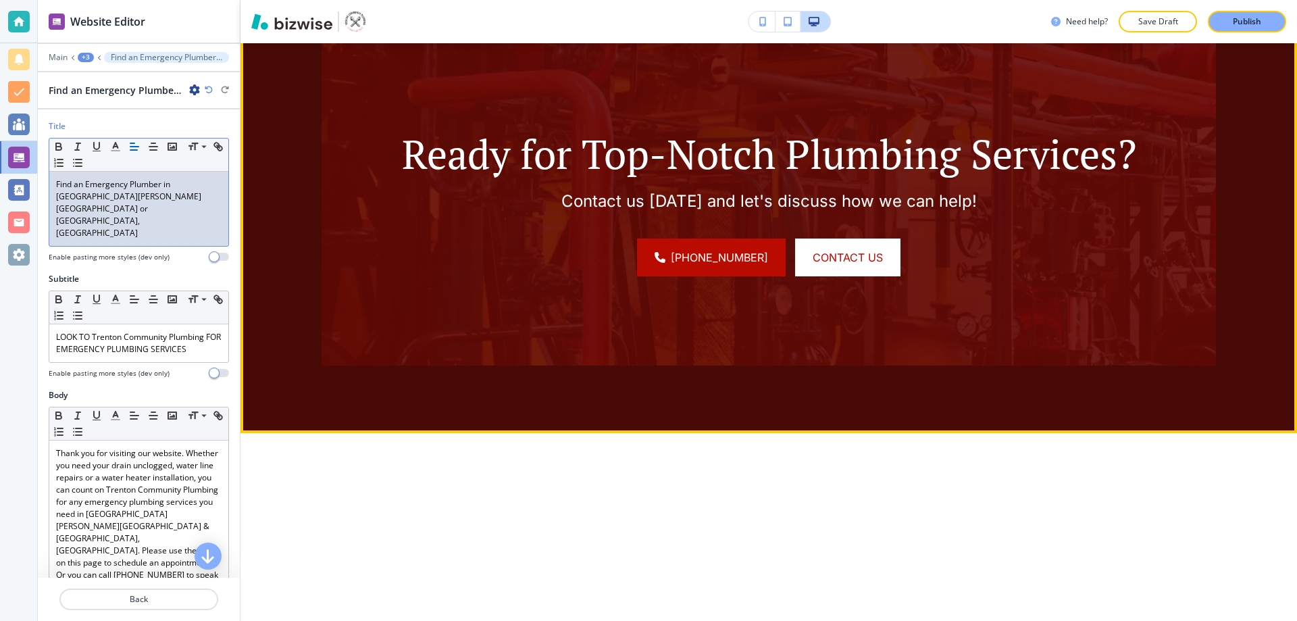
scroll to position [2206, 0]
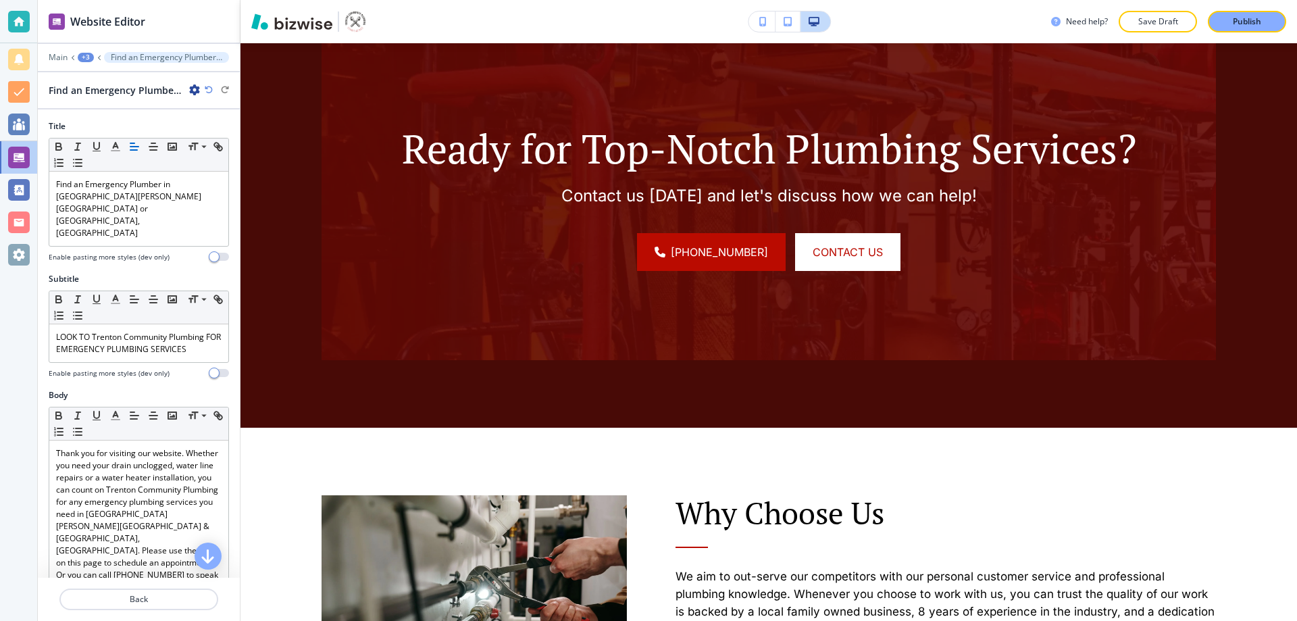
click at [59, 62] on div "Main +3 Find an Emergency Plumber in Cameron, Trenton or Chillicothe, MO" at bounding box center [139, 57] width 180 height 11
click at [55, 60] on p "Main" at bounding box center [58, 57] width 19 height 9
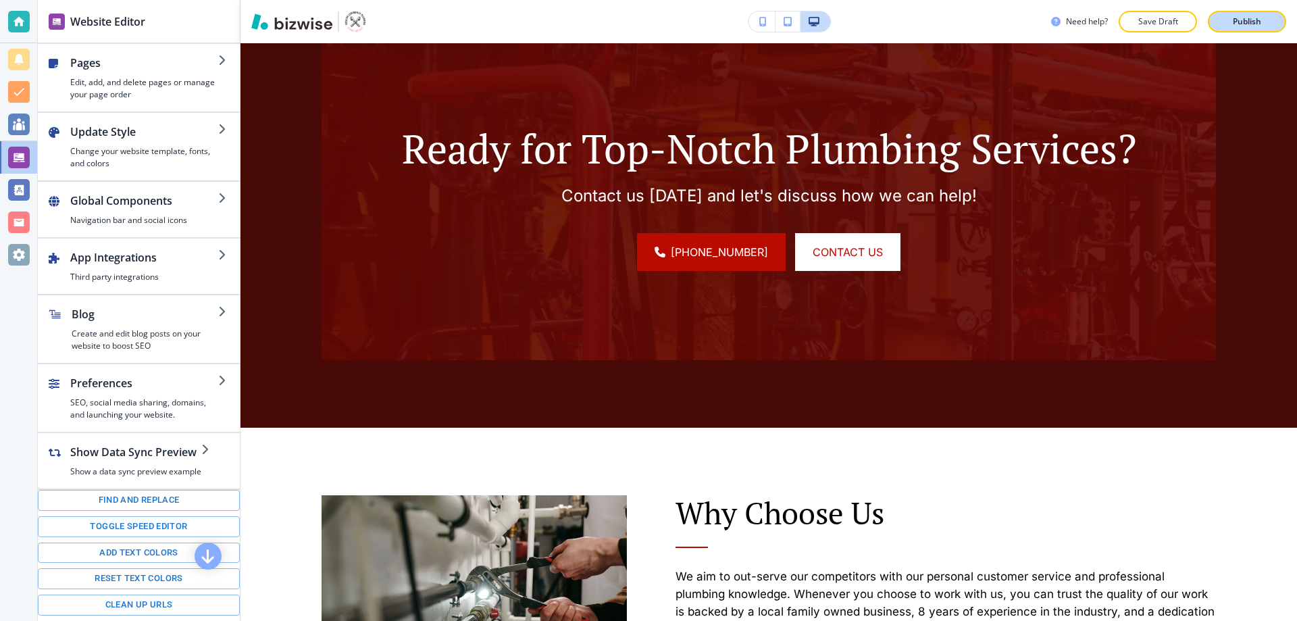
click at [1221, 24] on button "Publish" at bounding box center [1247, 22] width 78 height 22
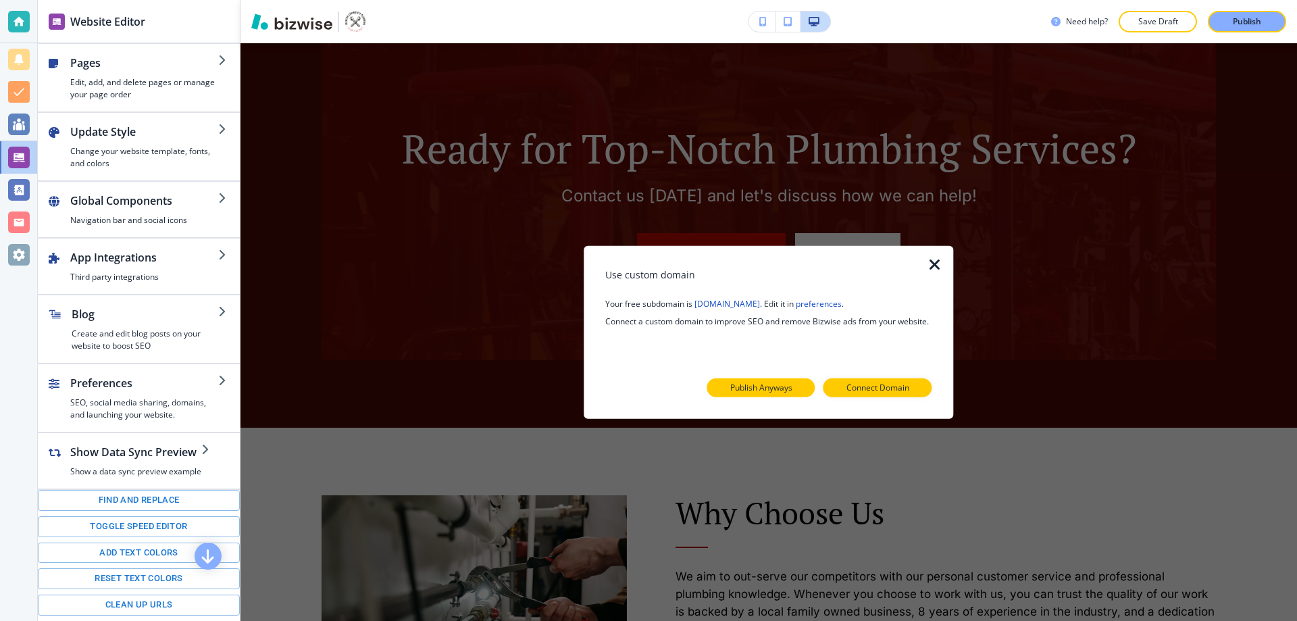
click at [792, 384] on p "Publish Anyways" at bounding box center [761, 388] width 62 height 12
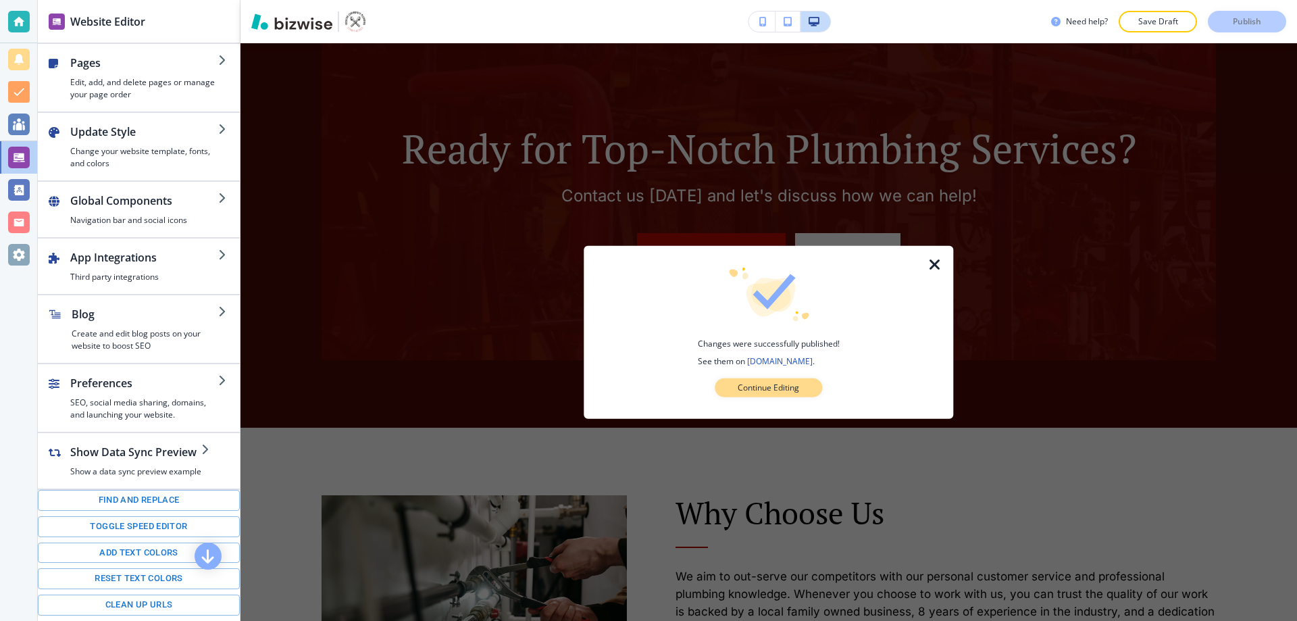
click at [777, 386] on p "Continue Editing" at bounding box center [768, 388] width 61 height 12
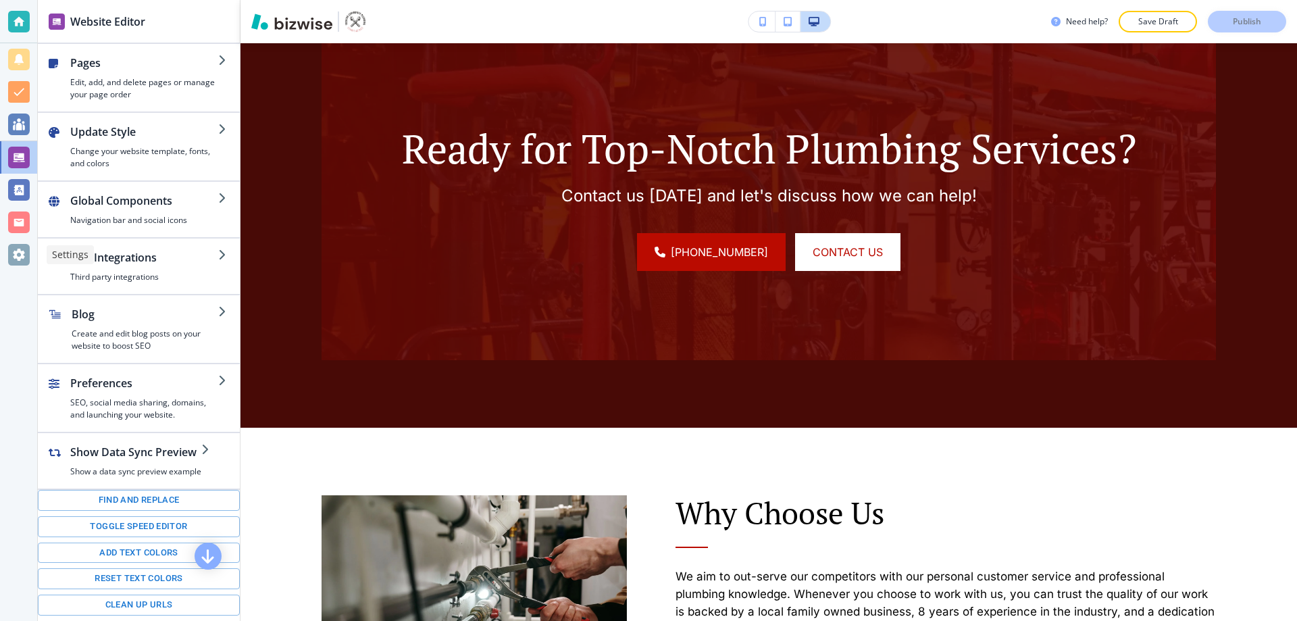
click at [18, 253] on div at bounding box center [19, 255] width 22 height 22
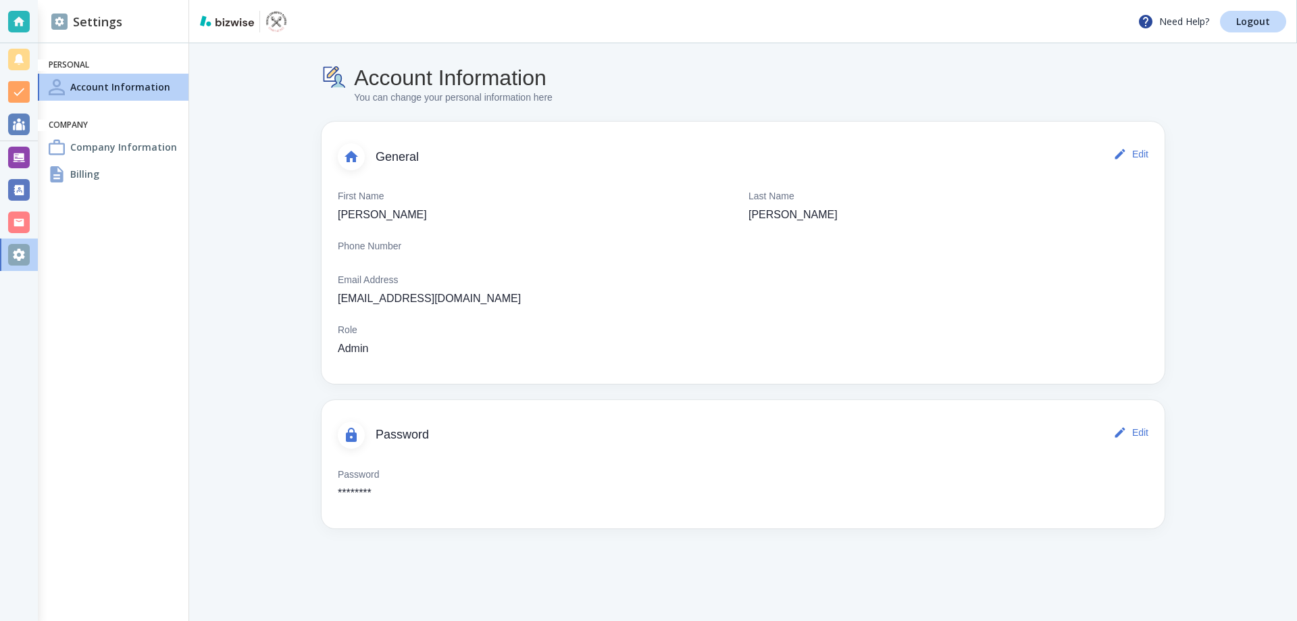
click at [100, 151] on h4 "Company Information" at bounding box center [123, 147] width 107 height 14
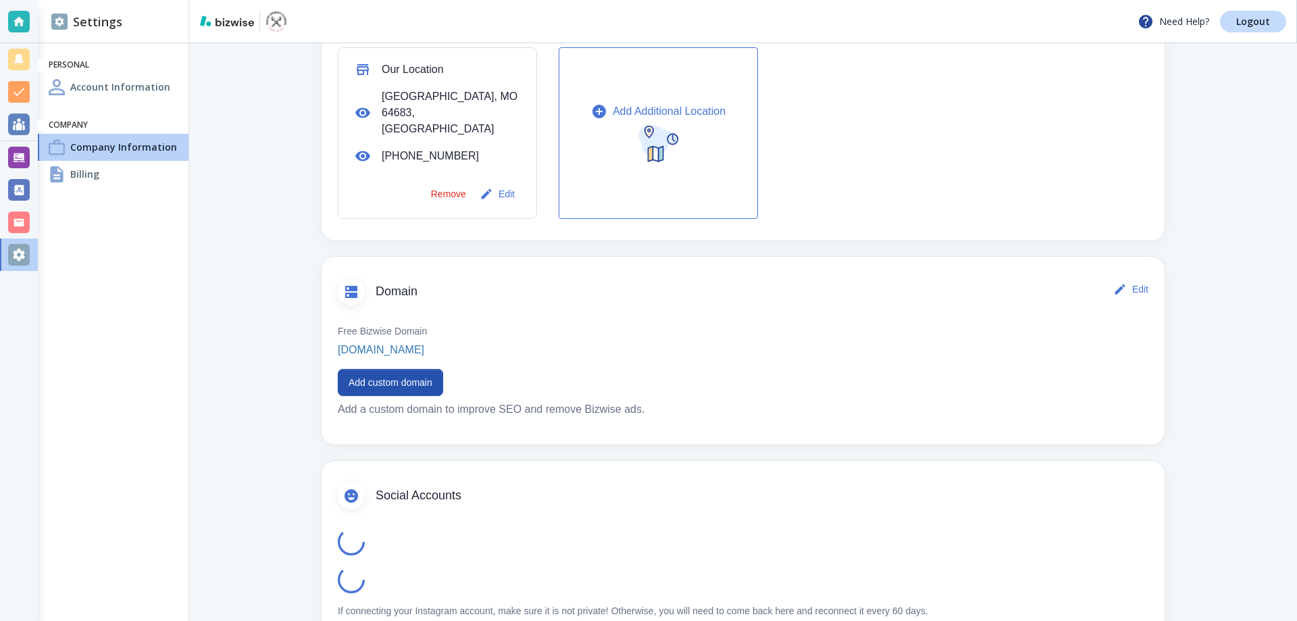
scroll to position [511, 0]
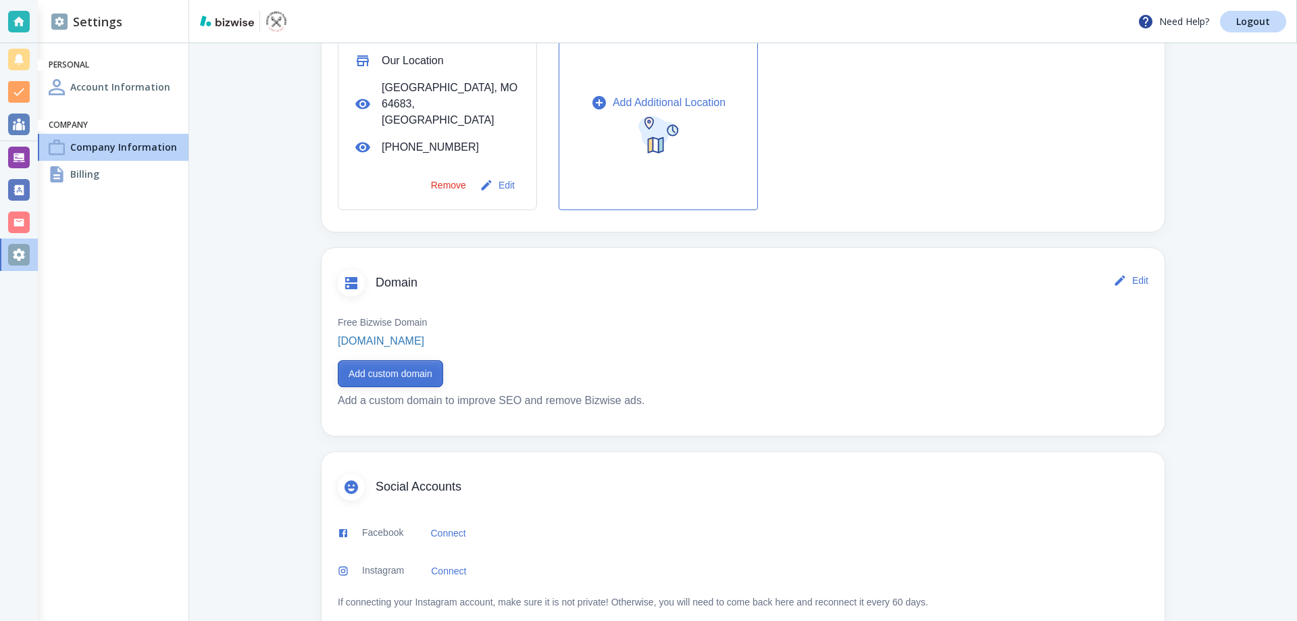
click at [404, 360] on button "Add custom domain" at bounding box center [390, 373] width 105 height 27
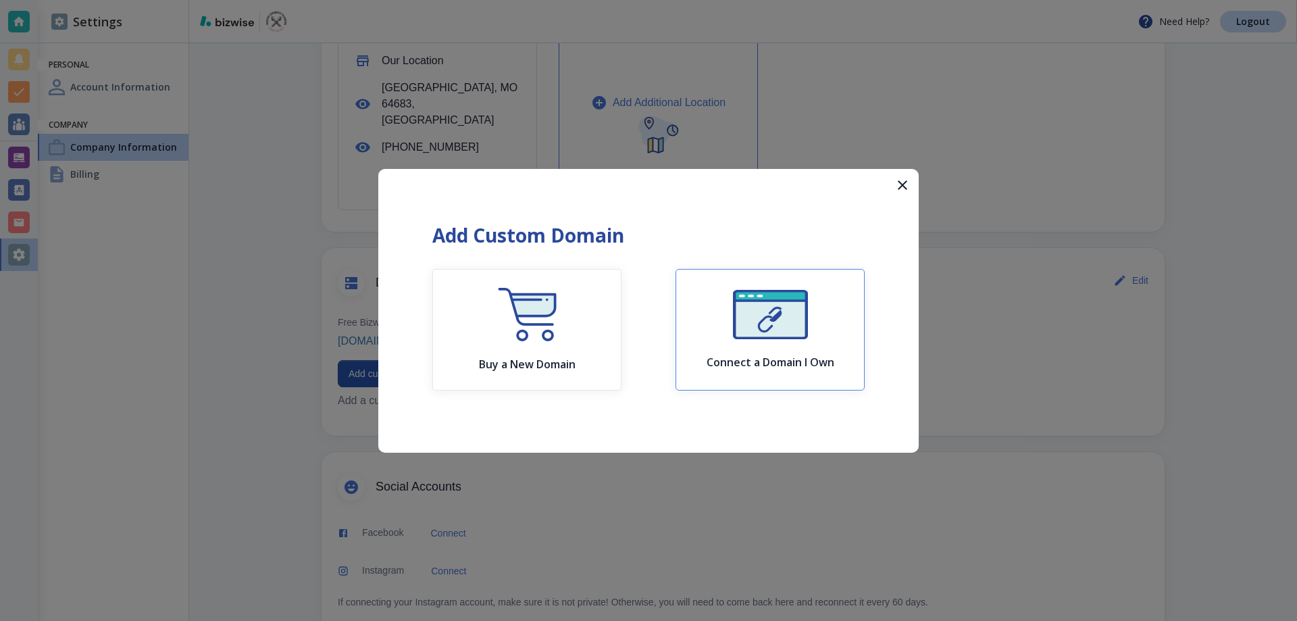
click at [745, 318] on img "button" at bounding box center [770, 314] width 75 height 49
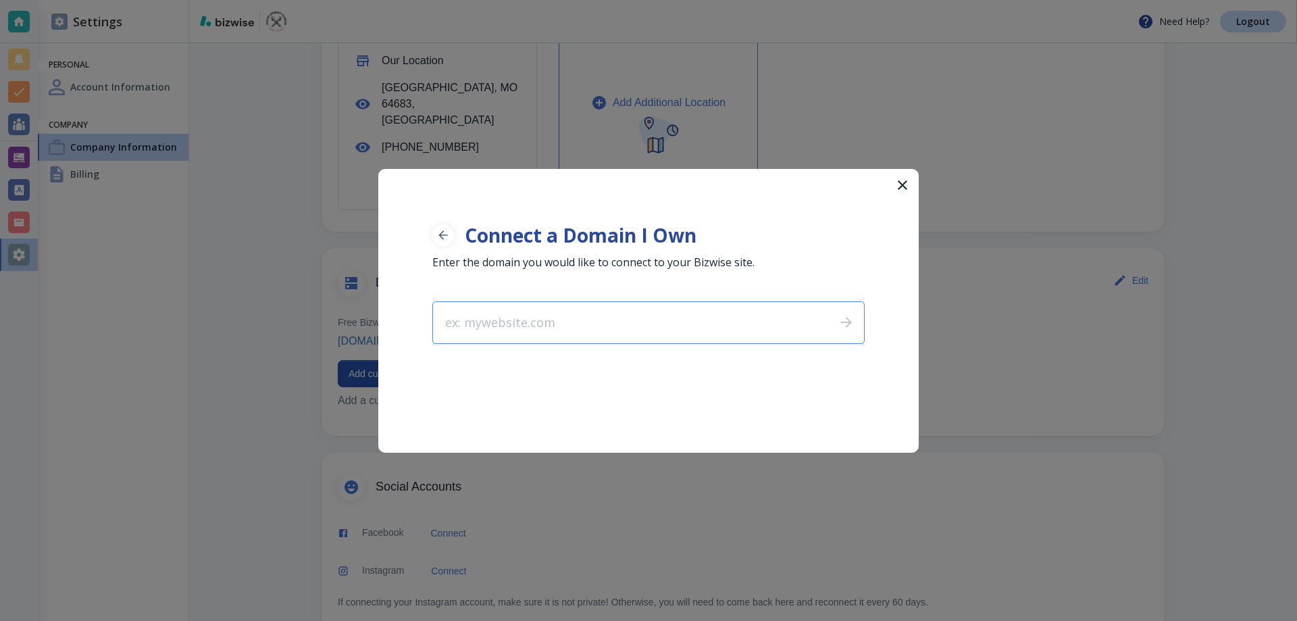
type input "trentoncommunityplumbing.com"
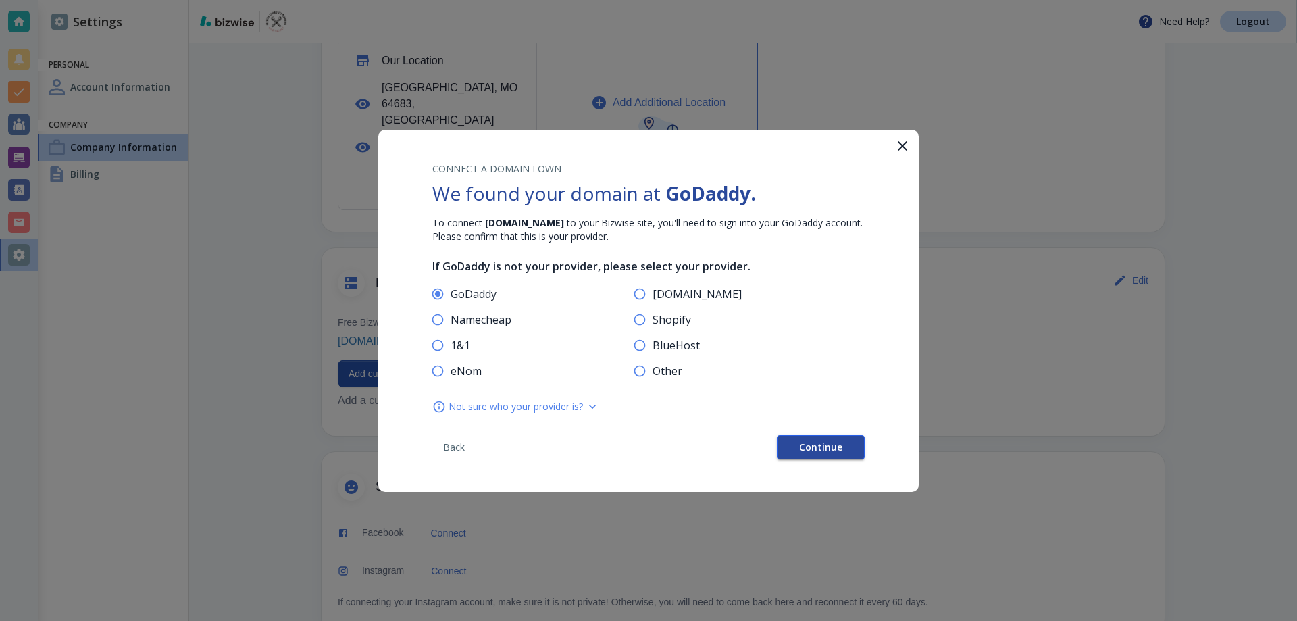
click at [787, 446] on button "Continue" at bounding box center [821, 447] width 88 height 24
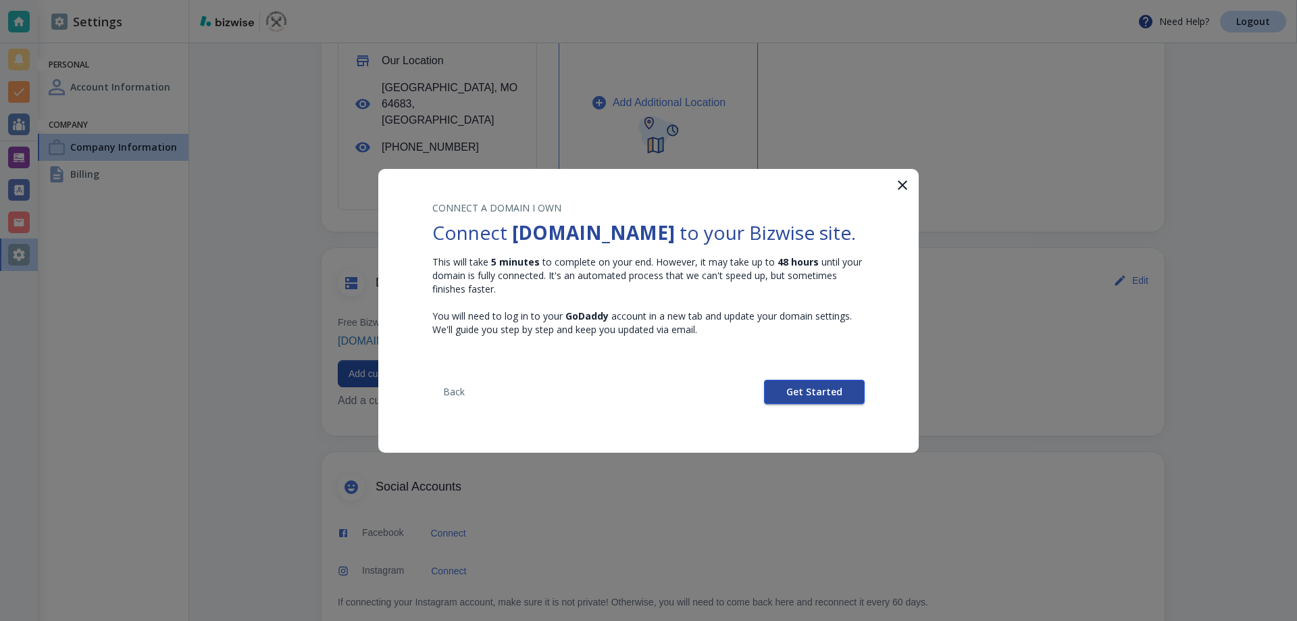
click at [789, 401] on button "Get Started" at bounding box center [814, 392] width 101 height 24
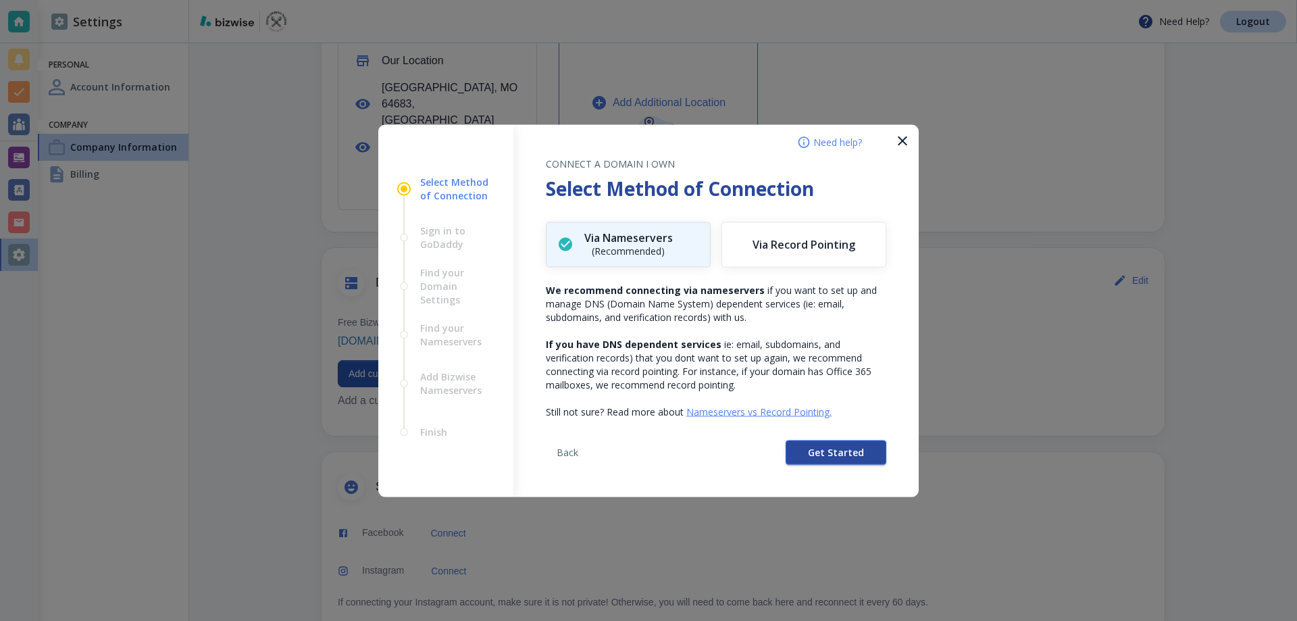
click at [809, 448] on button "Get Started" at bounding box center [836, 452] width 101 height 24
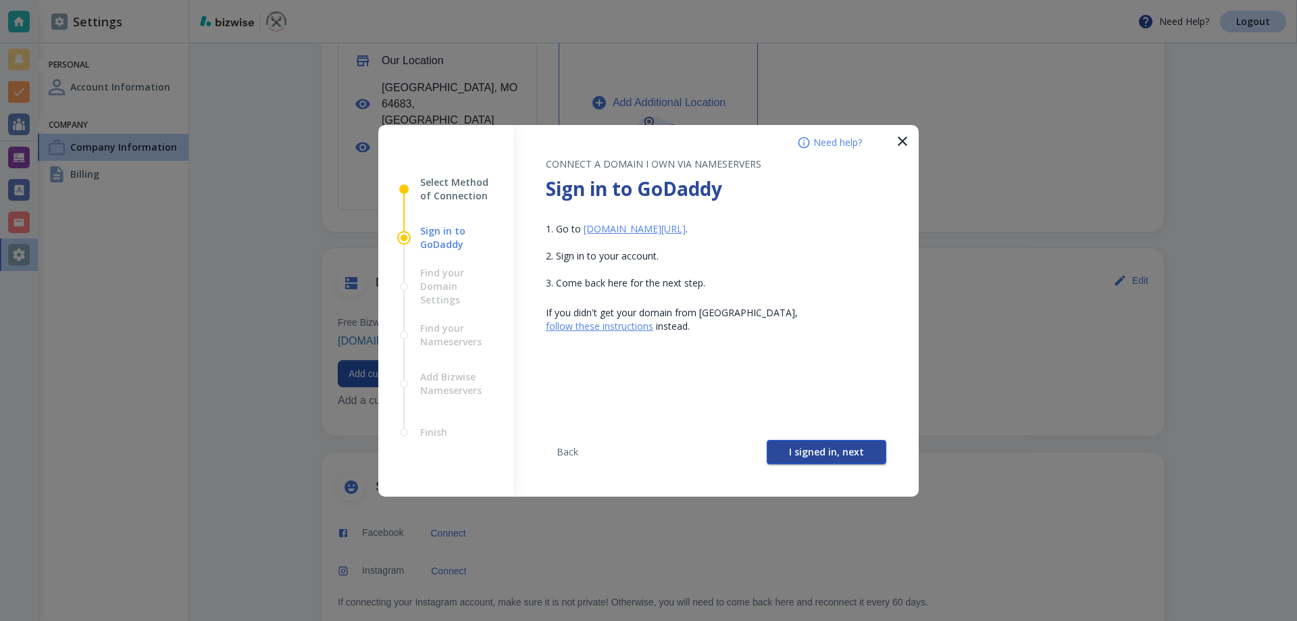
click at [812, 447] on span "I signed in, next" at bounding box center [826, 451] width 75 height 9
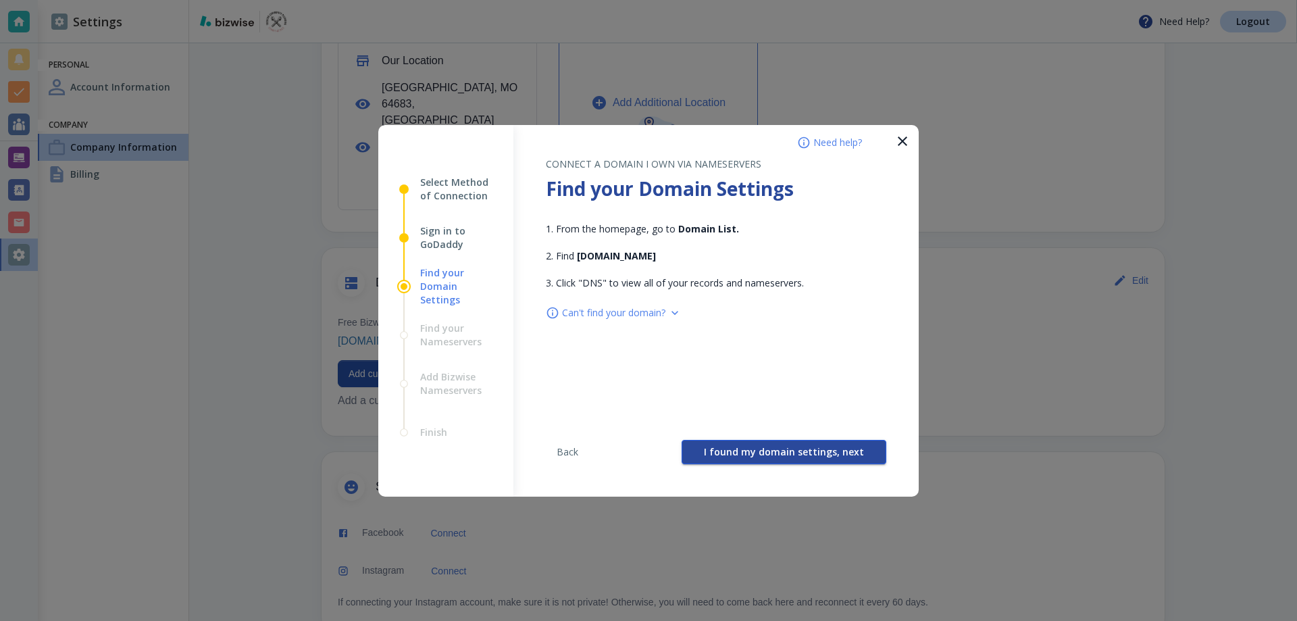
click at [811, 451] on span "I found my domain settings, next" at bounding box center [784, 451] width 160 height 9
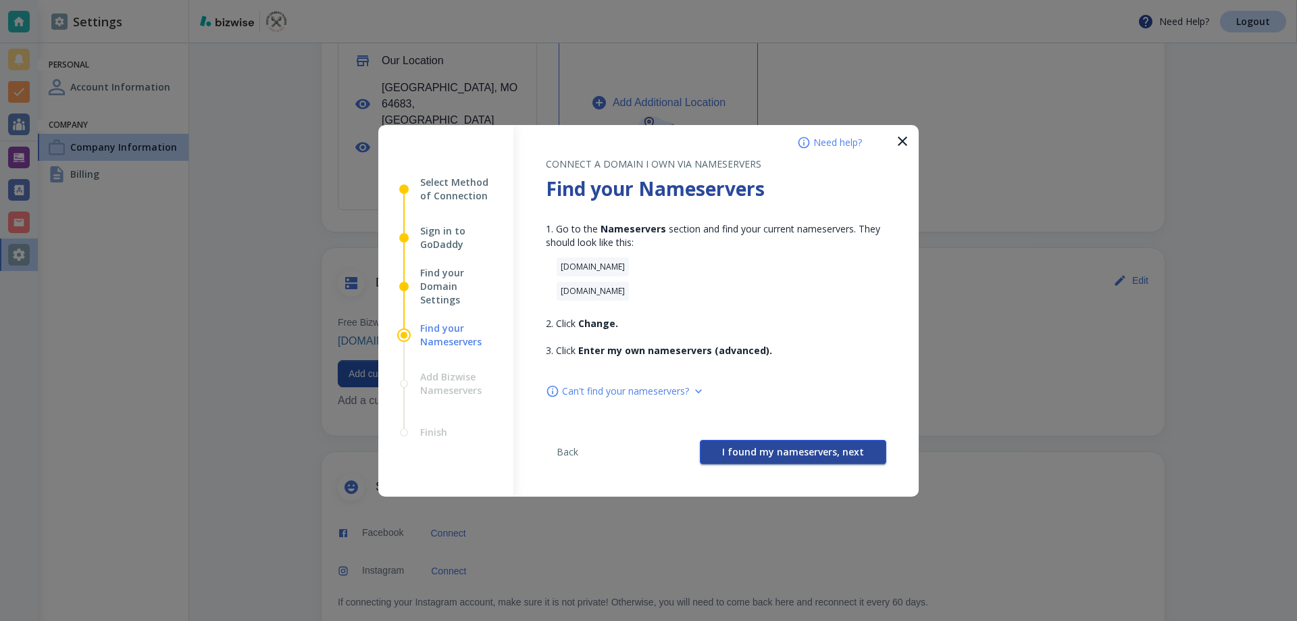
click at [799, 447] on span "I found my nameservers, next" at bounding box center [793, 451] width 142 height 9
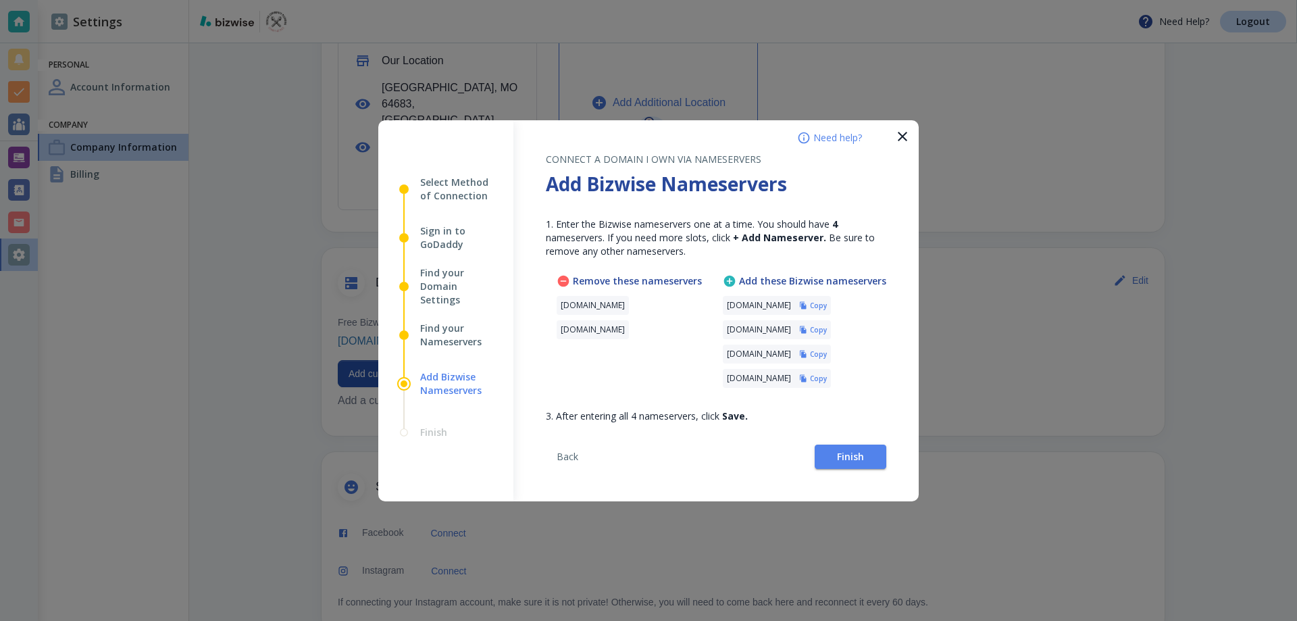
click at [827, 302] on h6 "Copy" at bounding box center [818, 305] width 17 height 9
click at [853, 457] on span "Finish" at bounding box center [850, 456] width 27 height 9
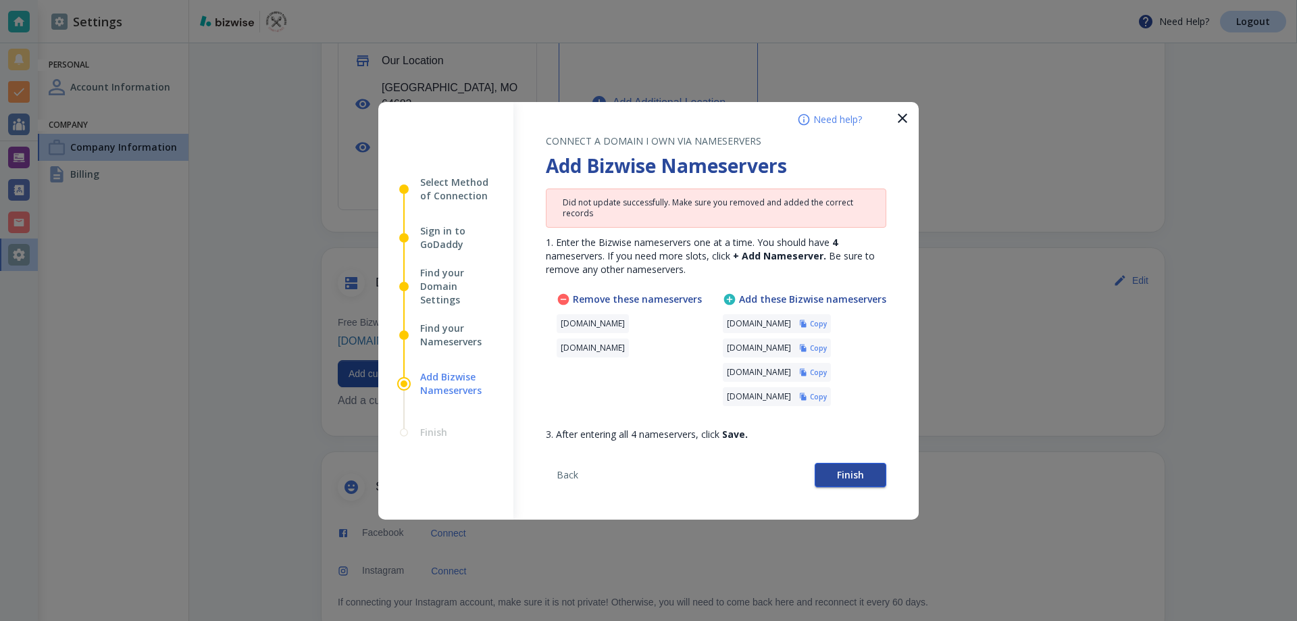
click at [825, 467] on button "Finish" at bounding box center [851, 475] width 72 height 24
click at [829, 465] on button "Finish" at bounding box center [851, 475] width 72 height 24
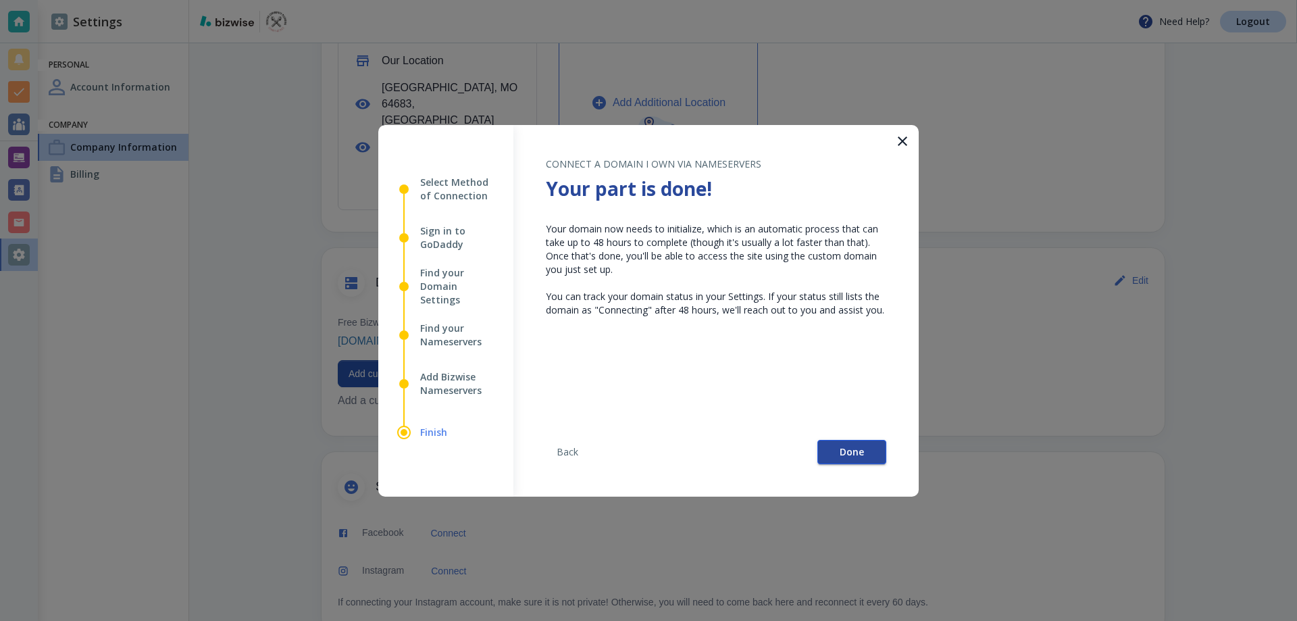
click at [863, 447] on span "Done" at bounding box center [852, 451] width 24 height 9
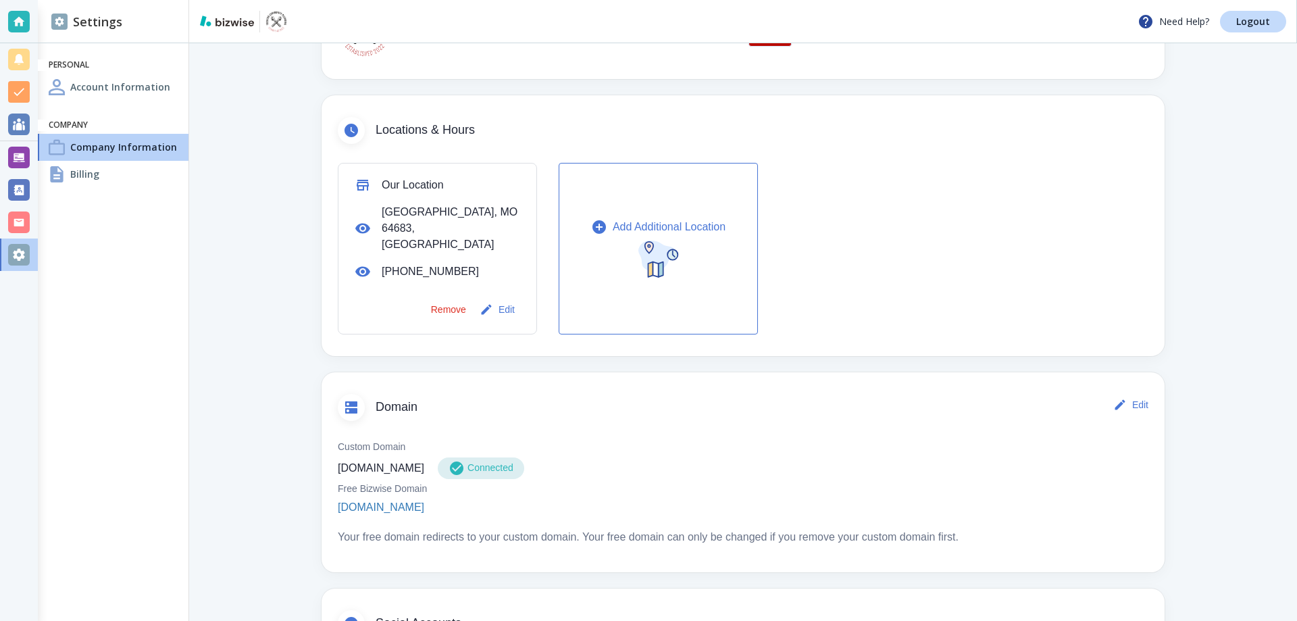
scroll to position [405, 0]
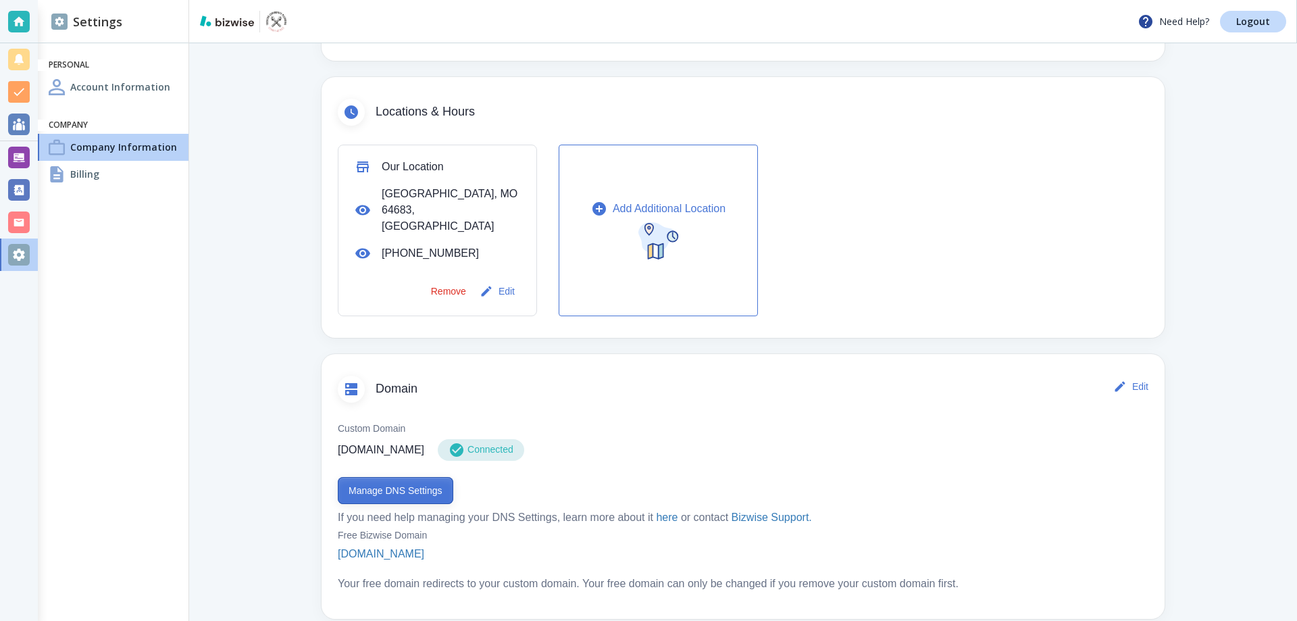
click at [401, 477] on button "Manage DNS Settings" at bounding box center [395, 490] width 115 height 27
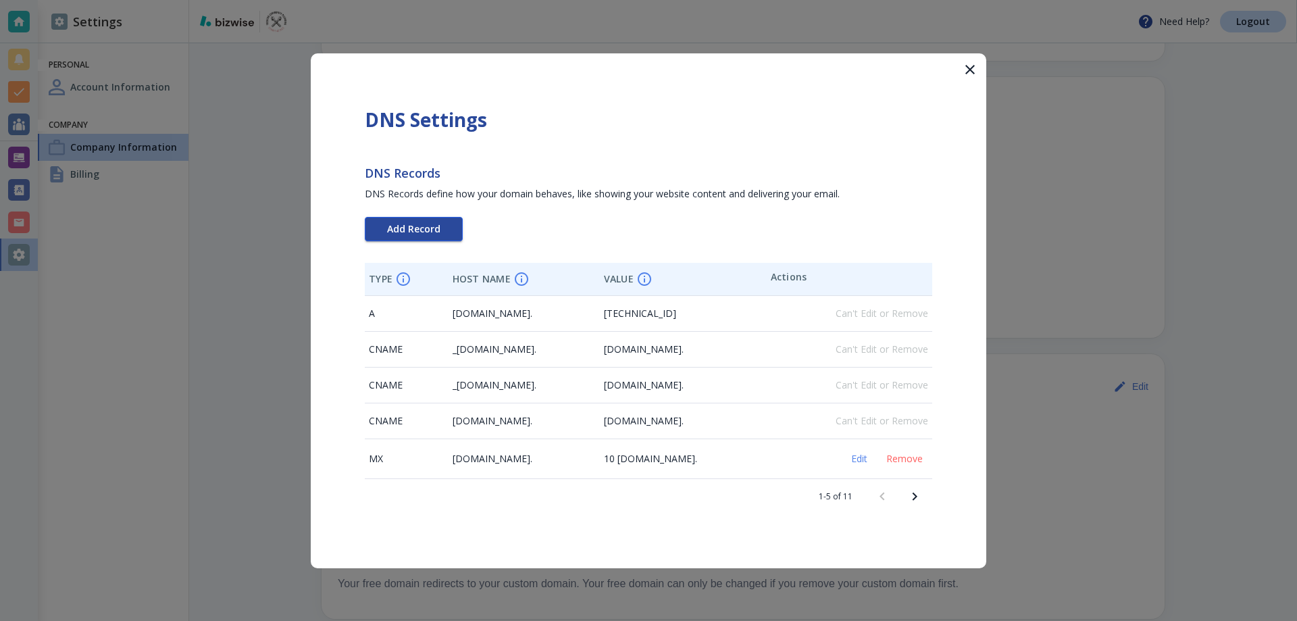
click at [412, 229] on span "Add Record" at bounding box center [413, 228] width 53 height 9
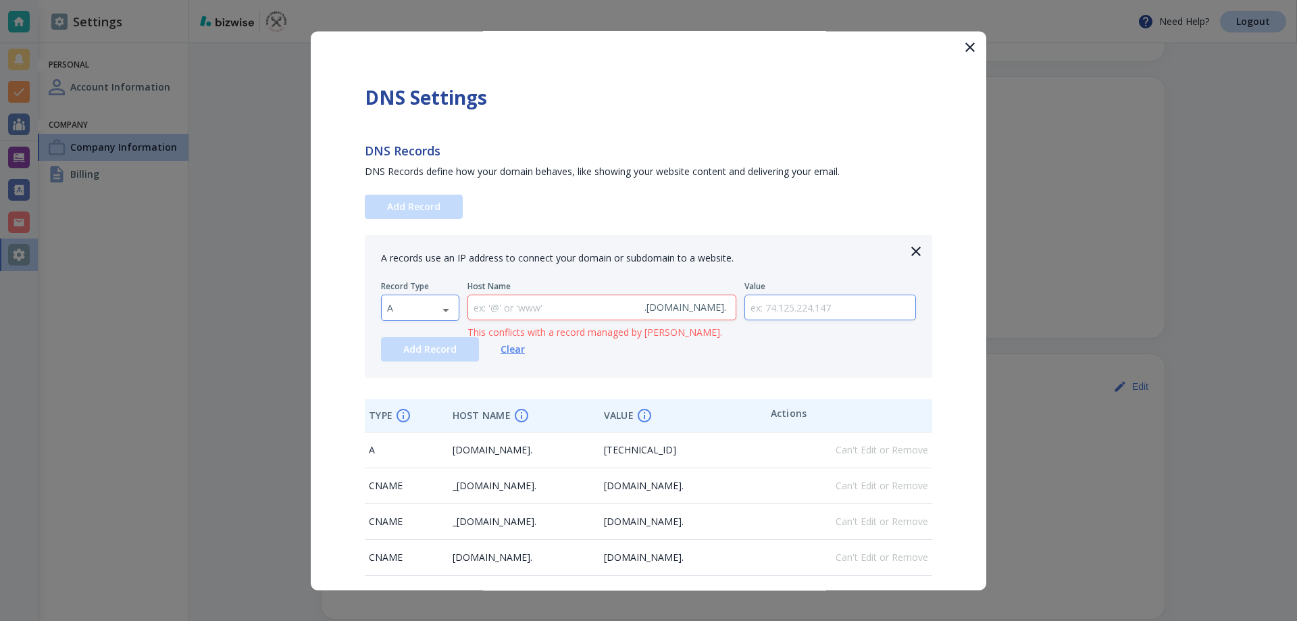
click at [399, 0] on body "Need Help? Logout Settings Personal Account Information Company Company Informa…" at bounding box center [648, 0] width 1297 height 0
click at [409, 392] on li "TXT" at bounding box center [420, 394] width 77 height 22
type input "TXT"
click at [791, 313] on input "text" at bounding box center [830, 307] width 171 height 25
paste input "google-site-verification=BlpZwiz9JfMDkooA_W6fJPU6rMLQMuYPgwGhEbc4g44"
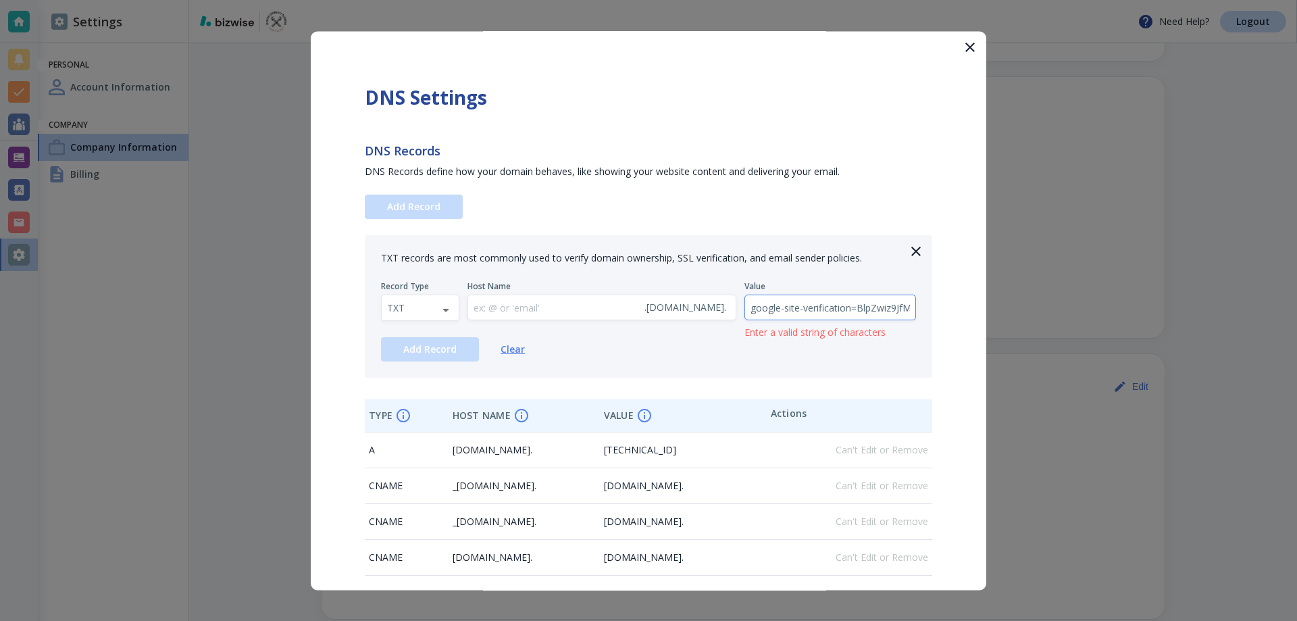
scroll to position [0, 222]
type input "google-site-verification=BlpZwiz9JfMDkooA_W6fJPU6rMLQMuYPgwGhEbc4g44"
click at [448, 353] on span "Add Record" at bounding box center [429, 348] width 53 height 9
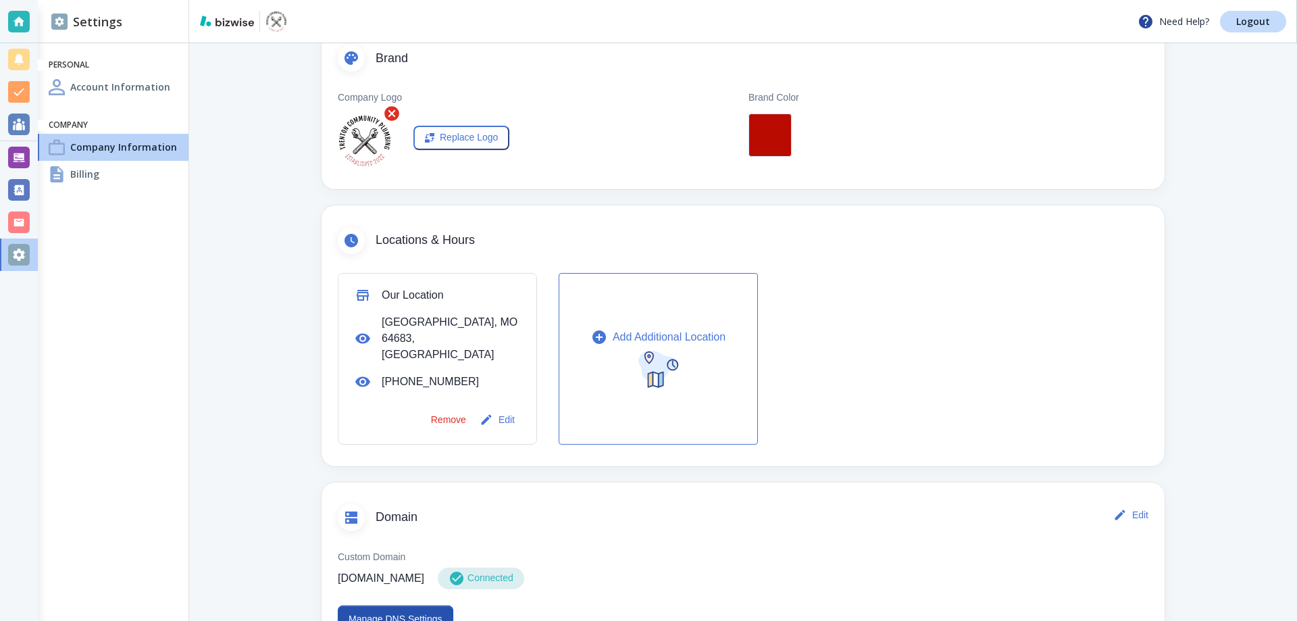
scroll to position [473, 0]
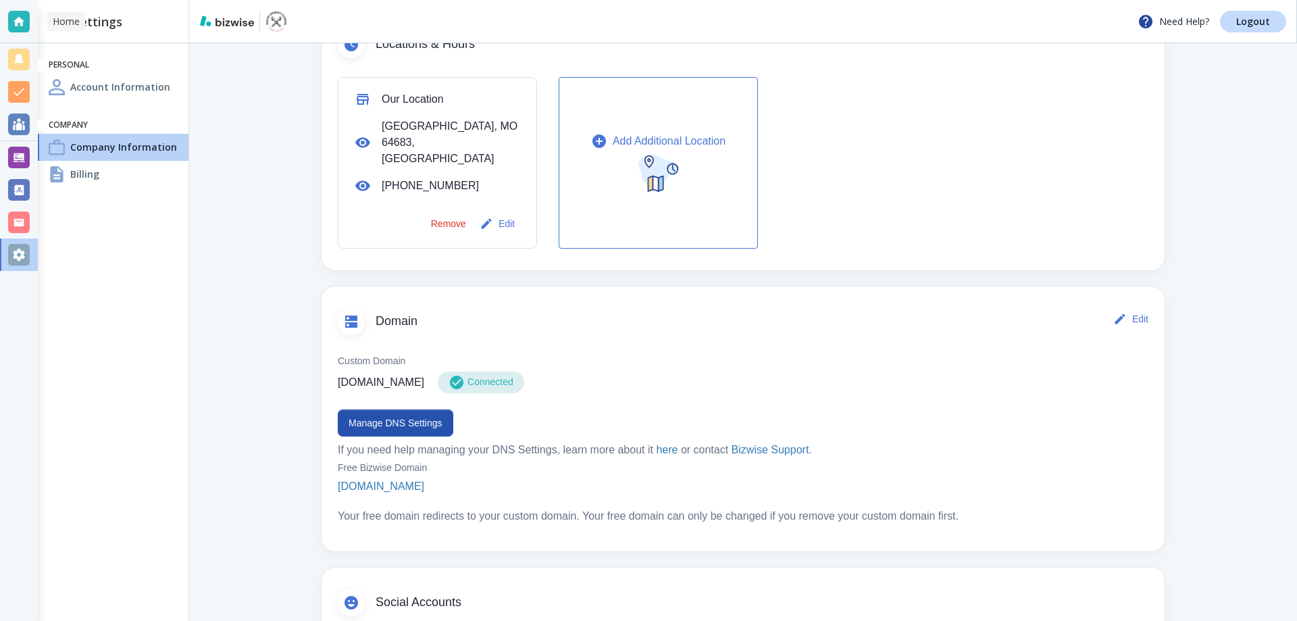
click at [5, 19] on div at bounding box center [19, 21] width 38 height 43
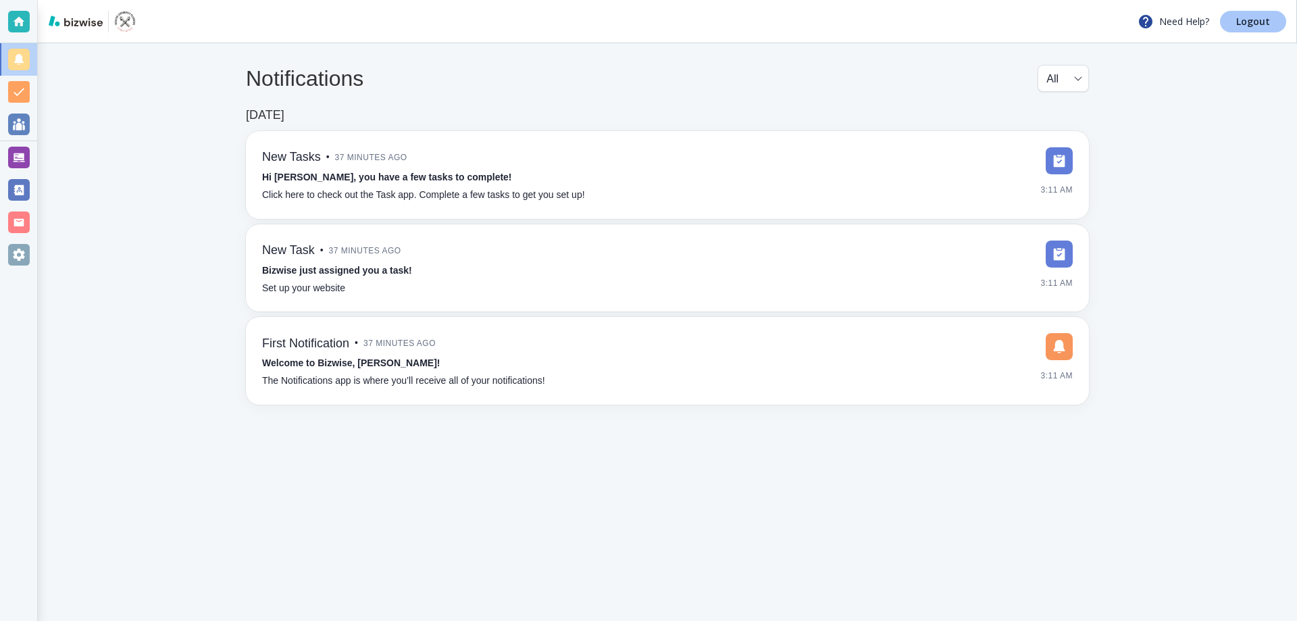
click at [1243, 25] on p "Logout" at bounding box center [1253, 21] width 34 height 9
